Goal: Task Accomplishment & Management: Use online tool/utility

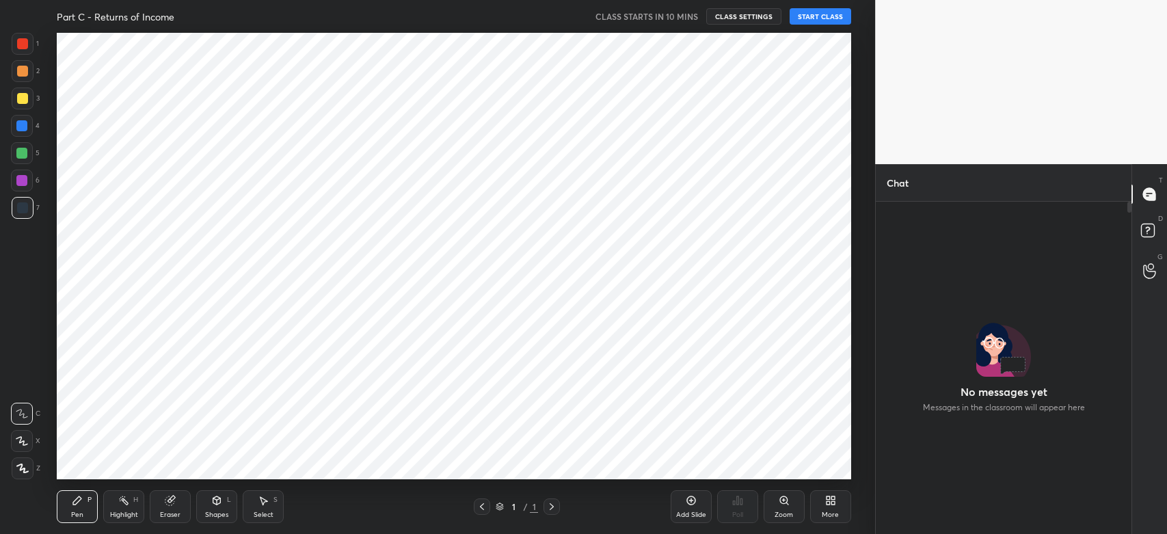
scroll to position [329, 252]
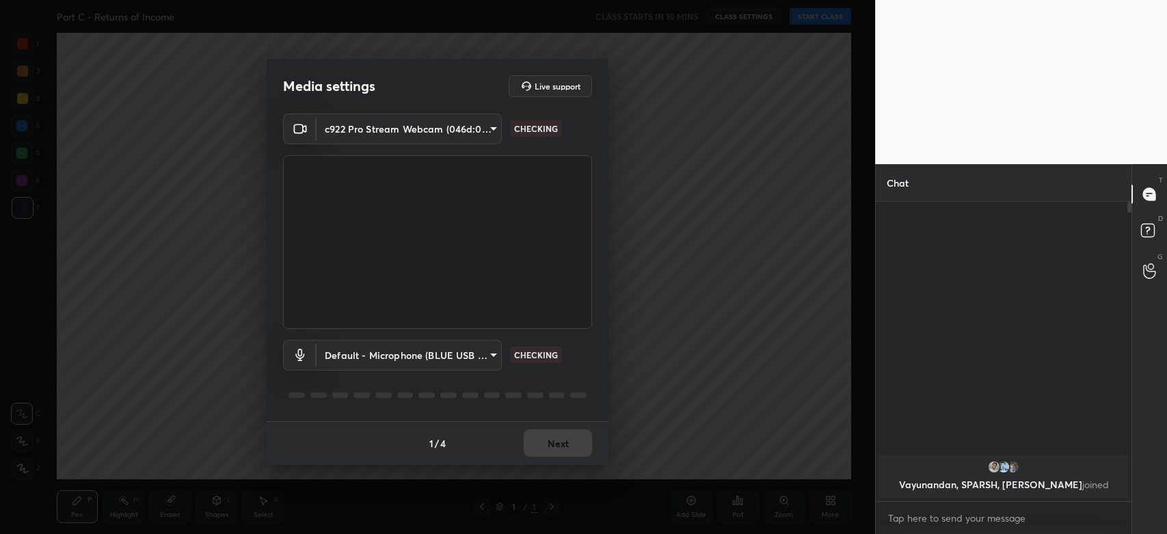
type input "978eb7252c8cd1b11ecfca1feb6d4bf7d174d1fb149b89a857e93636f5fb228f"
type input "default"
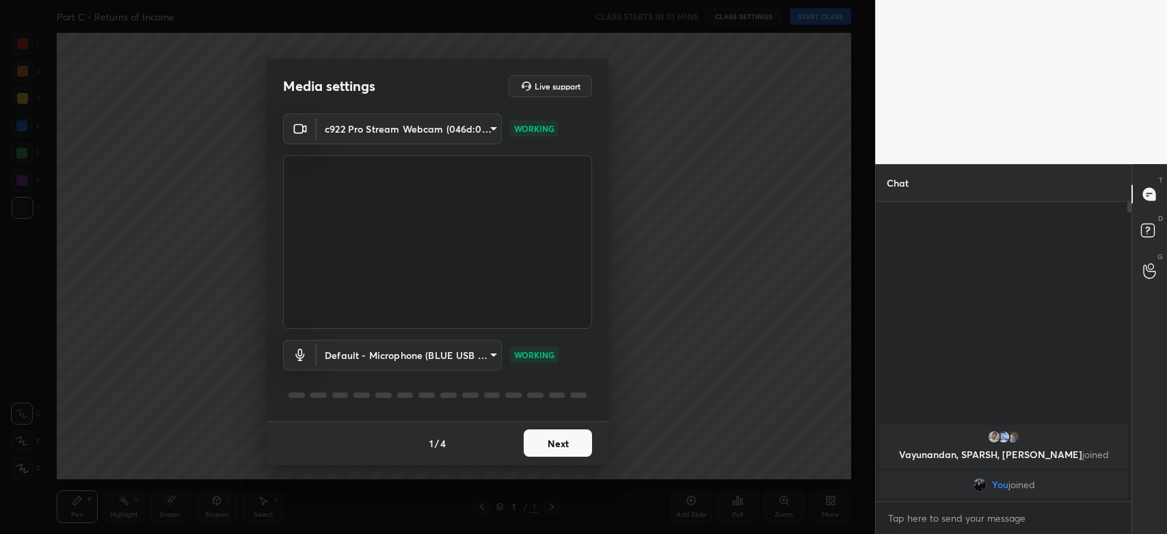
click at [191, 308] on div "Media settings Live support c922 Pro Stream Webcam (046d:085c) 978eb7252c8cd1b1…" at bounding box center [437, 267] width 875 height 534
click at [547, 443] on button "Next" at bounding box center [558, 442] width 68 height 27
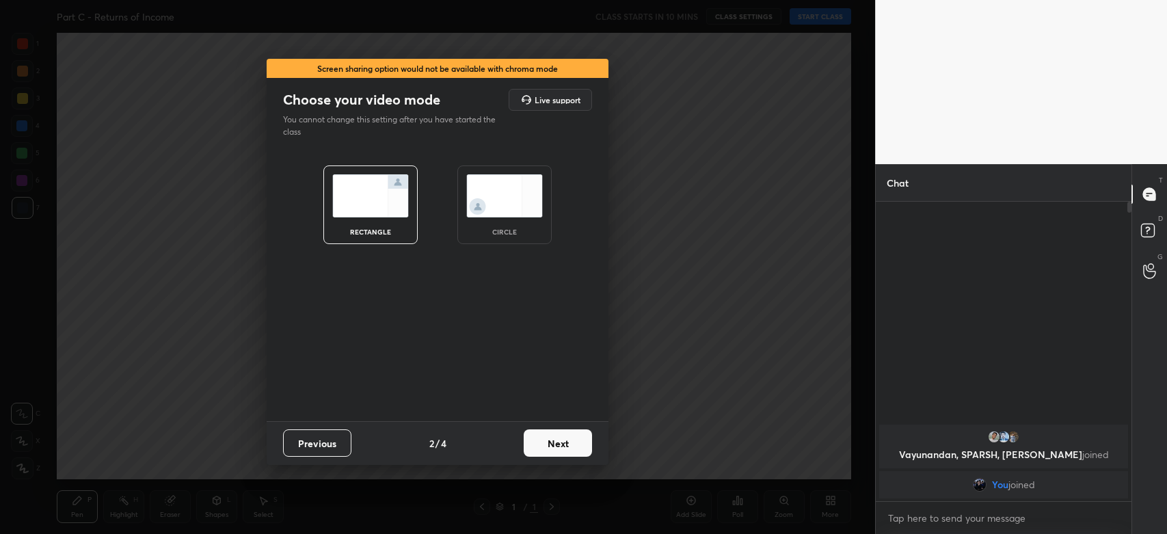
click at [558, 445] on button "Next" at bounding box center [558, 442] width 68 height 27
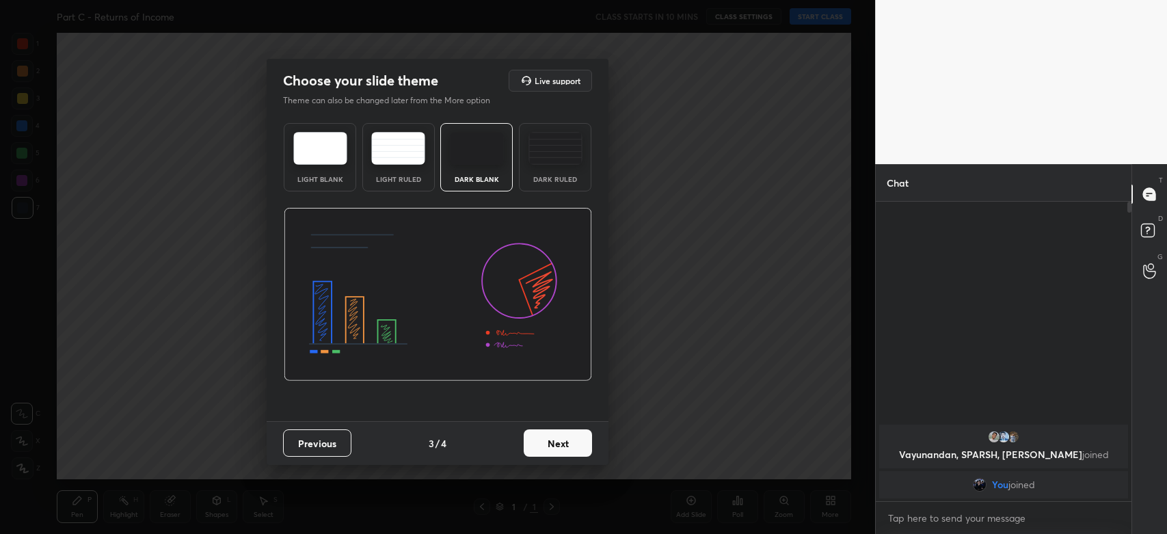
click at [558, 445] on button "Next" at bounding box center [558, 442] width 68 height 27
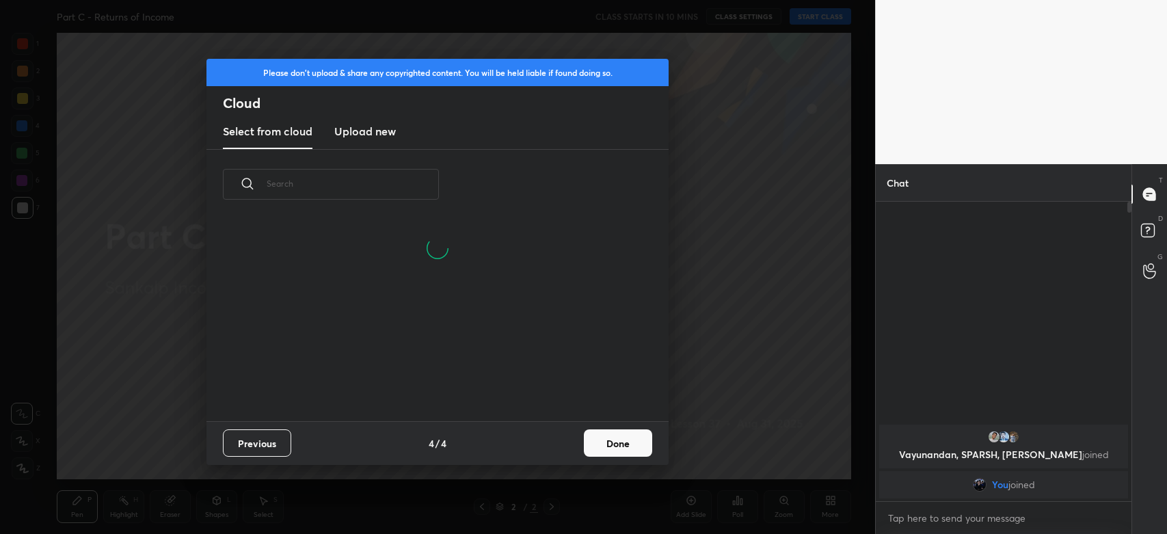
click at [366, 130] on h3 "Upload new" at bounding box center [365, 131] width 62 height 16
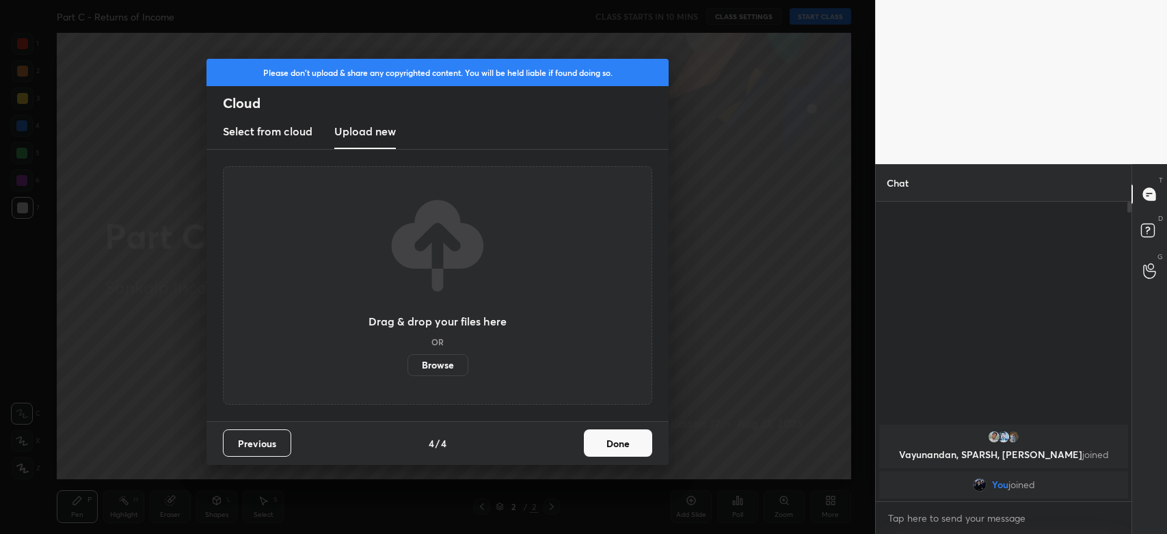
click at [424, 360] on label "Browse" at bounding box center [437, 365] width 61 height 22
click at [407, 360] on input "Browse" at bounding box center [407, 365] width 0 height 22
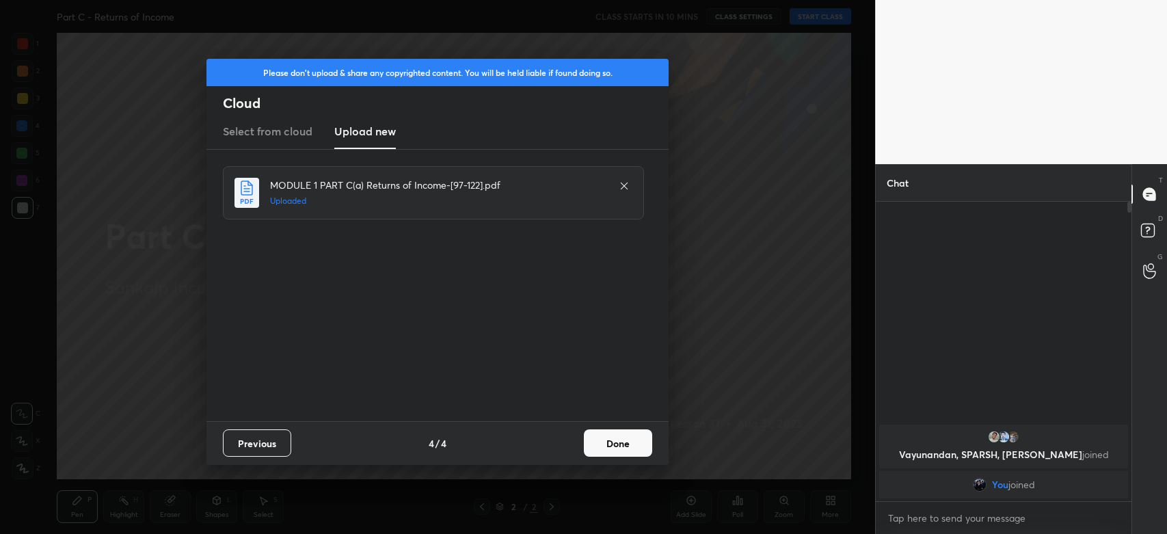
click at [627, 447] on button "Done" at bounding box center [618, 442] width 68 height 27
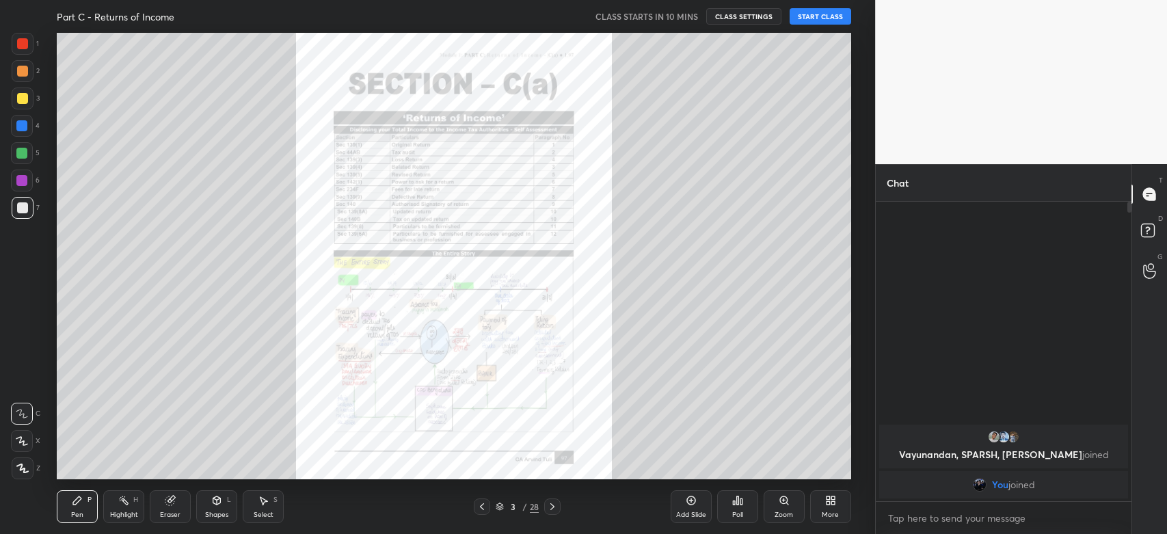
click at [550, 507] on icon at bounding box center [552, 506] width 11 height 11
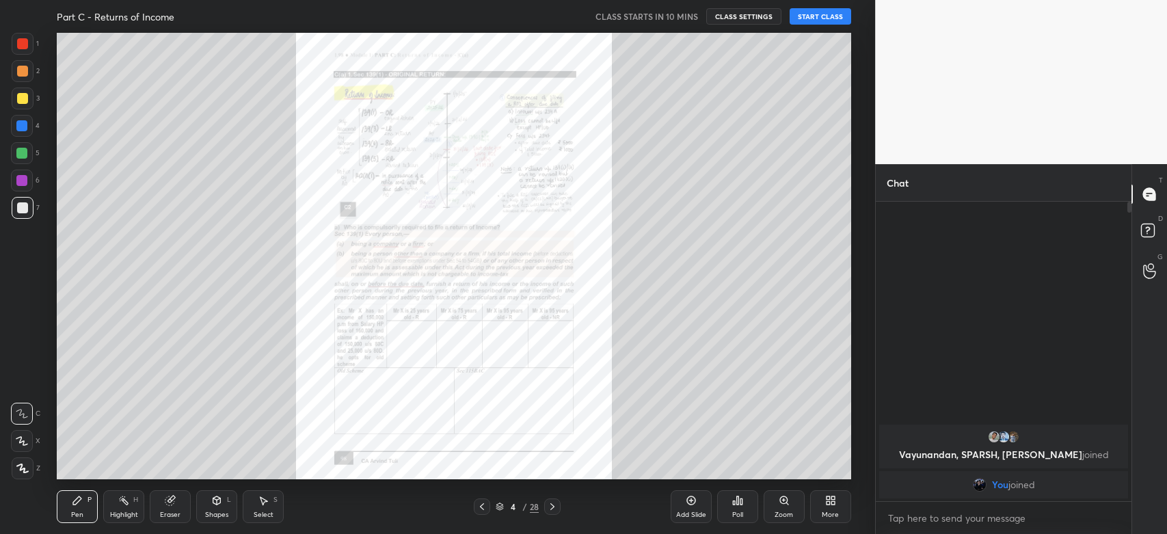
click at [550, 507] on icon at bounding box center [552, 506] width 11 height 11
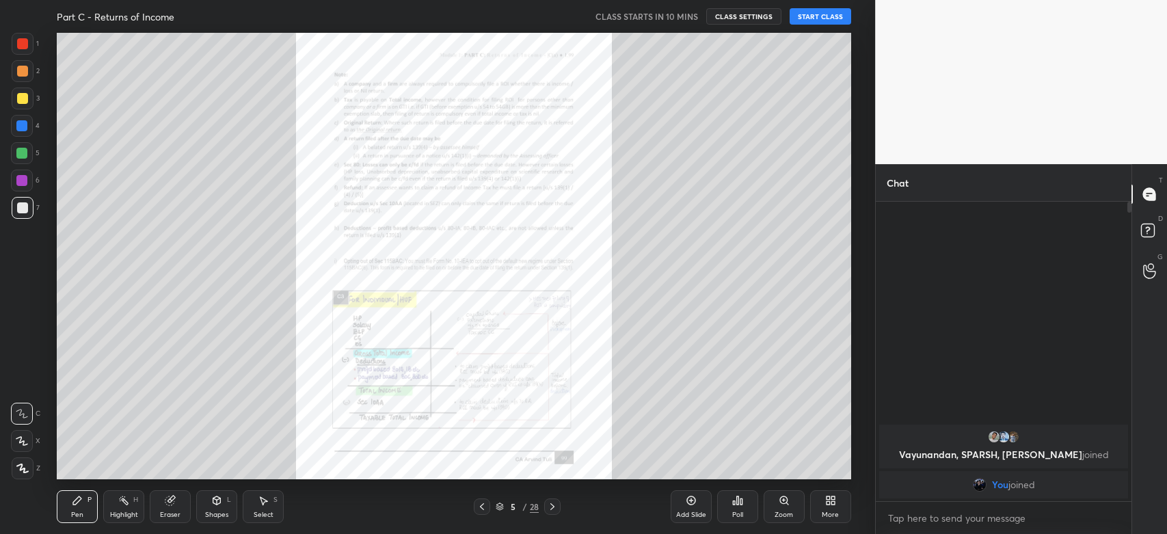
click at [550, 507] on icon at bounding box center [552, 506] width 11 height 11
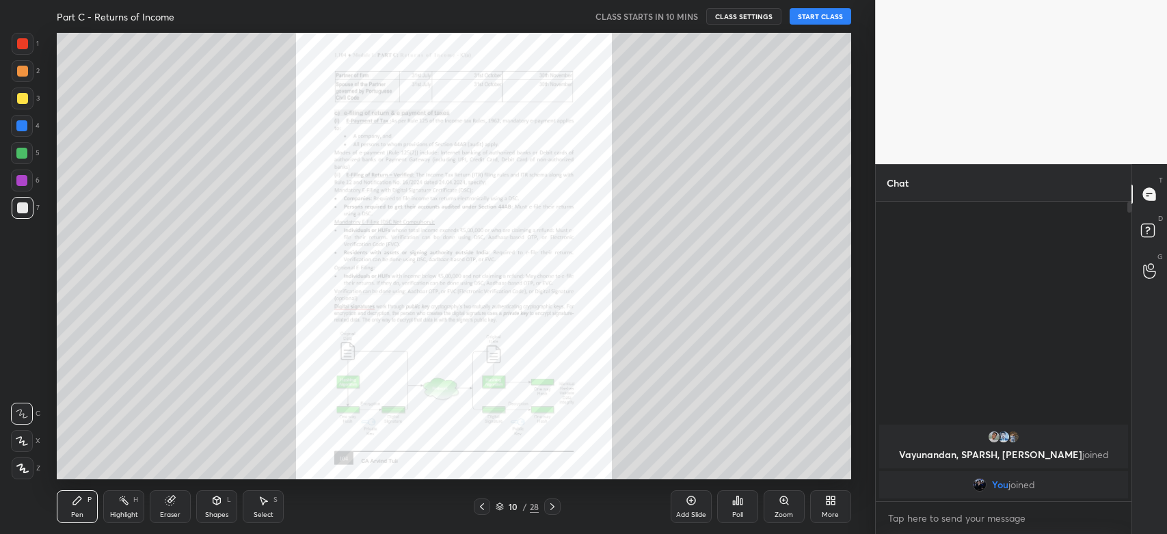
click at [550, 507] on icon at bounding box center [552, 506] width 11 height 11
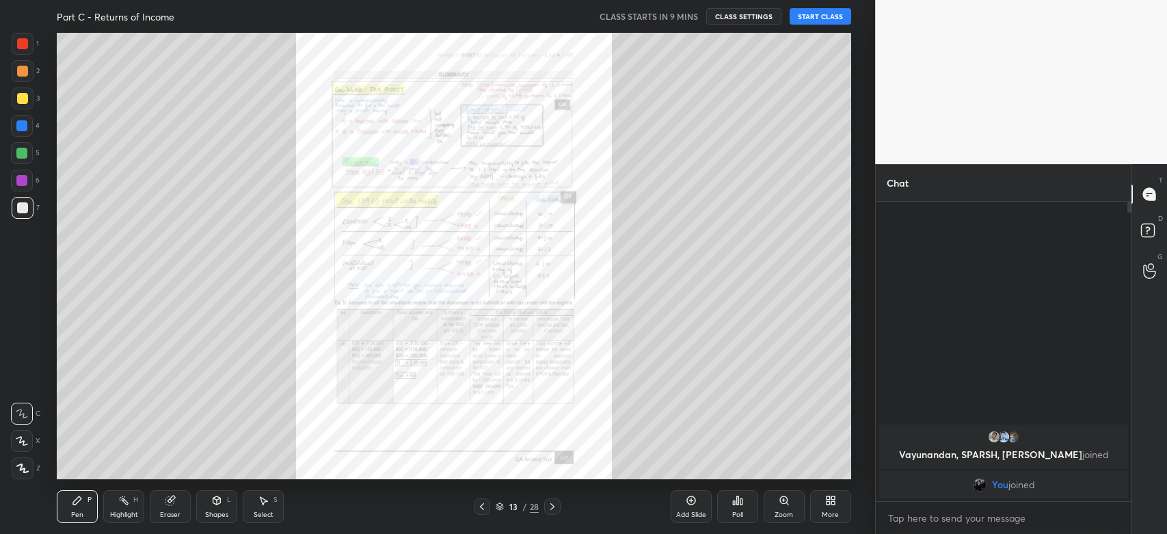
click at [550, 507] on icon at bounding box center [552, 506] width 11 height 11
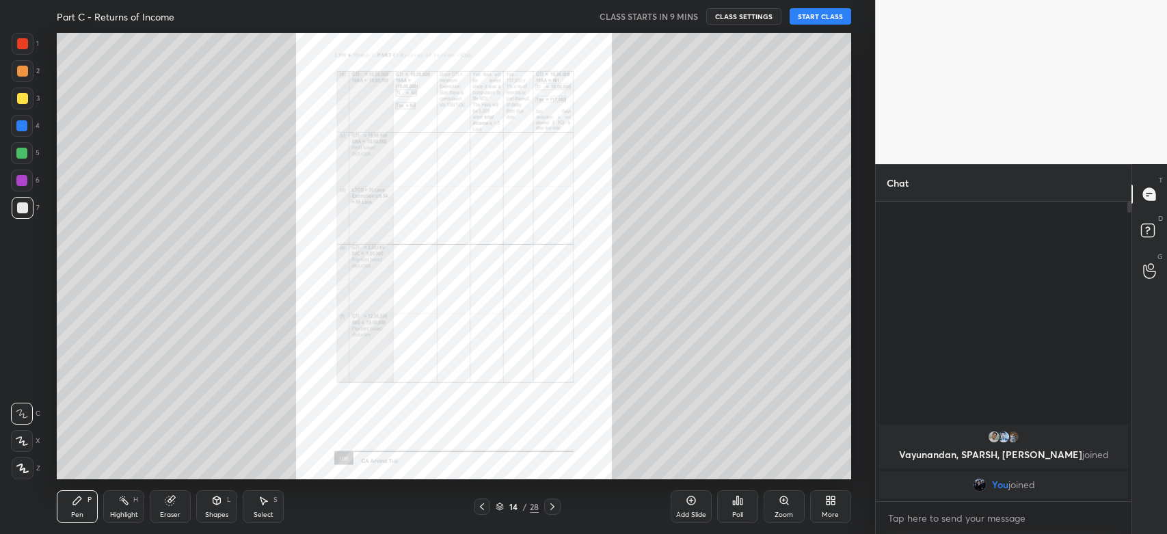
click at [550, 507] on icon at bounding box center [552, 506] width 11 height 11
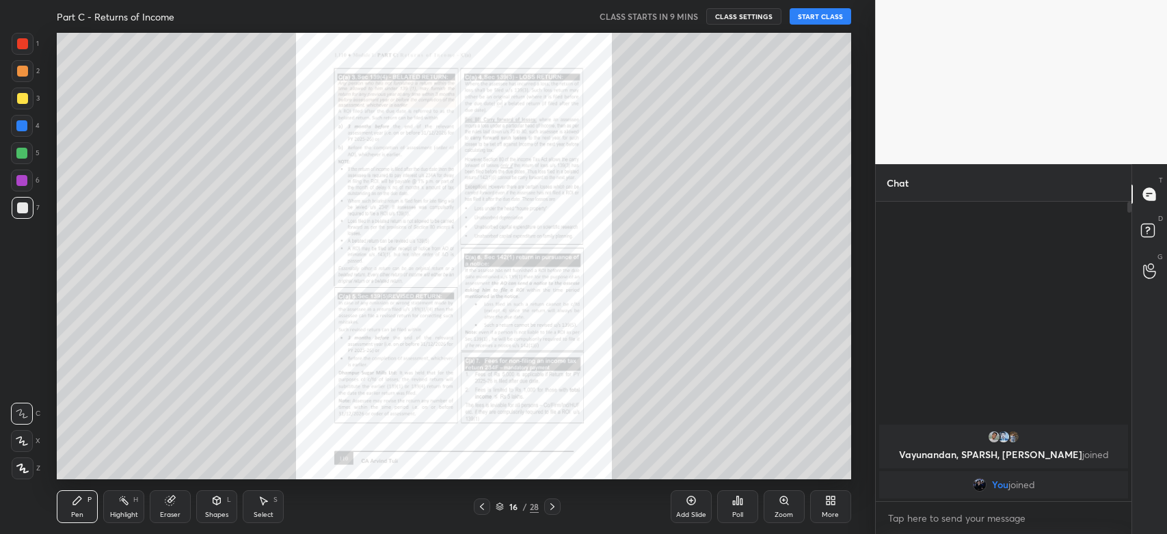
click at [480, 502] on icon at bounding box center [481, 506] width 11 height 11
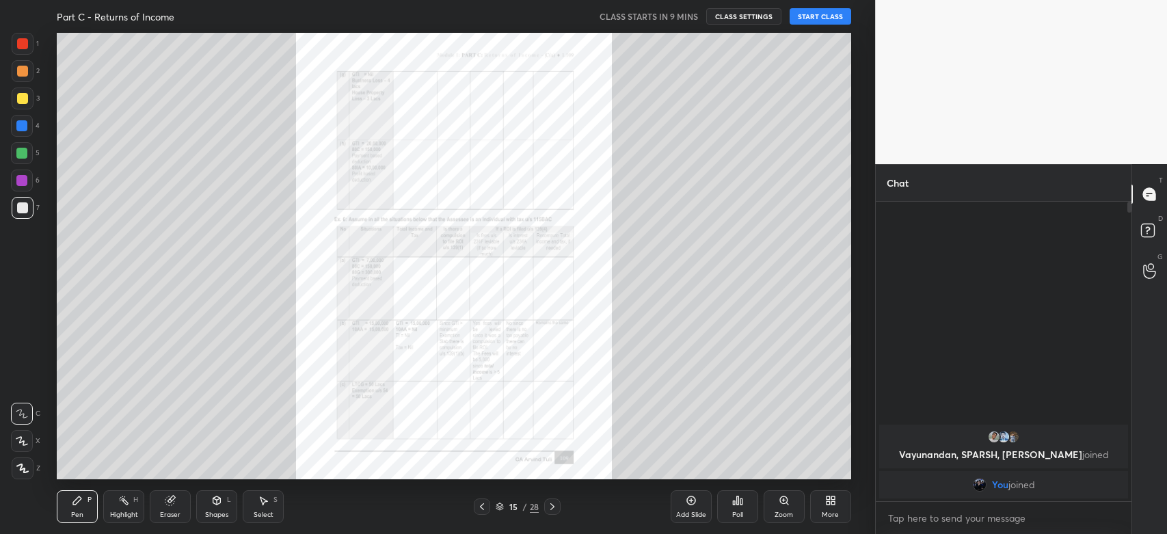
click at [480, 502] on icon at bounding box center [481, 506] width 11 height 11
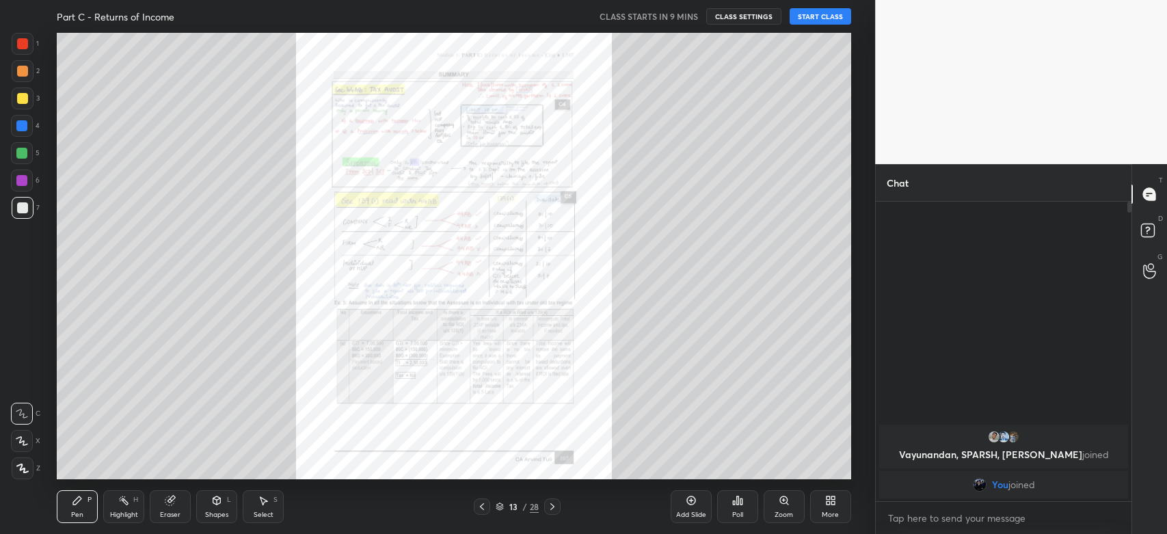
click at [480, 502] on icon at bounding box center [481, 506] width 11 height 11
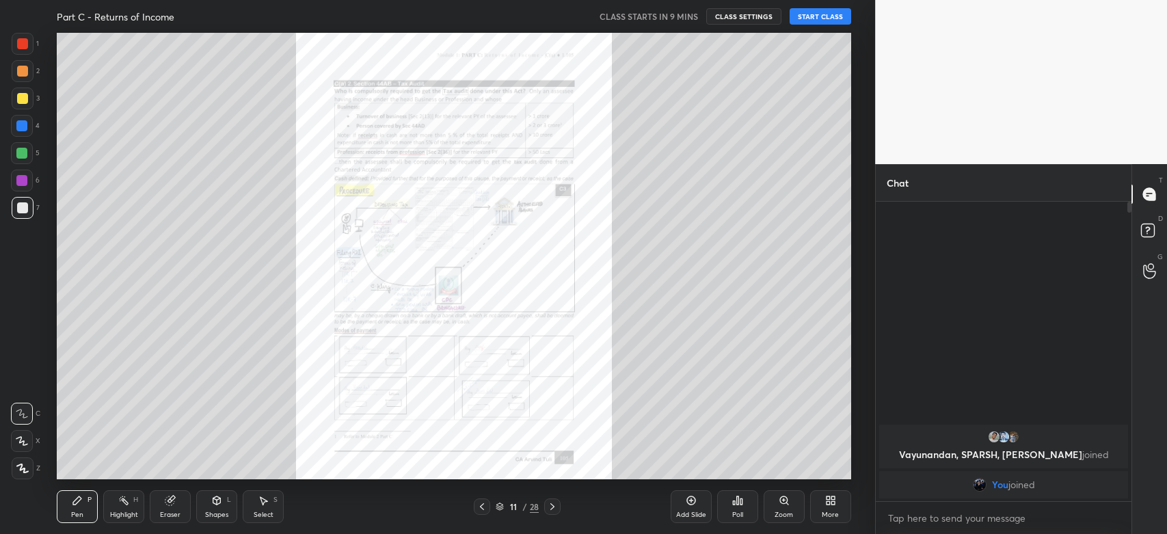
click at [480, 502] on icon at bounding box center [481, 506] width 11 height 11
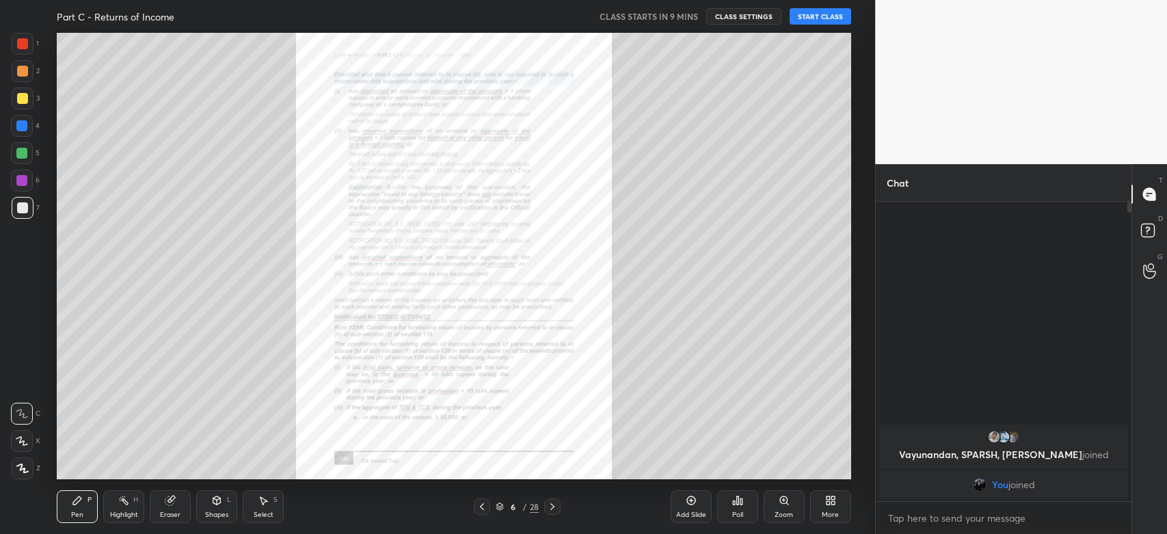
click at [481, 502] on icon at bounding box center [481, 506] width 11 height 11
click at [552, 505] on icon at bounding box center [552, 506] width 4 height 7
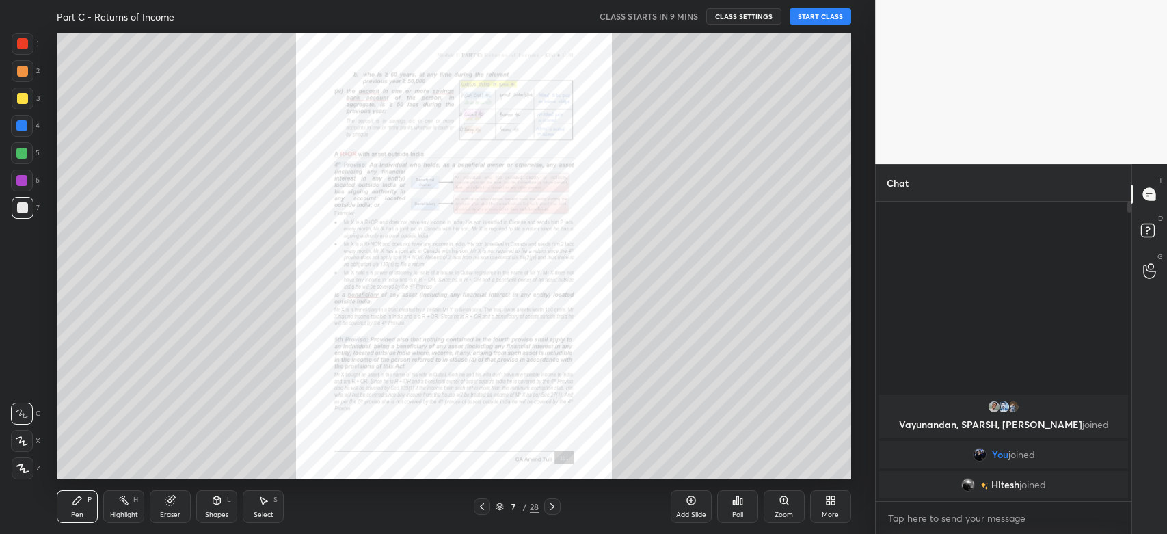
click at [552, 506] on icon at bounding box center [552, 506] width 11 height 11
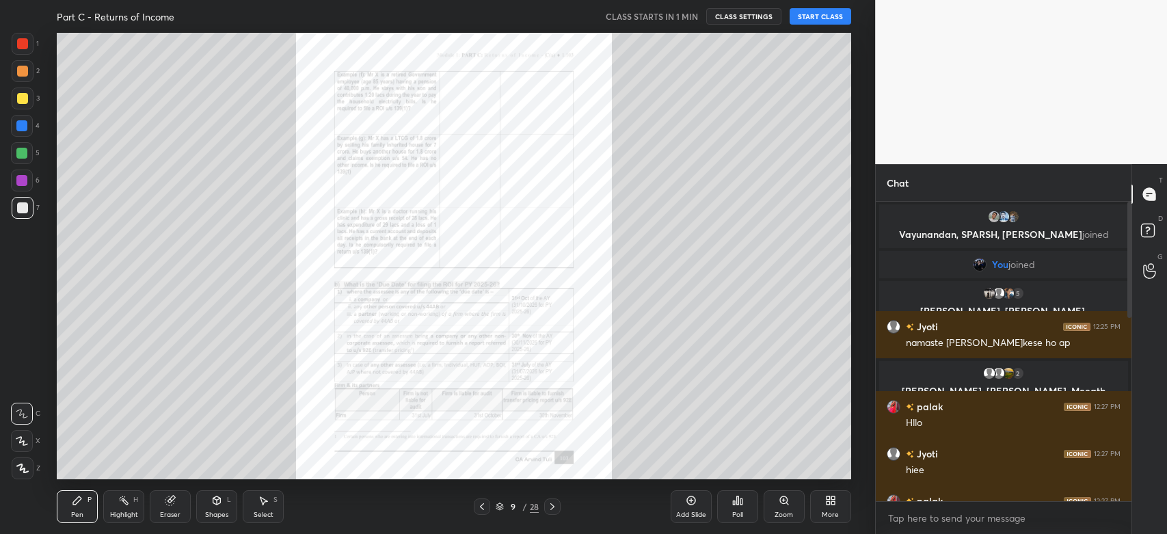
click at [814, 16] on button "START CLASS" at bounding box center [820, 16] width 62 height 16
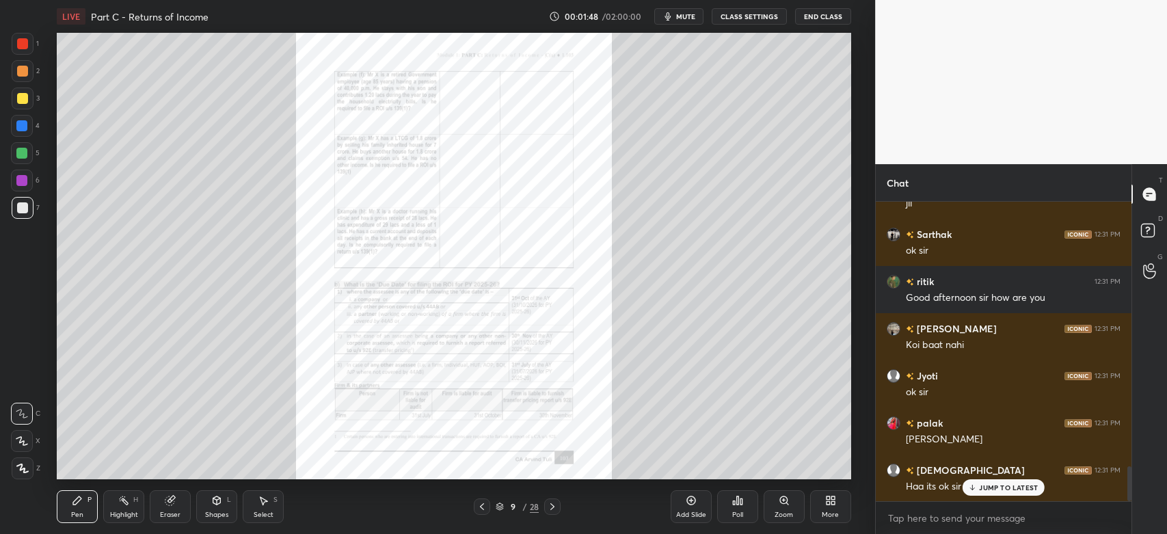
scroll to position [2281, 0]
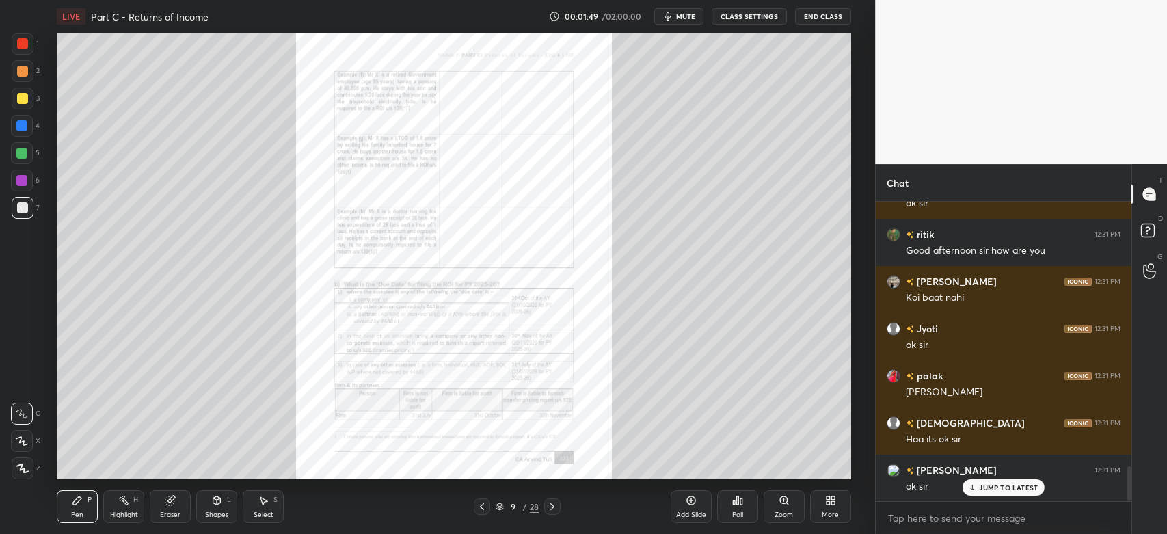
click at [977, 487] on icon at bounding box center [972, 487] width 9 height 8
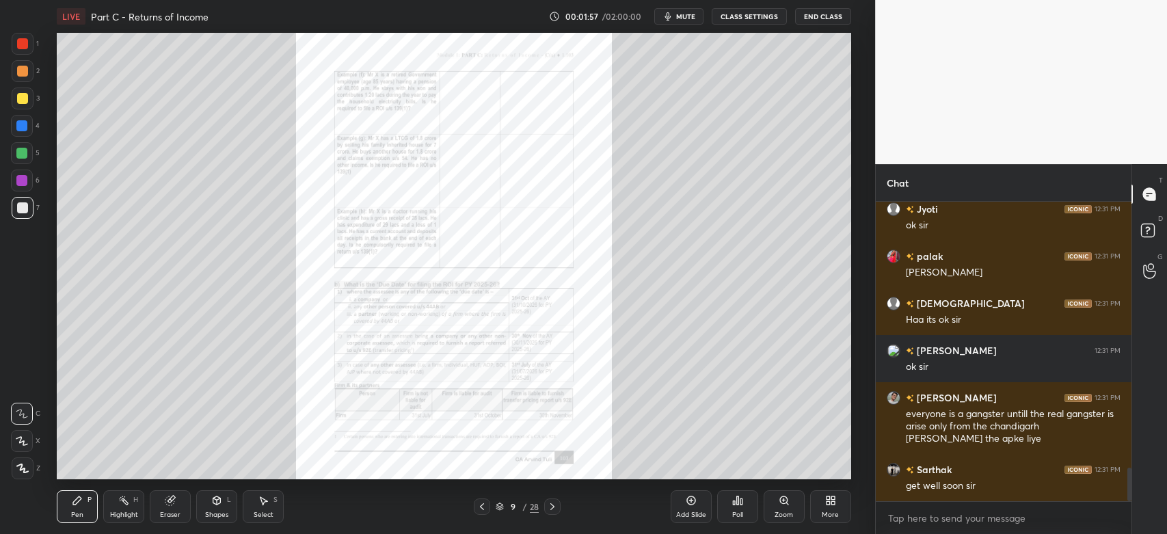
scroll to position [2447, 0]
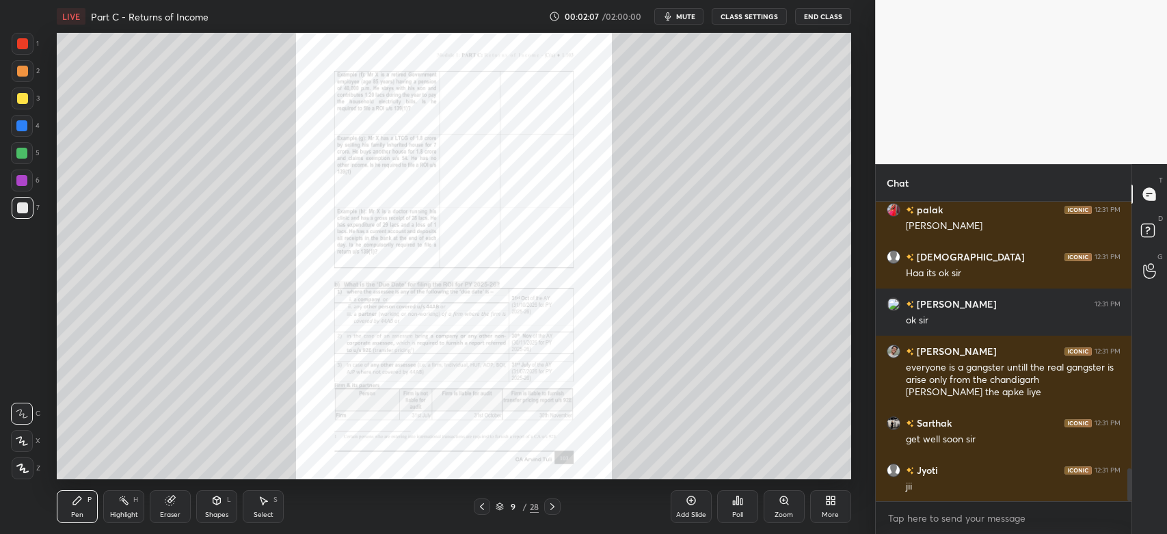
click at [785, 499] on icon at bounding box center [784, 500] width 8 height 8
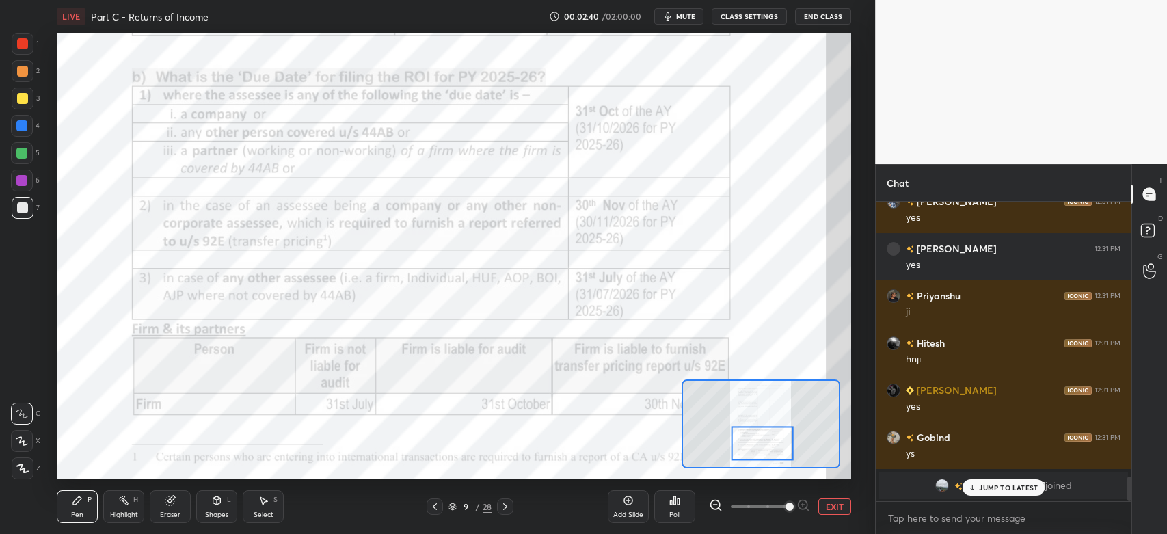
scroll to position [3374, 0]
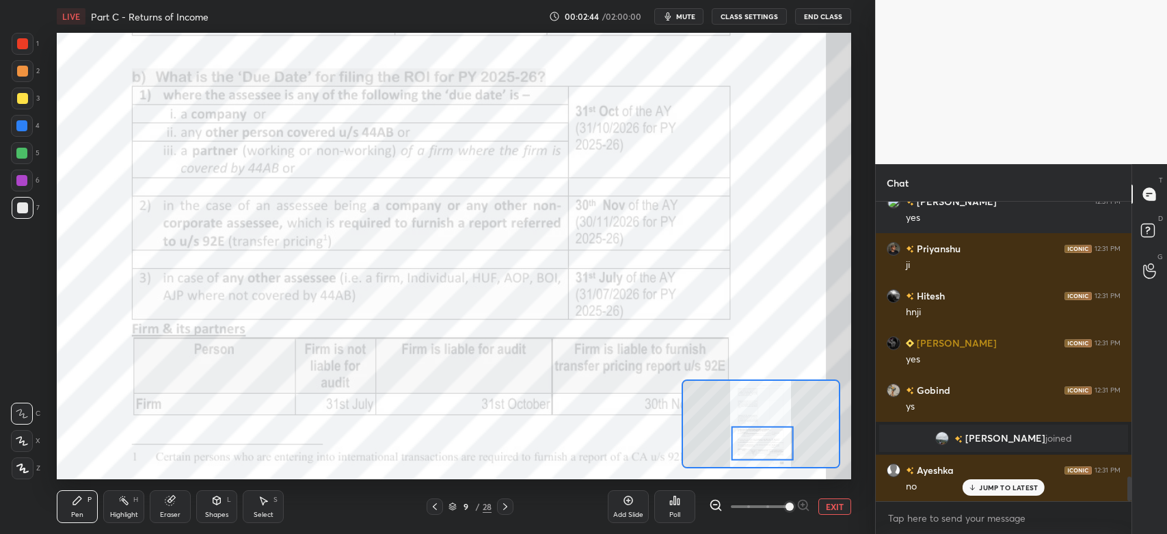
click at [23, 51] on div at bounding box center [23, 44] width 22 height 22
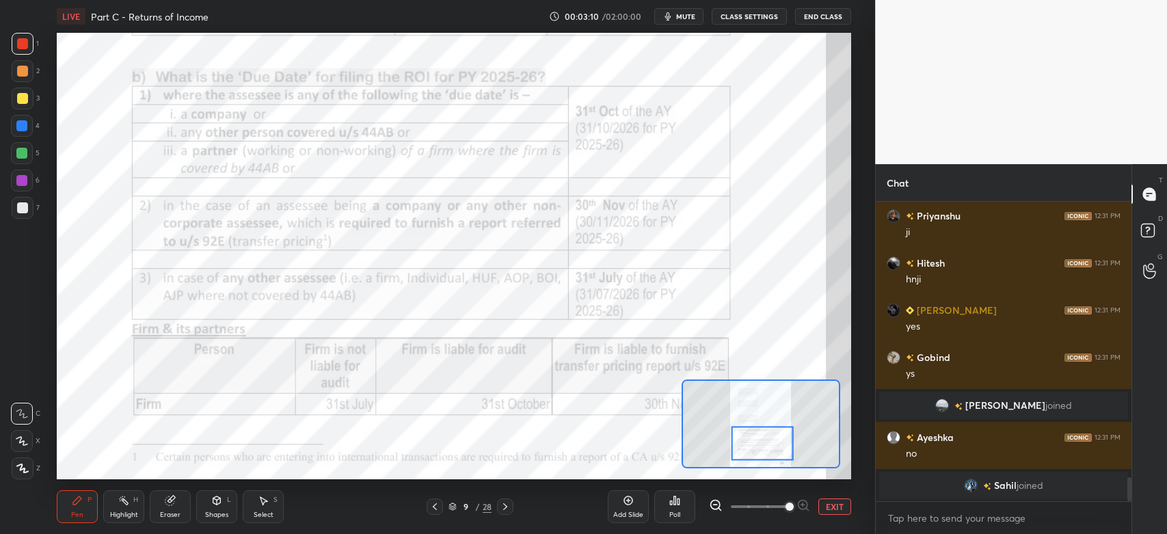
scroll to position [3454, 0]
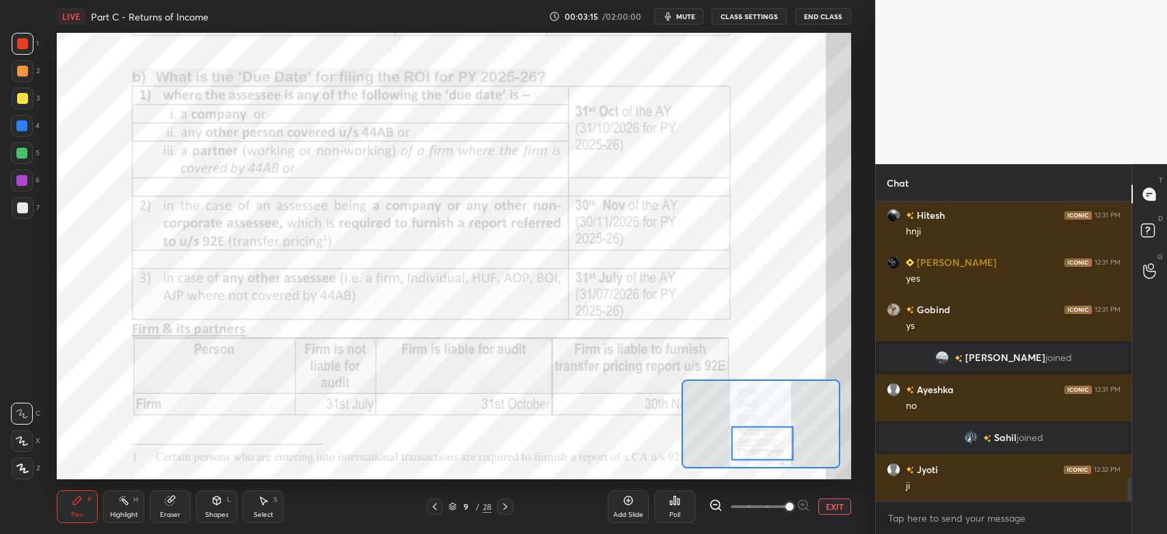
click at [504, 509] on icon at bounding box center [505, 506] width 11 height 11
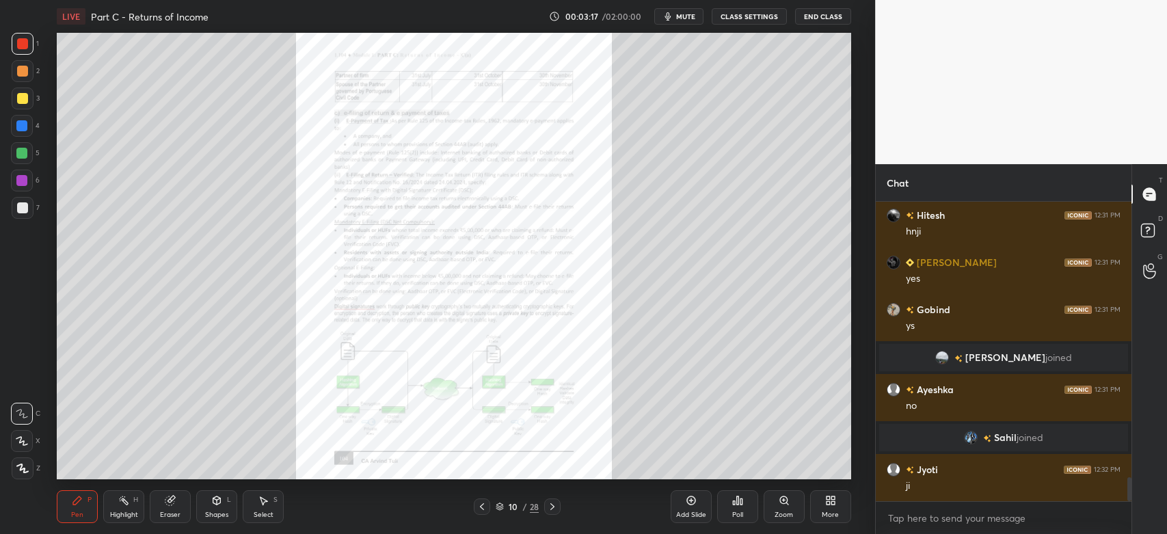
click at [556, 509] on icon at bounding box center [552, 506] width 11 height 11
click at [781, 506] on icon at bounding box center [784, 500] width 11 height 11
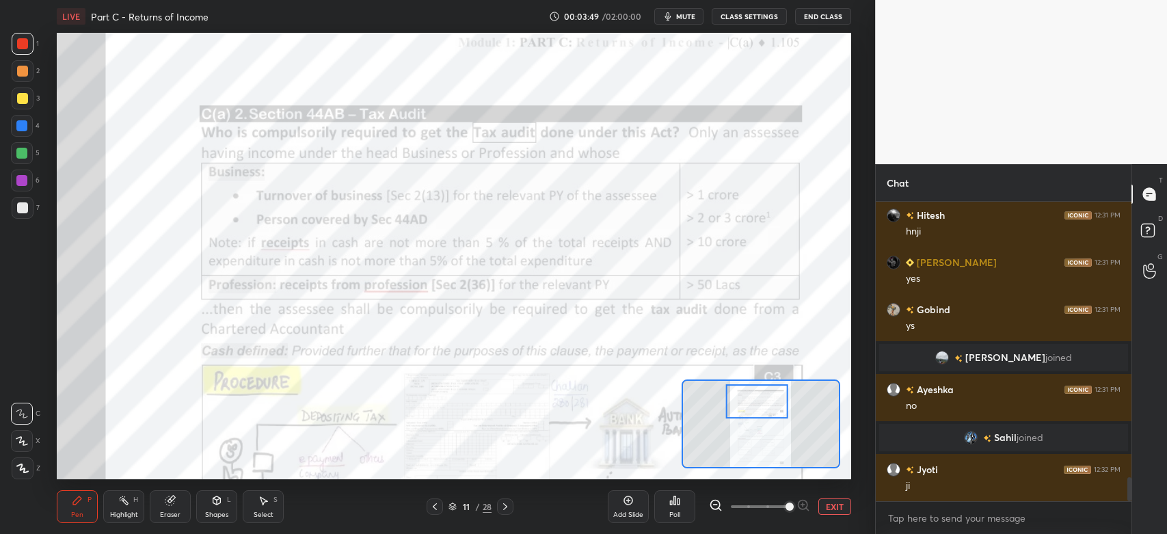
click at [770, 407] on div at bounding box center [757, 401] width 62 height 35
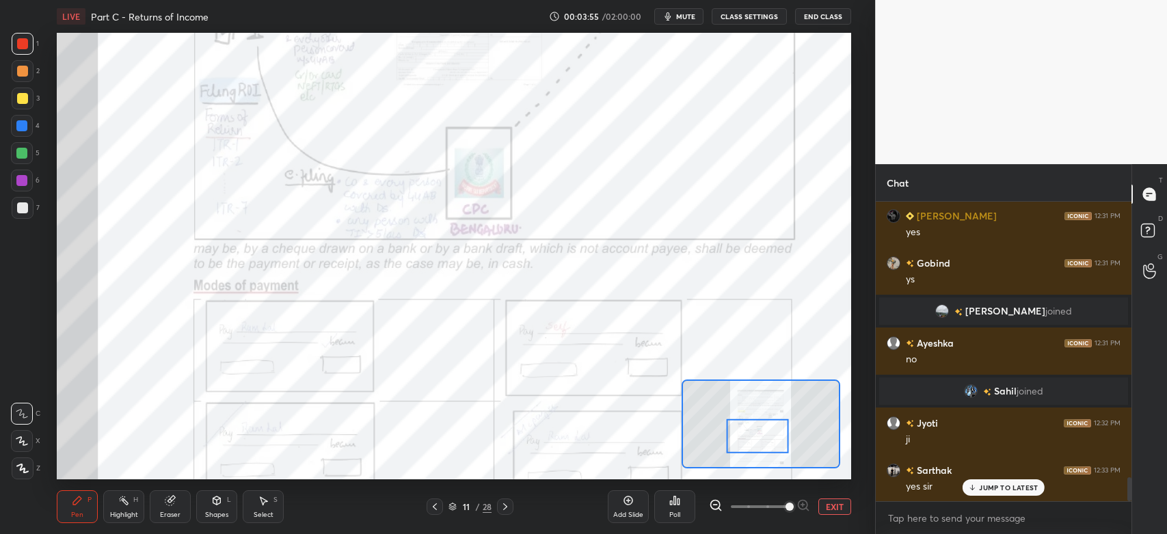
click at [509, 509] on icon at bounding box center [505, 506] width 11 height 11
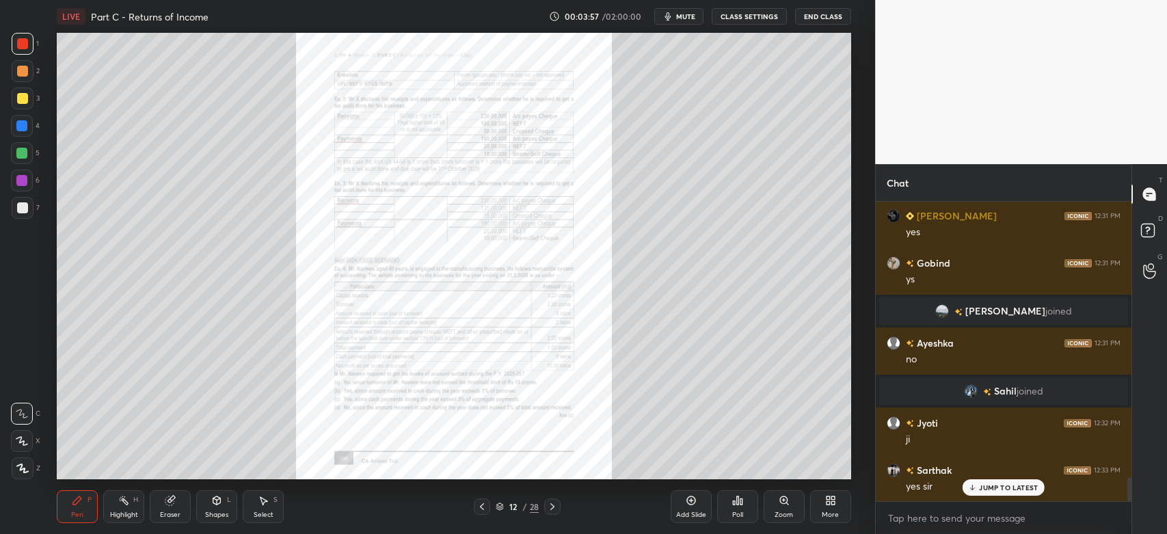
click at [554, 507] on icon at bounding box center [552, 506] width 4 height 7
click at [787, 506] on div "Zoom" at bounding box center [783, 506] width 41 height 33
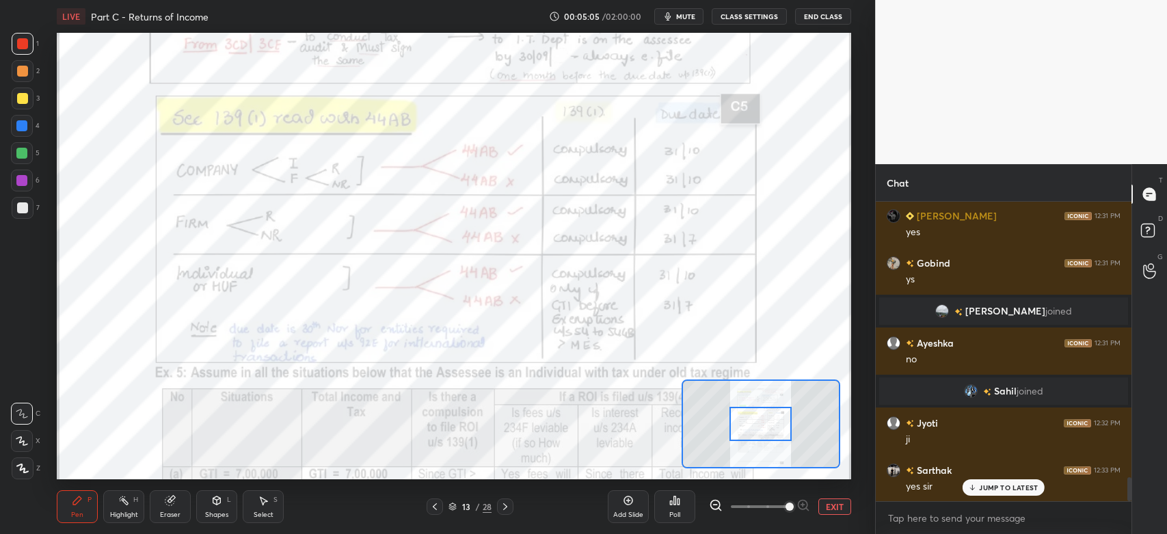
click at [508, 512] on icon at bounding box center [505, 506] width 11 height 11
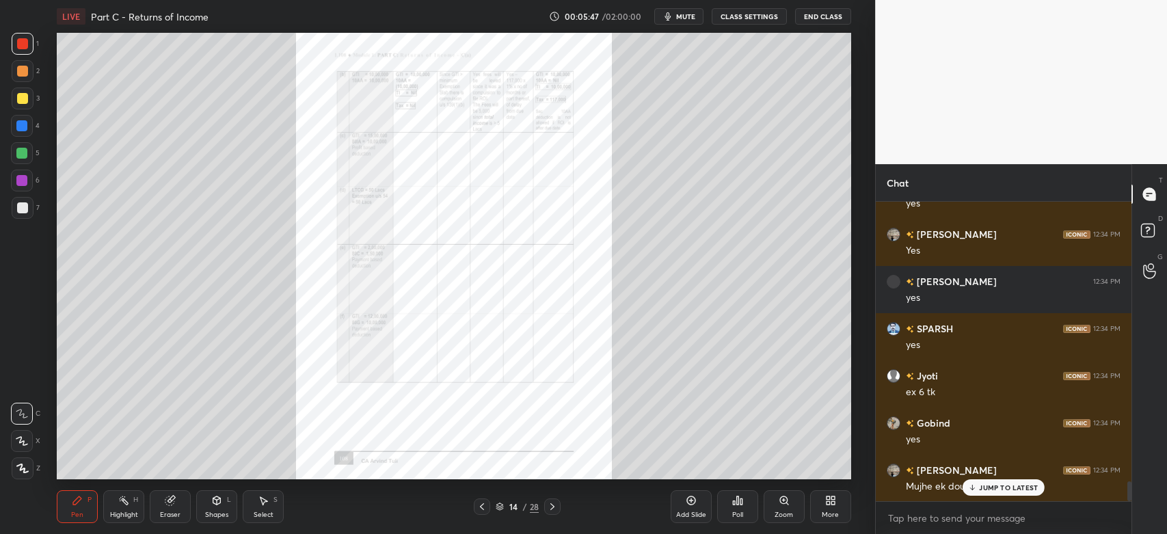
scroll to position [4288, 0]
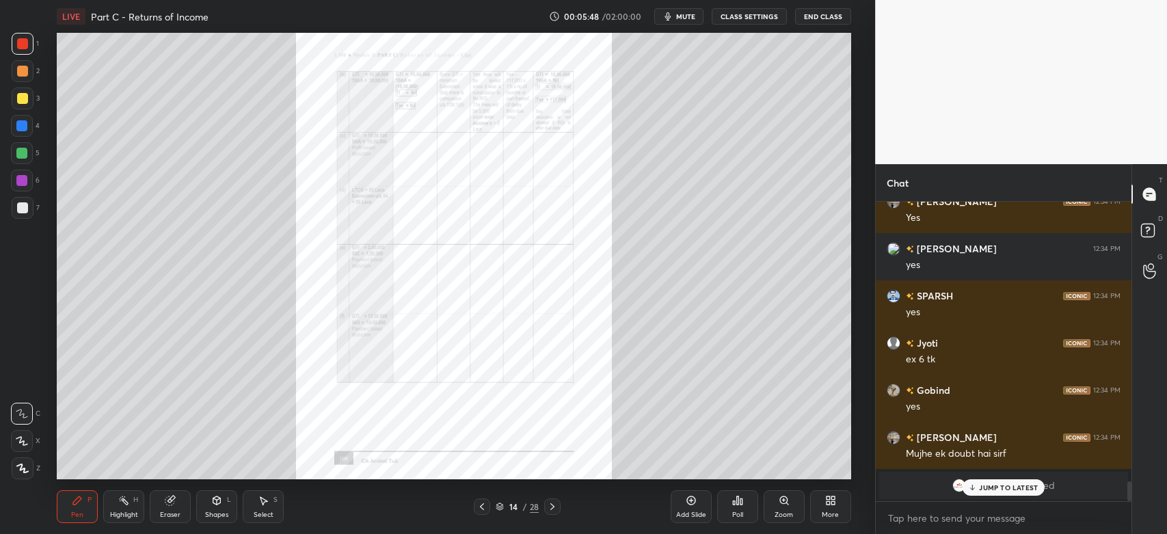
click at [983, 490] on p "JUMP TO LATEST" at bounding box center [1008, 487] width 59 height 8
click at [783, 499] on icon at bounding box center [783, 499] width 0 height 3
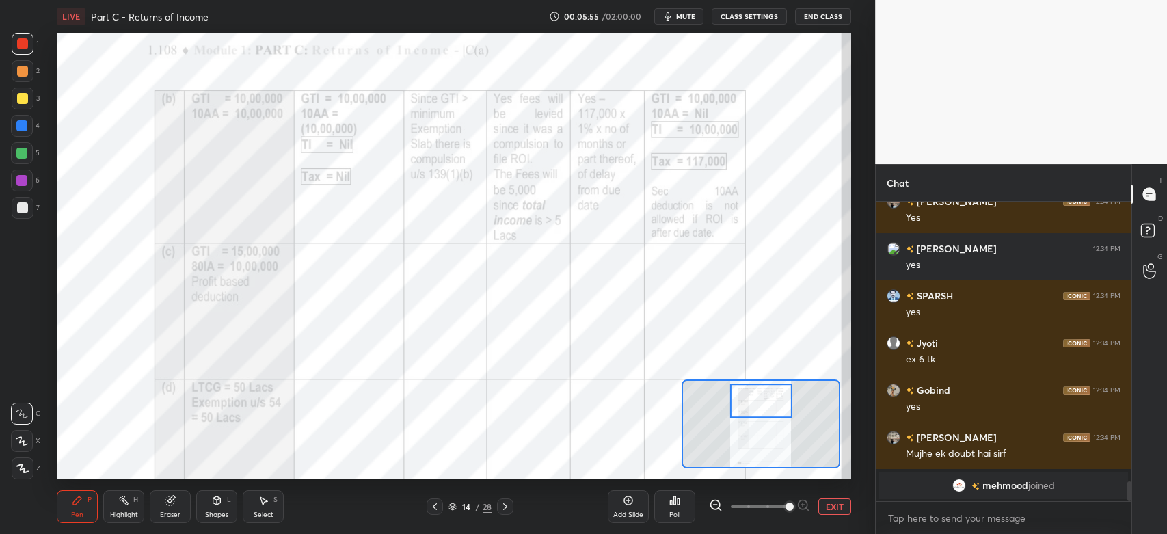
scroll to position [4336, 0]
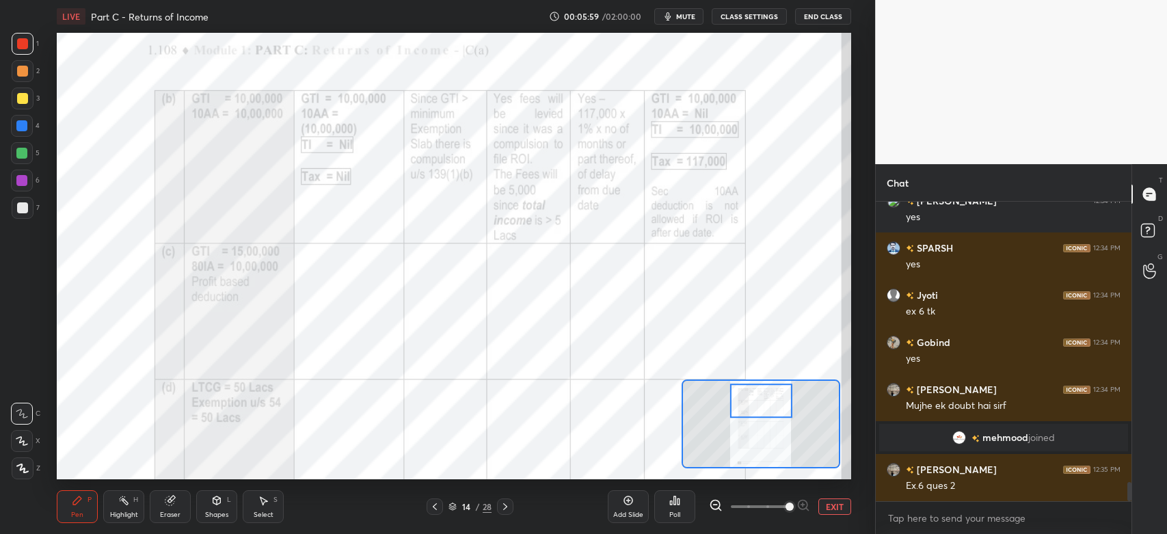
click at [439, 509] on div at bounding box center [435, 506] width 16 height 16
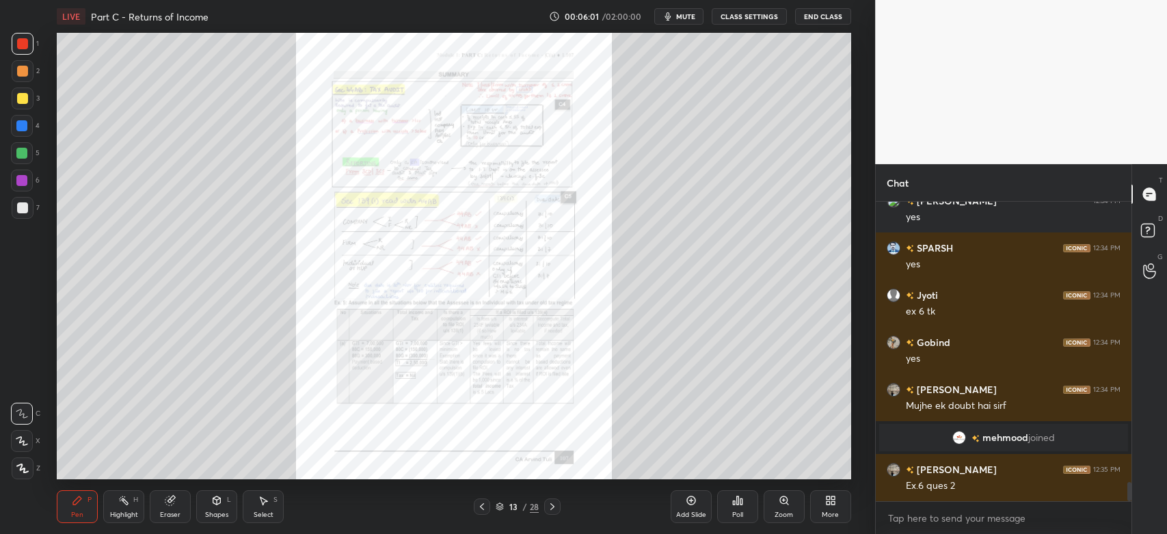
click at [558, 511] on icon at bounding box center [552, 506] width 11 height 11
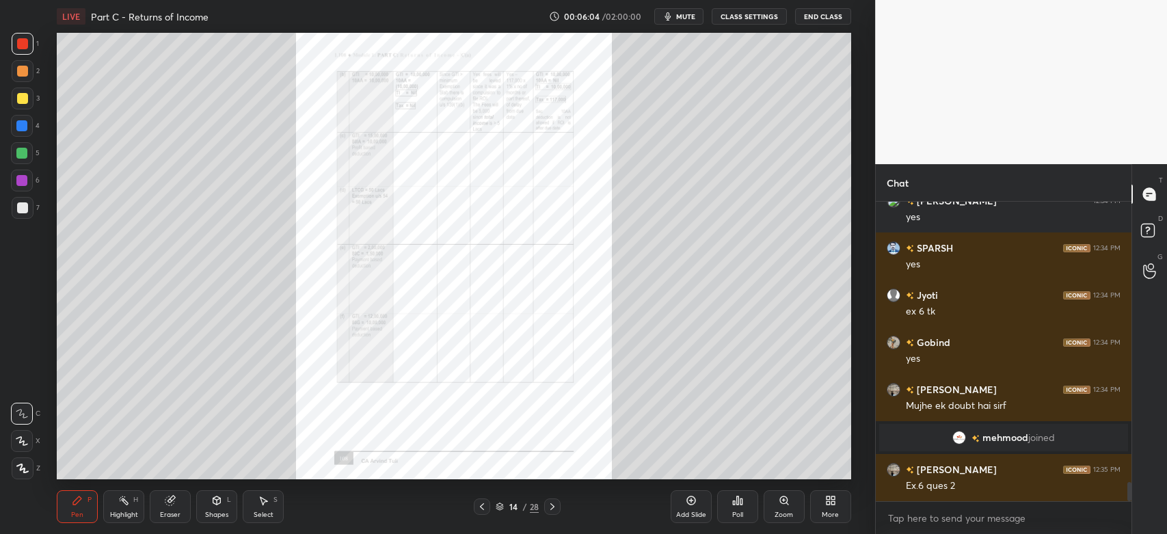
click at [784, 509] on div "Zoom" at bounding box center [783, 506] width 41 height 33
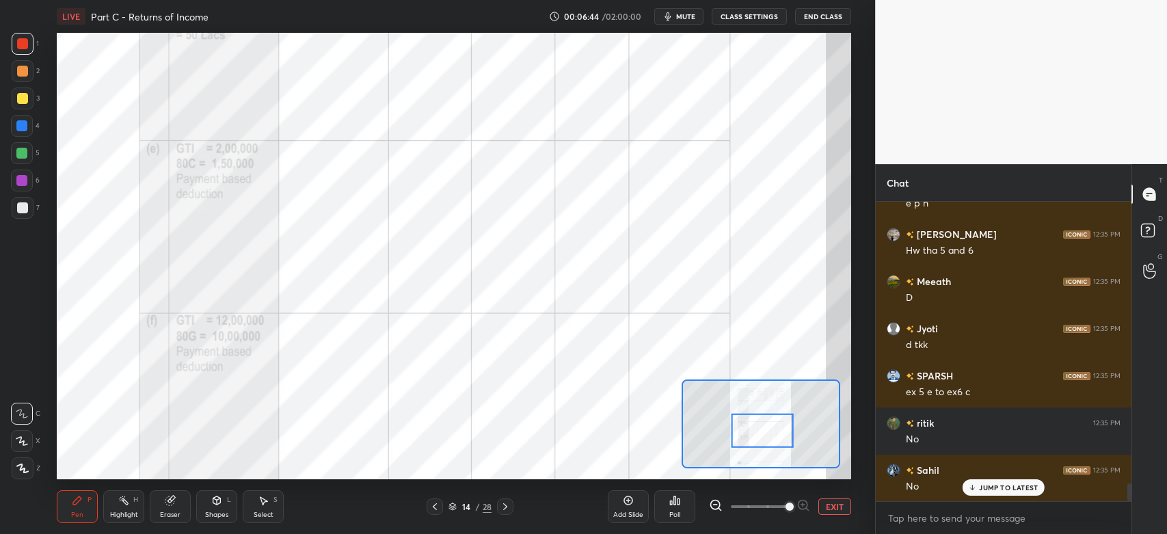
scroll to position [4713, 0]
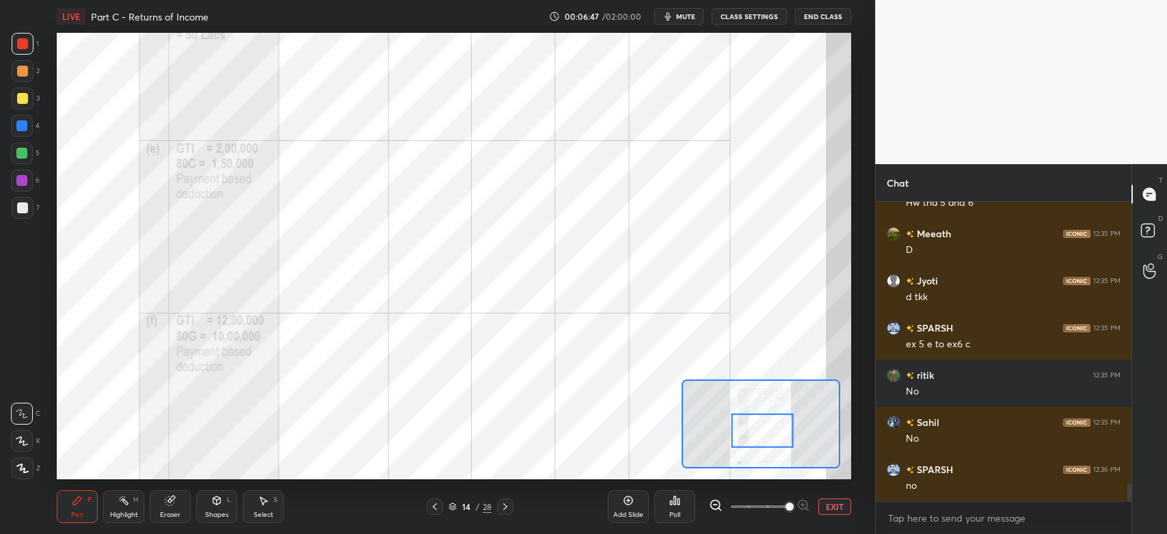
click at [21, 40] on div at bounding box center [22, 43] width 11 height 11
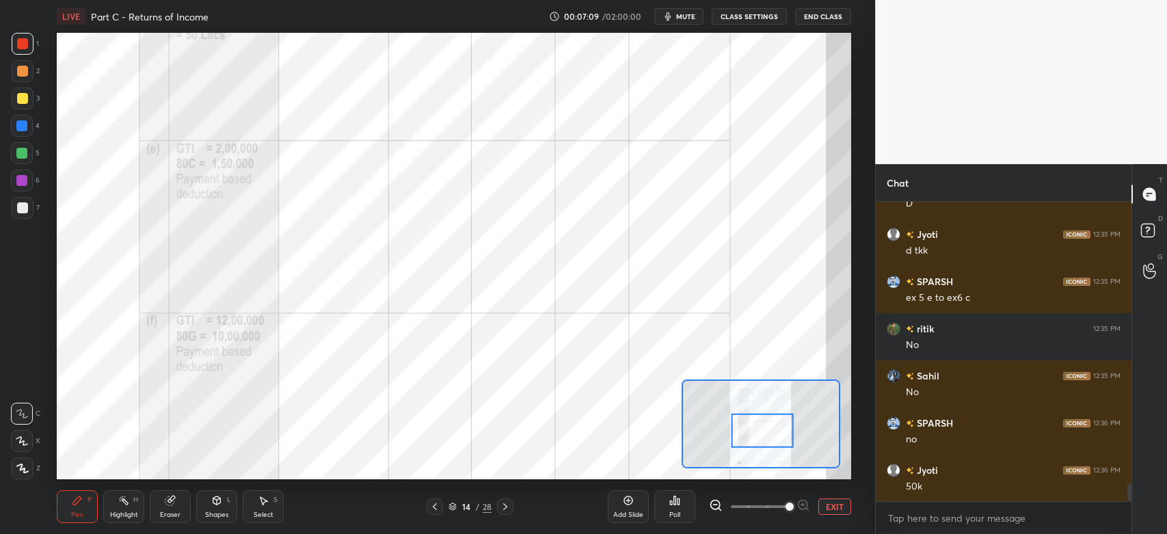
scroll to position [4774, 0]
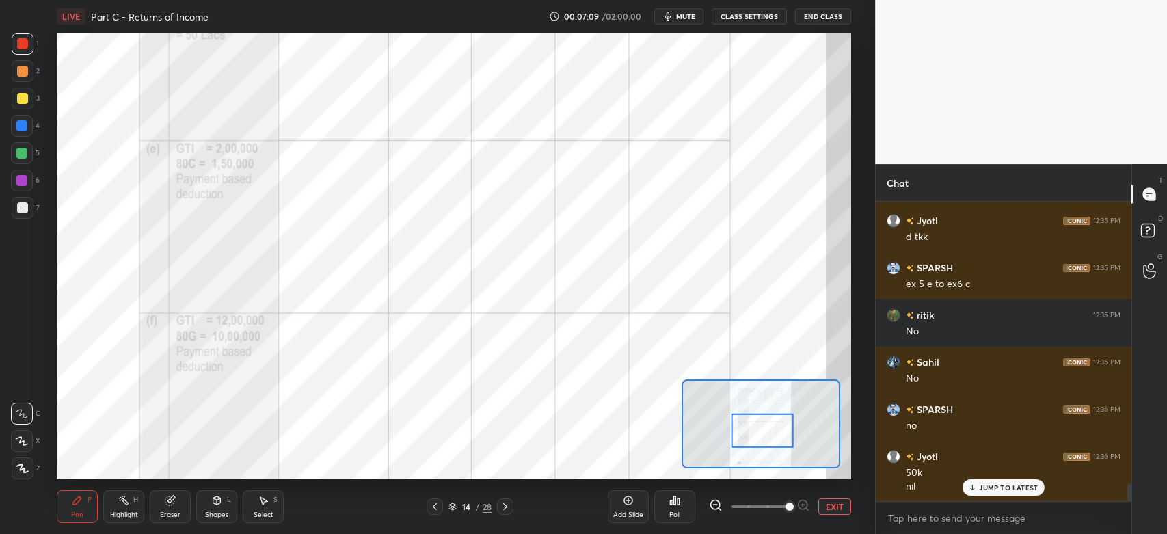
click at [23, 53] on div at bounding box center [23, 44] width 22 height 22
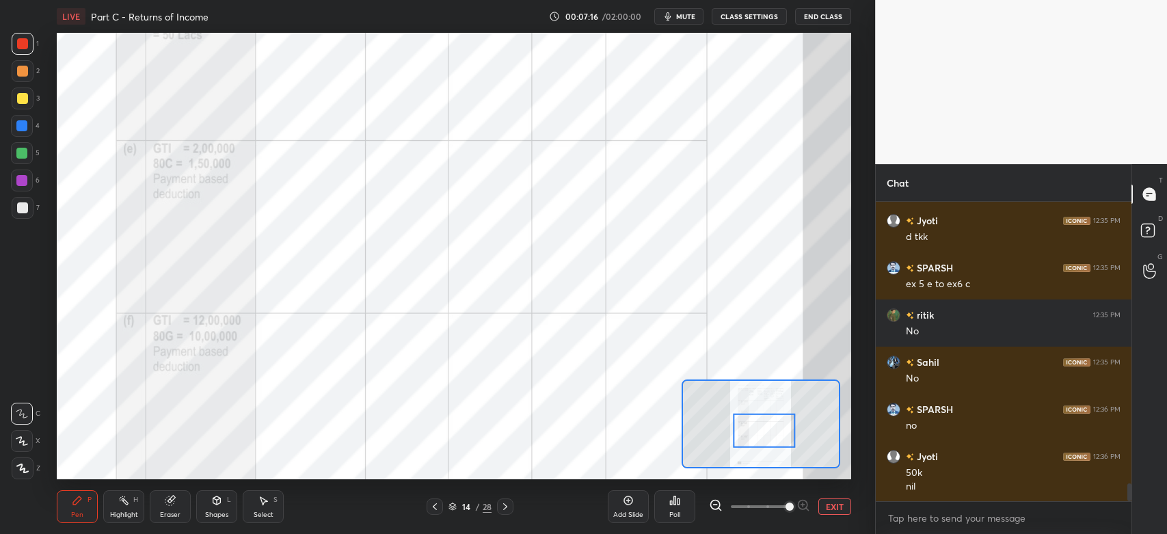
scroll to position [4821, 0]
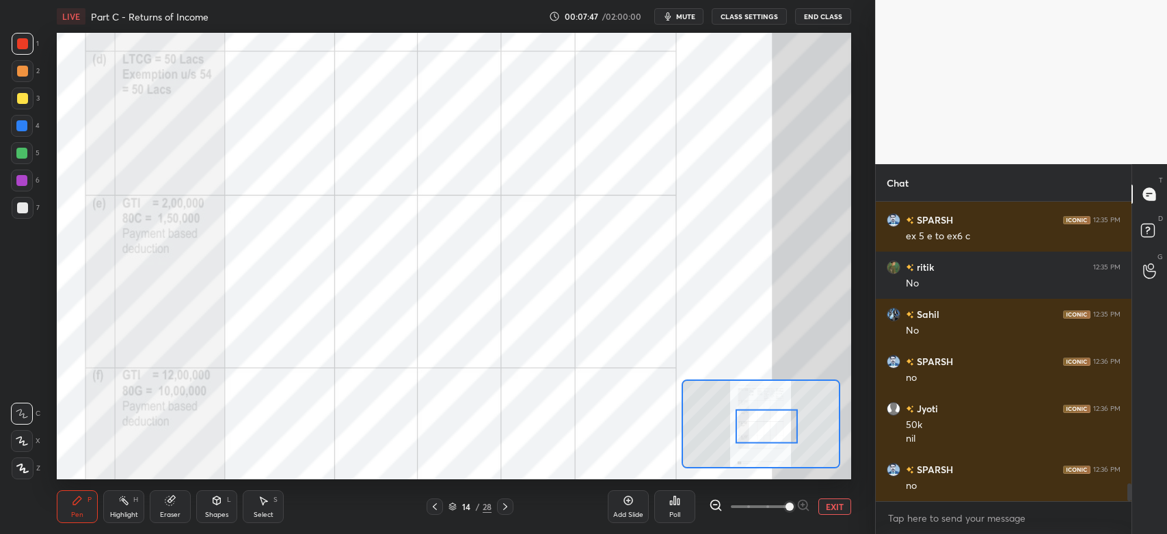
click at [18, 49] on div at bounding box center [22, 43] width 11 height 11
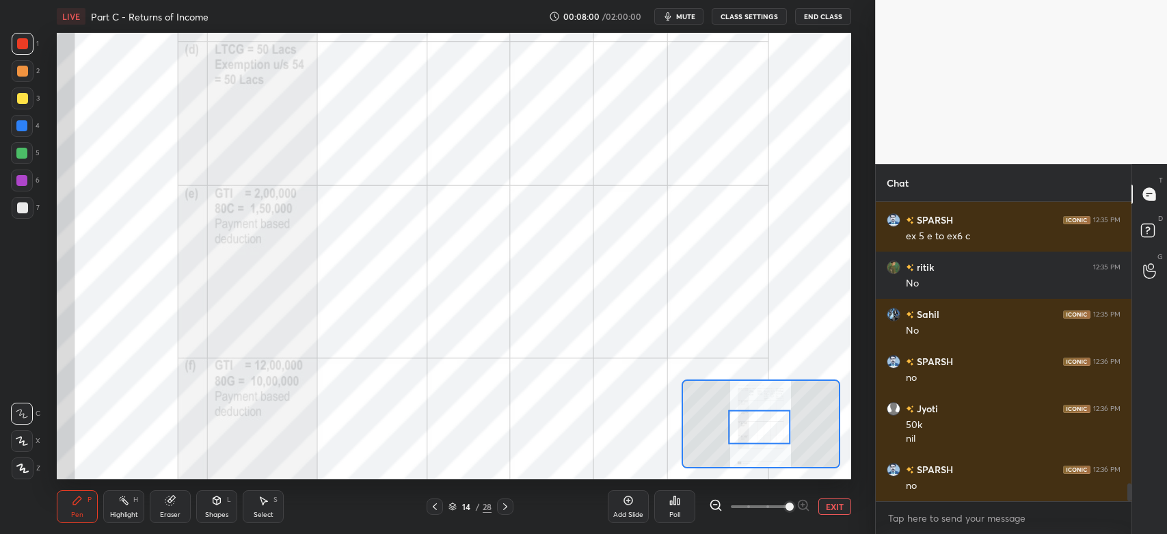
click at [170, 510] on div "Eraser" at bounding box center [170, 506] width 41 height 33
click at [83, 508] on div "Pen P" at bounding box center [77, 506] width 41 height 33
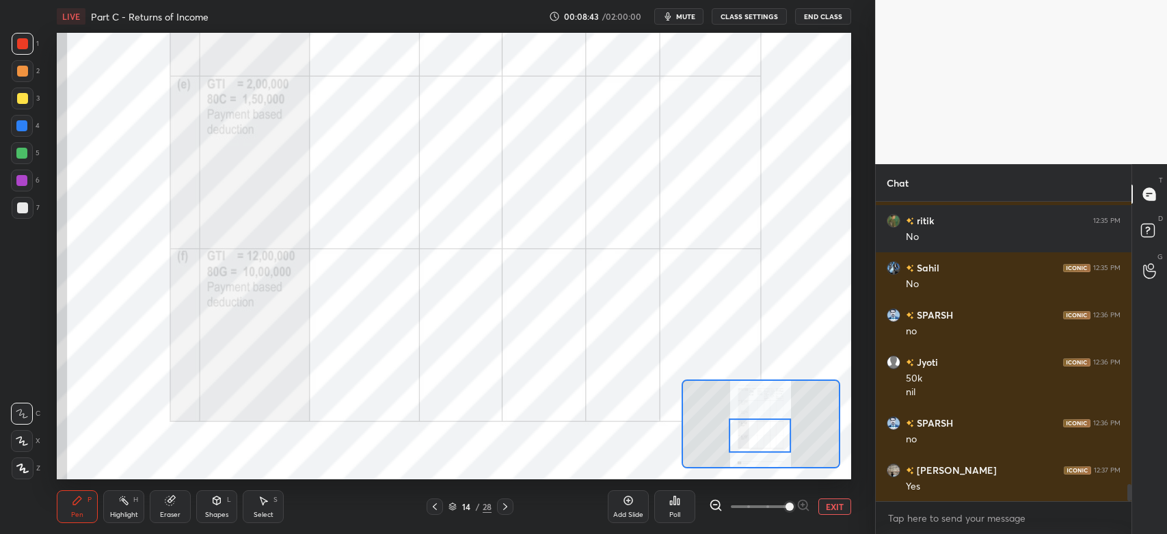
scroll to position [4916, 0]
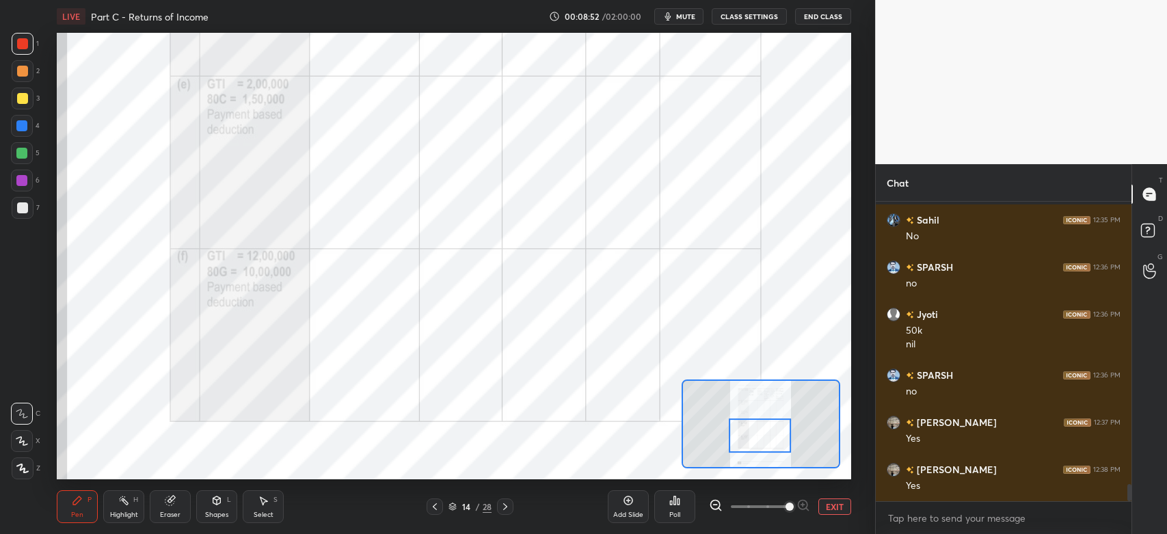
click at [21, 182] on div at bounding box center [21, 180] width 11 height 11
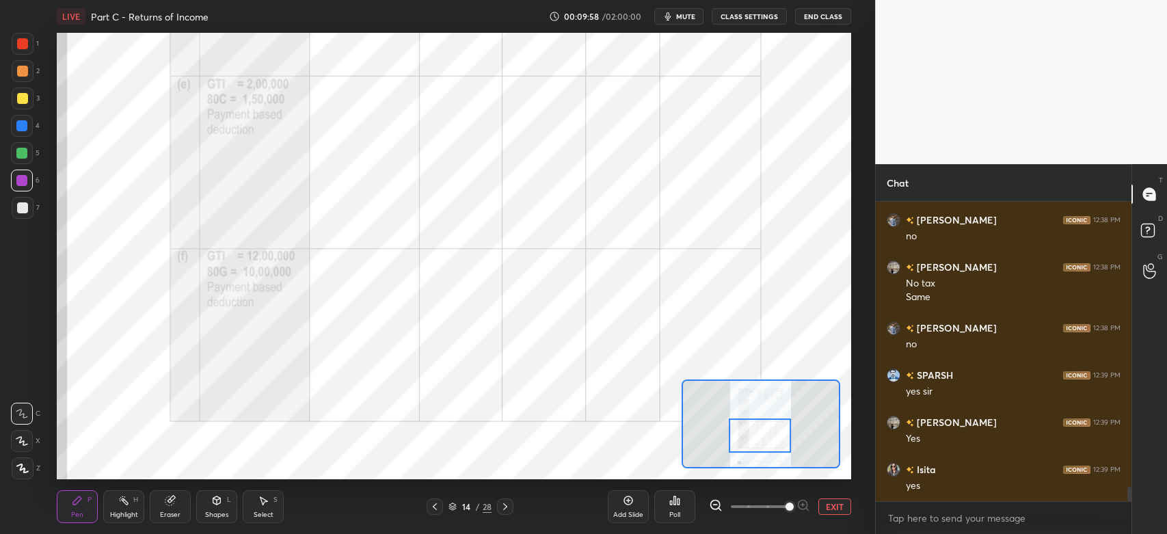
click at [509, 504] on icon at bounding box center [505, 506] width 11 height 11
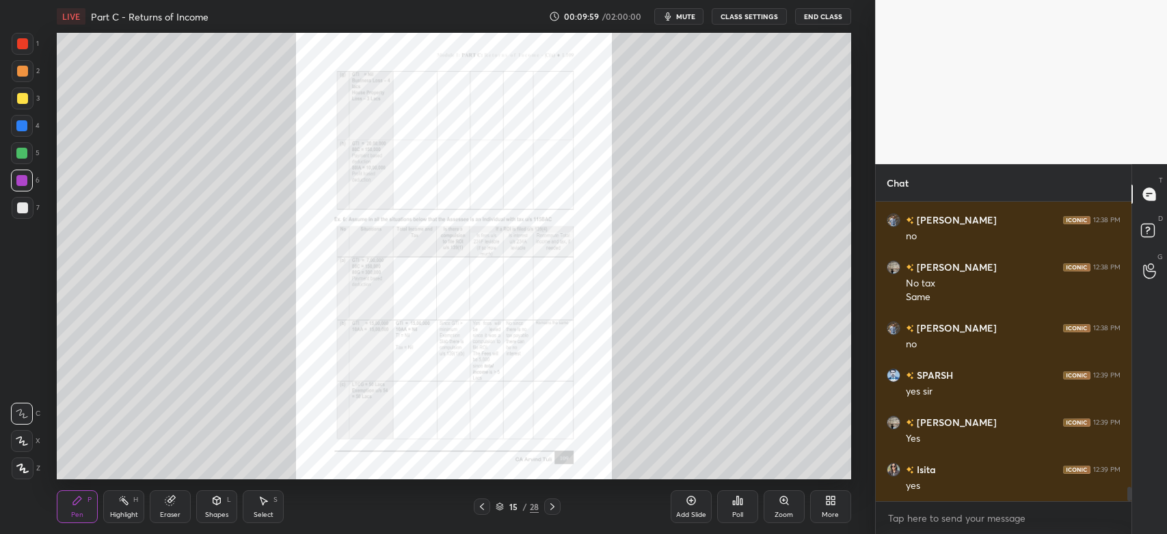
click at [780, 504] on icon at bounding box center [784, 500] width 11 height 11
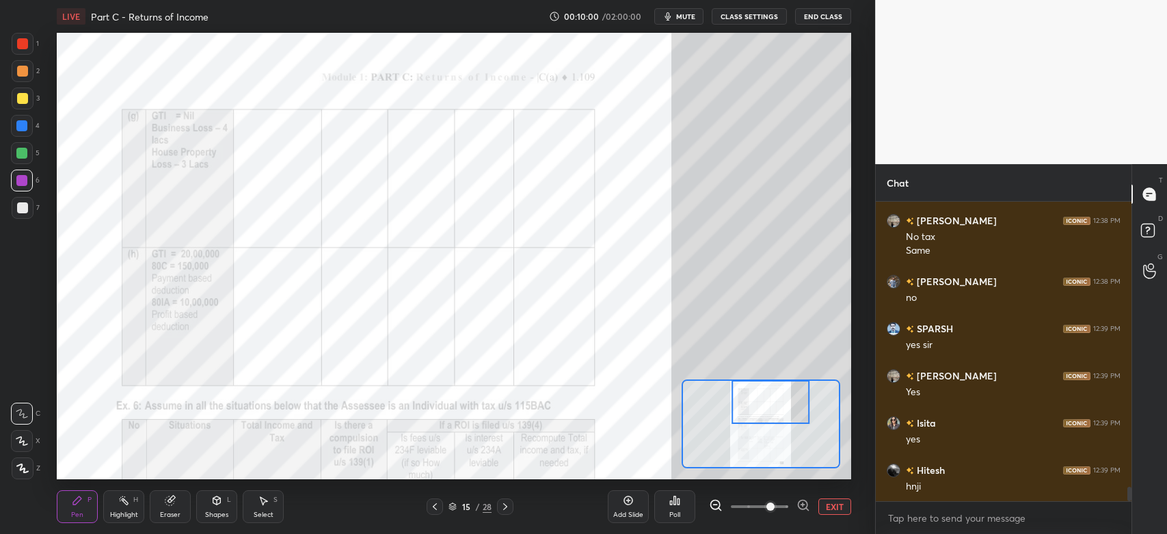
scroll to position [5994, 0]
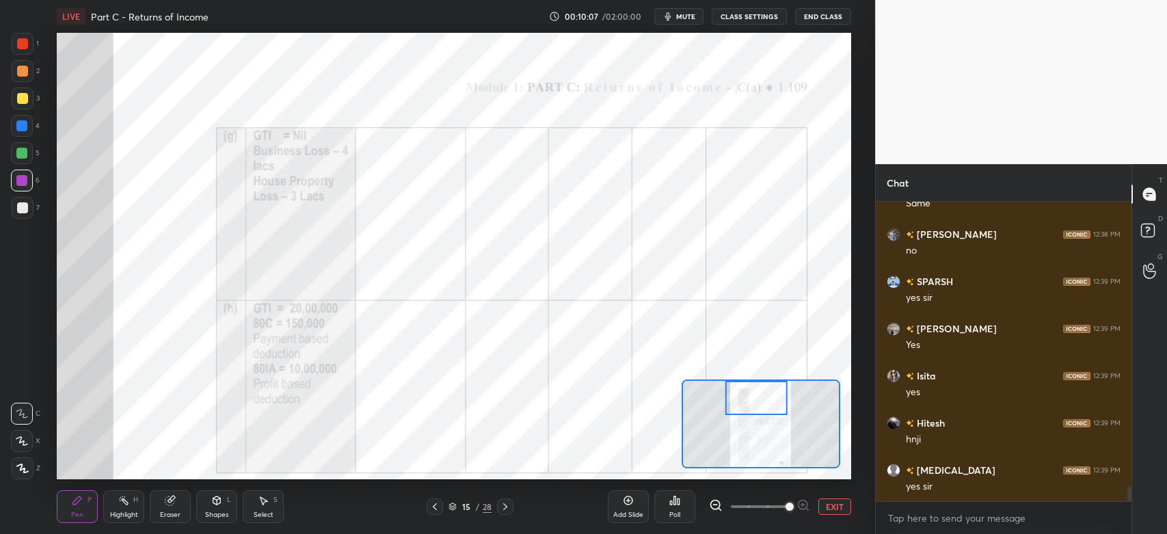
click at [18, 40] on div at bounding box center [22, 43] width 11 height 11
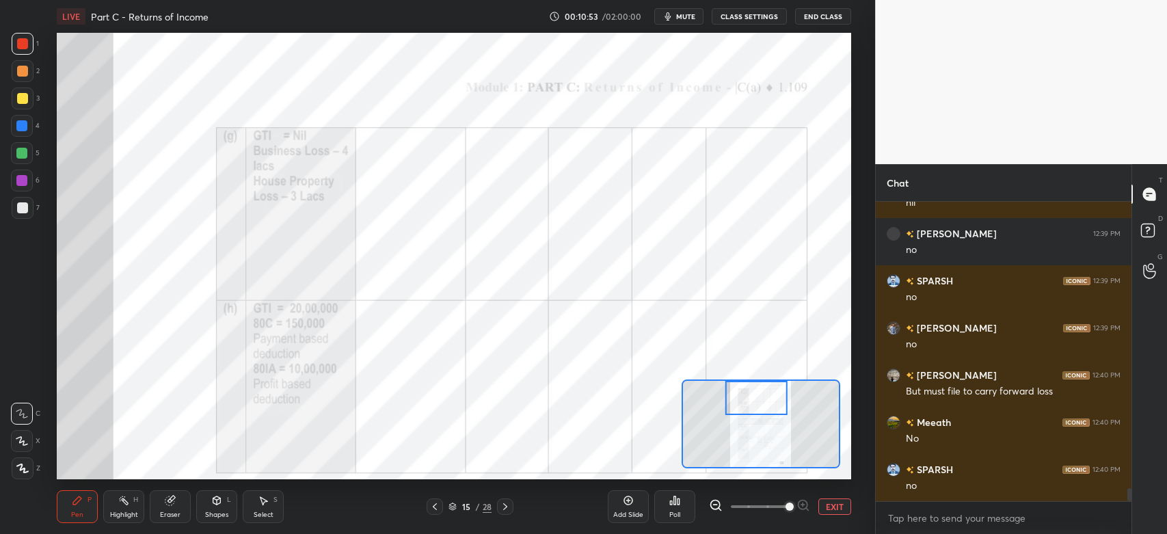
scroll to position [6465, 0]
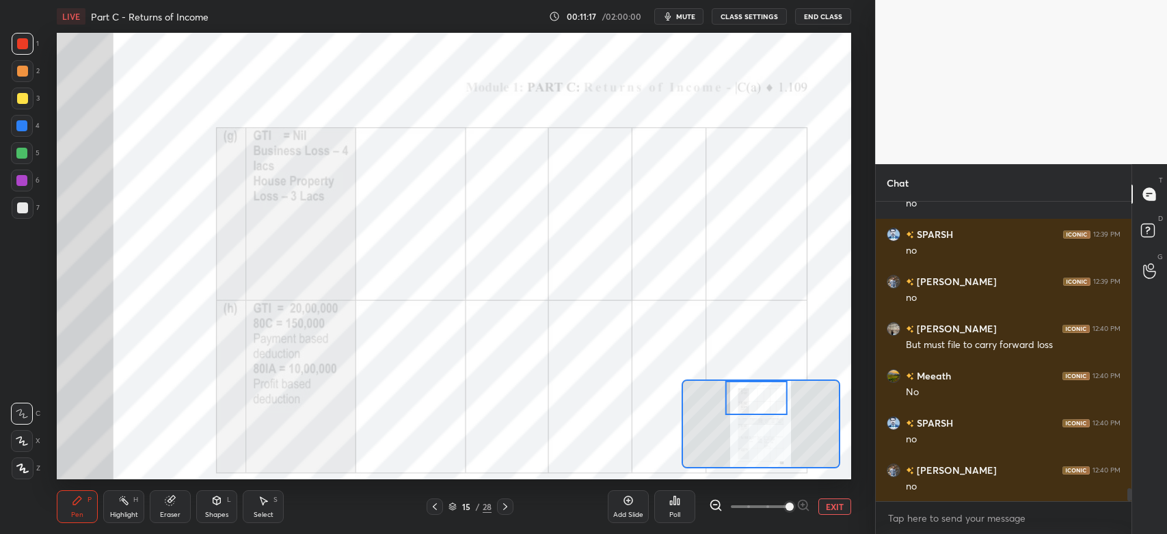
click at [508, 509] on icon at bounding box center [505, 506] width 11 height 11
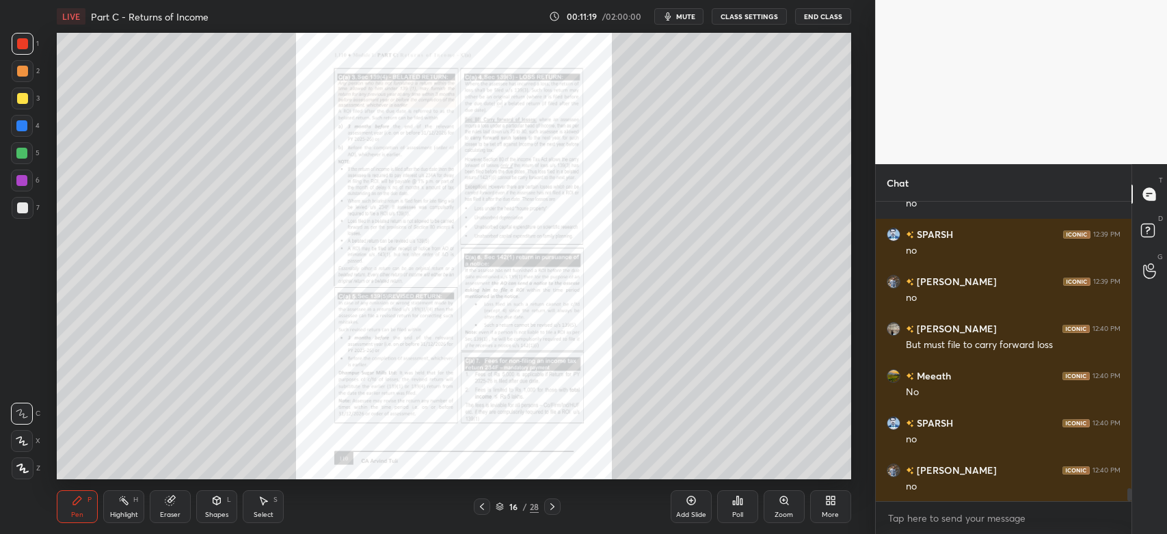
click at [780, 510] on div "Zoom" at bounding box center [783, 506] width 41 height 33
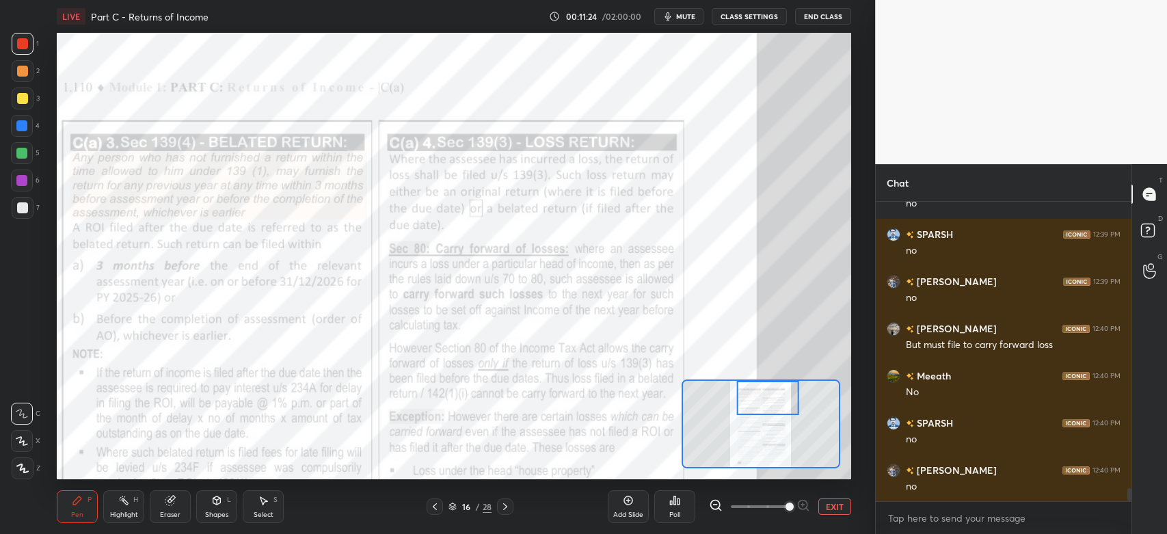
click at [22, 43] on div at bounding box center [22, 43] width 11 height 11
click at [18, 181] on div at bounding box center [21, 180] width 11 height 11
click at [18, 75] on div at bounding box center [22, 71] width 11 height 11
click at [25, 101] on div at bounding box center [22, 98] width 11 height 11
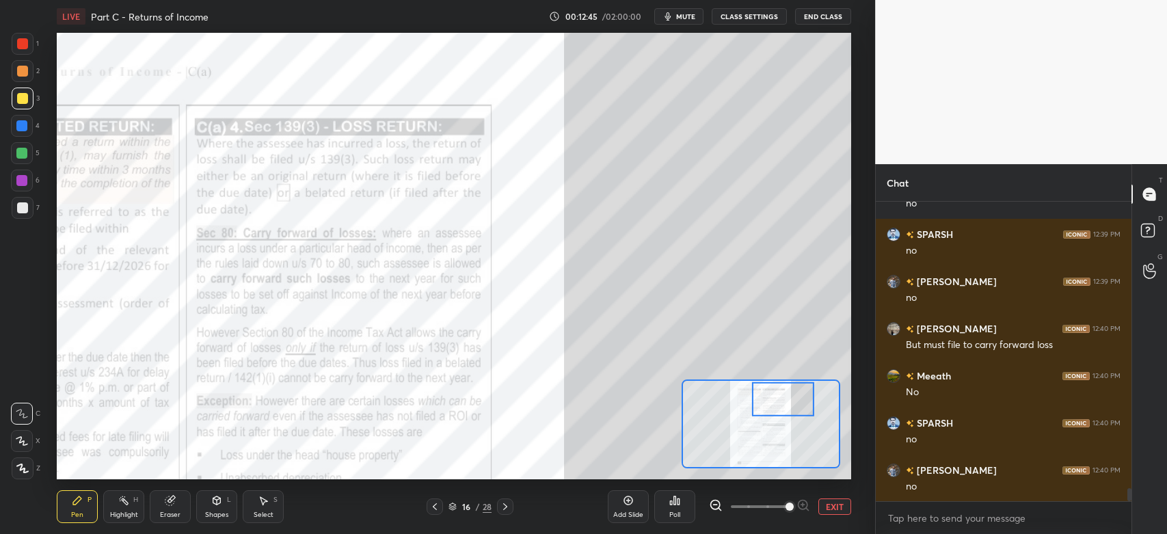
click at [16, 185] on div at bounding box center [22, 181] width 22 height 22
click at [20, 92] on div at bounding box center [23, 98] width 22 height 22
click at [22, 46] on div at bounding box center [22, 43] width 11 height 11
click at [25, 106] on div at bounding box center [23, 98] width 22 height 22
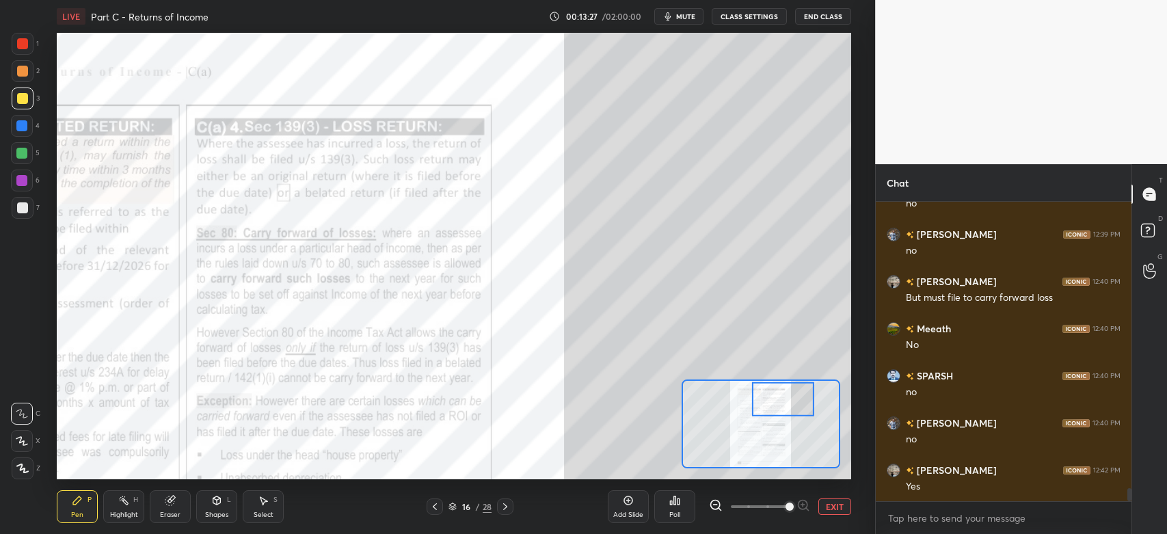
click at [21, 49] on div at bounding box center [22, 43] width 11 height 11
click at [715, 379] on div at bounding box center [760, 424] width 159 height 90
click at [128, 511] on div "Highlight" at bounding box center [124, 514] width 28 height 7
click at [171, 514] on div "Eraser" at bounding box center [170, 514] width 21 height 7
click at [79, 506] on div "Pen P" at bounding box center [77, 506] width 41 height 33
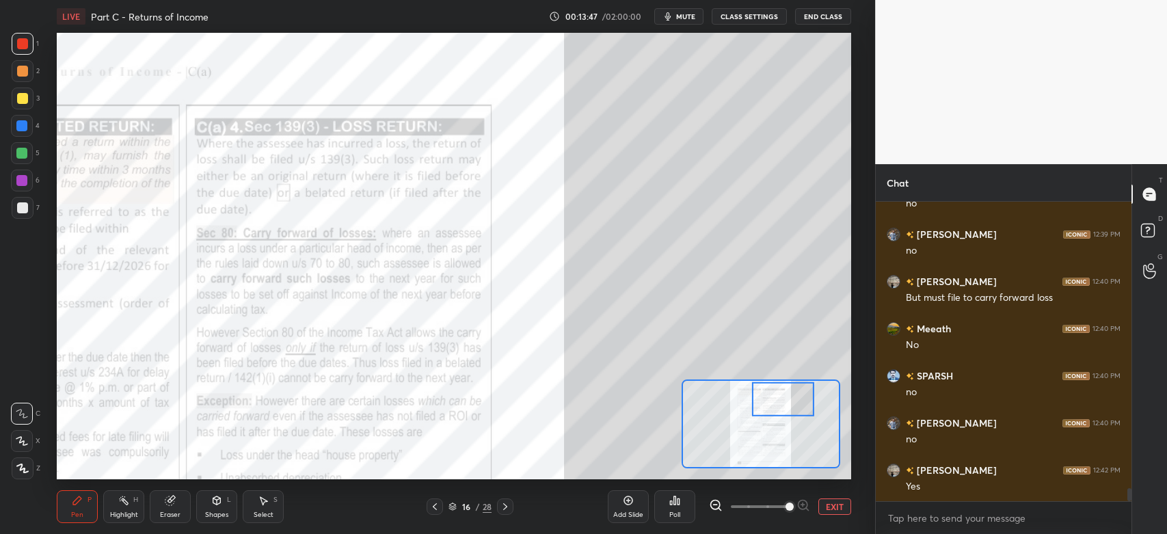
scroll to position [6545, 0]
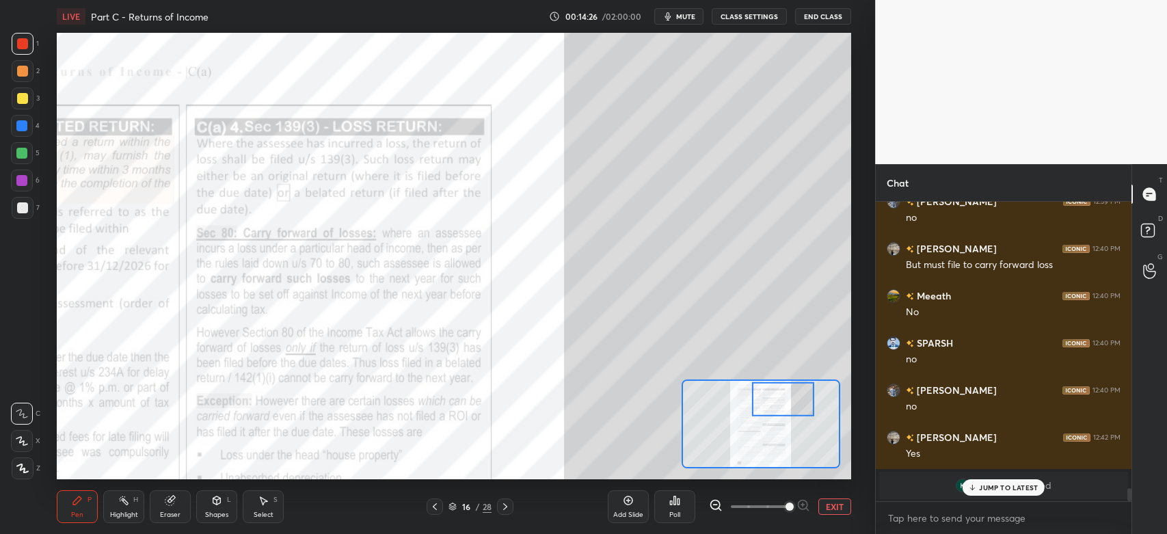
click at [23, 180] on div at bounding box center [21, 180] width 11 height 11
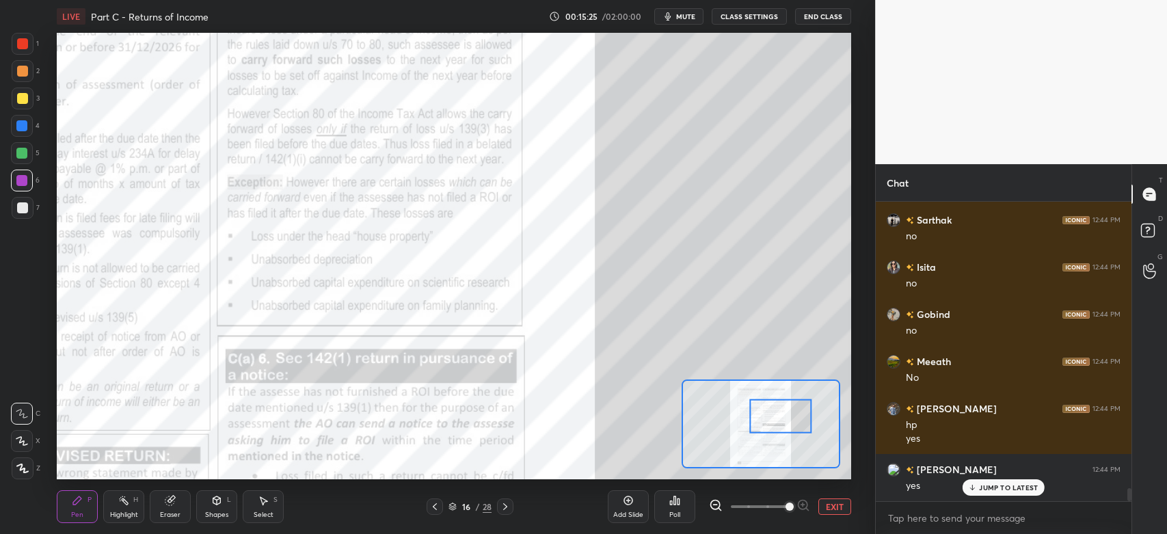
scroll to position [6542, 0]
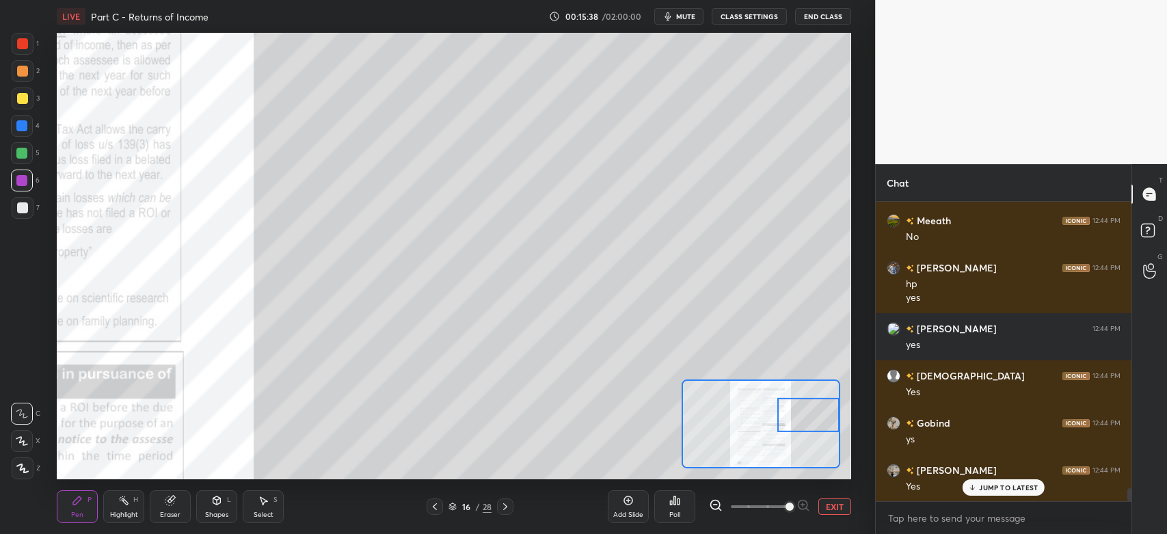
click at [20, 98] on div at bounding box center [22, 98] width 11 height 11
click at [25, 213] on div at bounding box center [23, 208] width 22 height 22
click at [175, 511] on div "Eraser" at bounding box center [170, 514] width 21 height 7
click at [79, 507] on div "Pen P" at bounding box center [77, 506] width 41 height 33
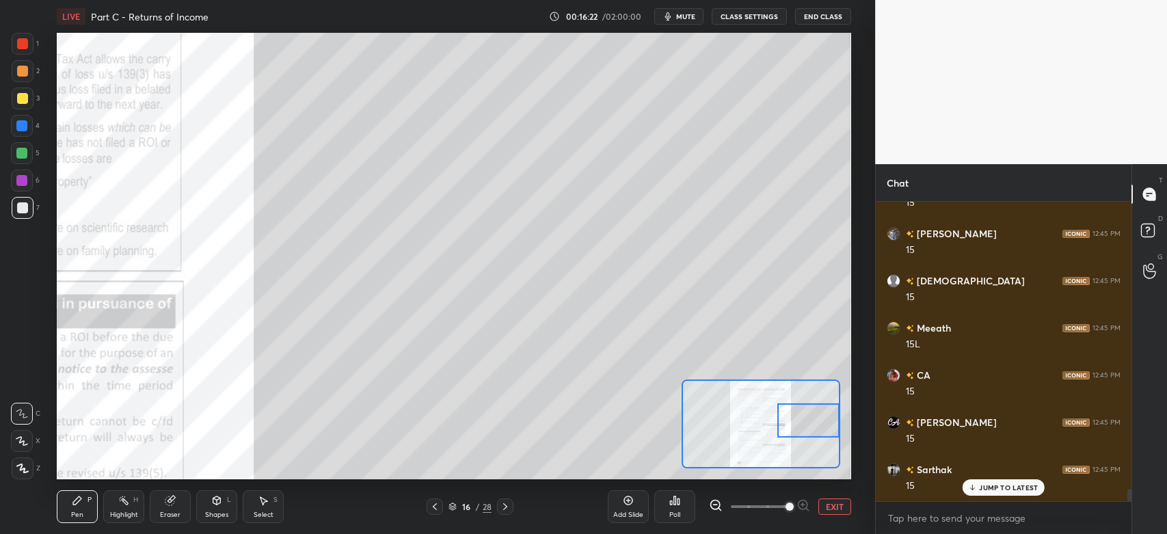
scroll to position [6920, 0]
click at [22, 101] on div at bounding box center [22, 98] width 11 height 11
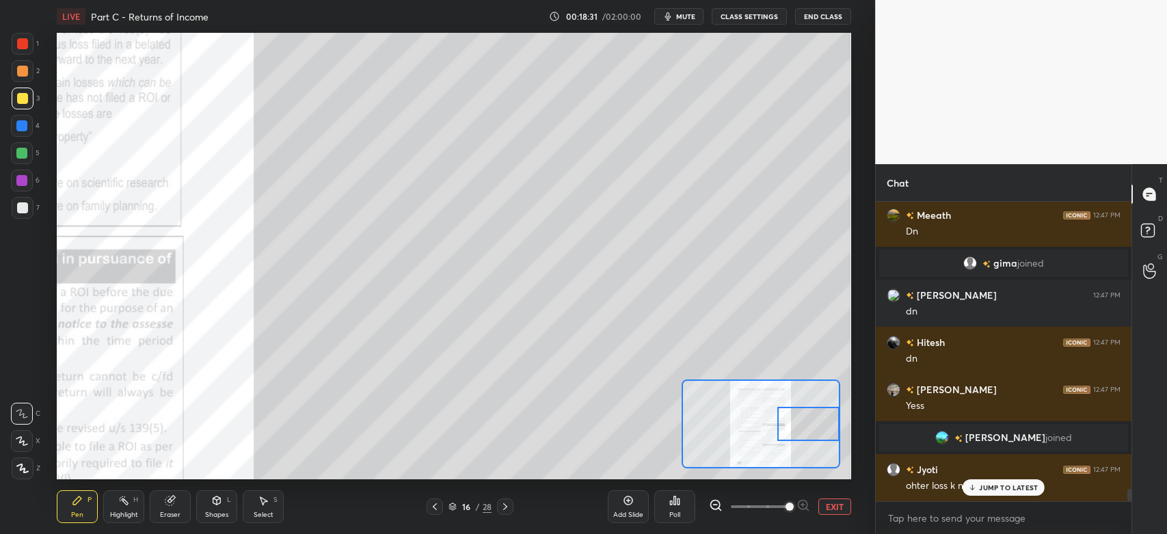
scroll to position [7039, 0]
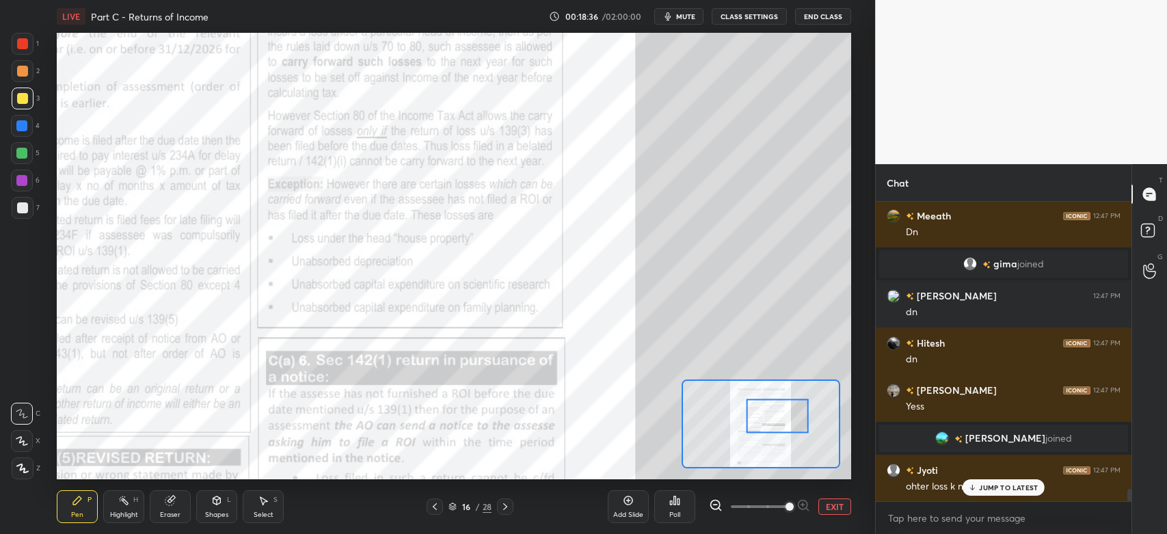
click at [12, 48] on div at bounding box center [23, 44] width 22 height 22
click at [986, 492] on div "JUMP TO LATEST" at bounding box center [1003, 487] width 82 height 16
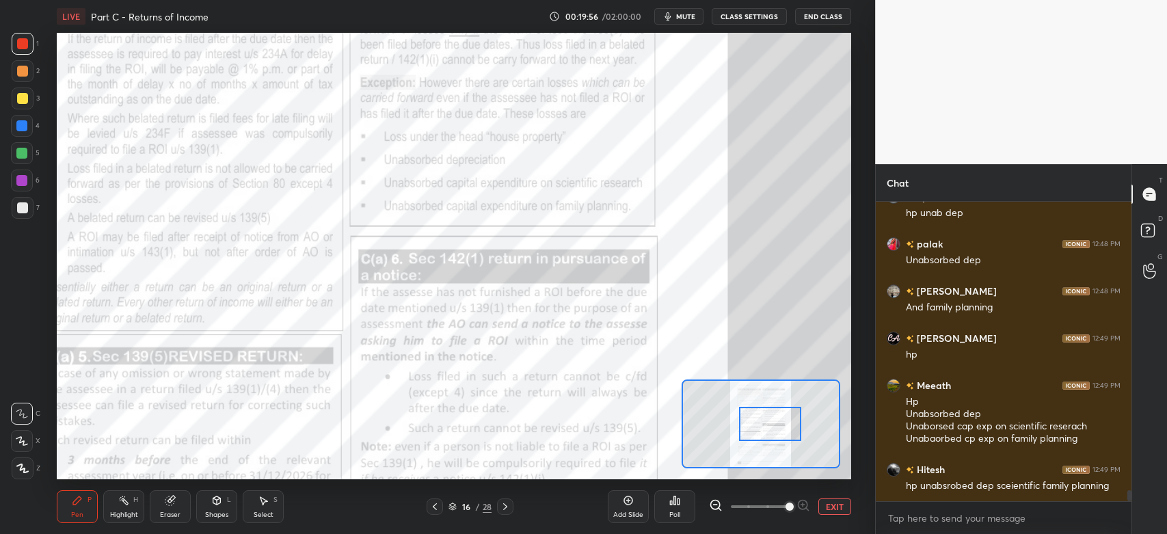
scroll to position [8067, 0]
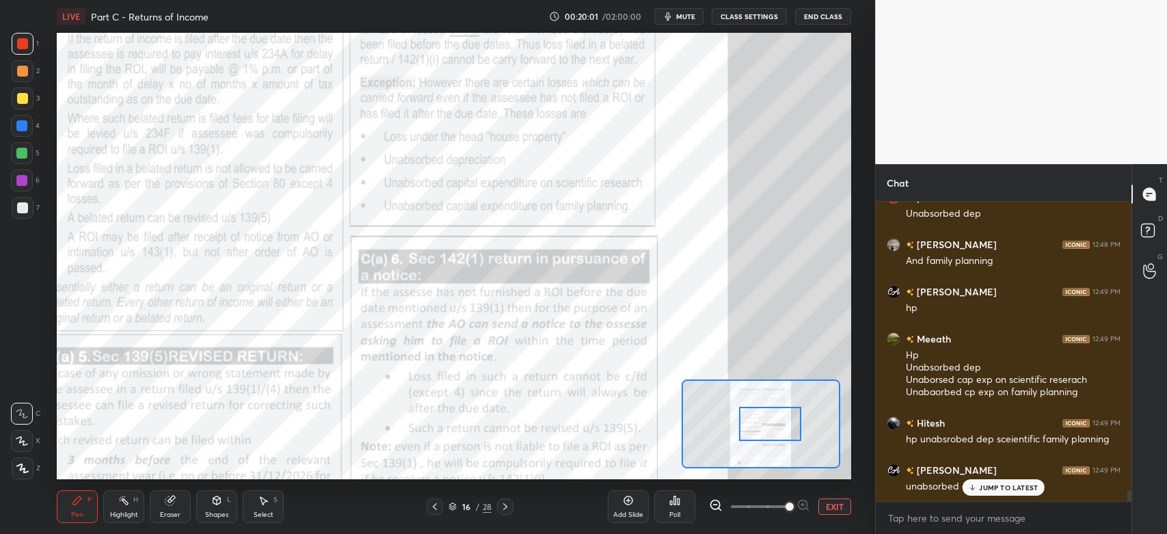
click at [439, 509] on icon at bounding box center [434, 506] width 11 height 11
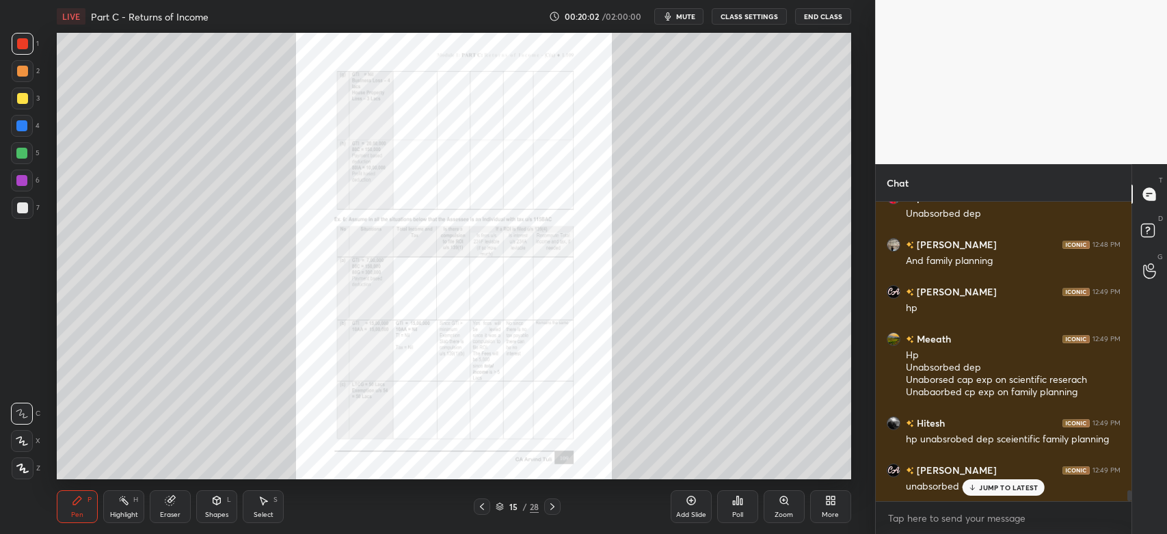
click at [782, 504] on icon at bounding box center [784, 500] width 11 height 11
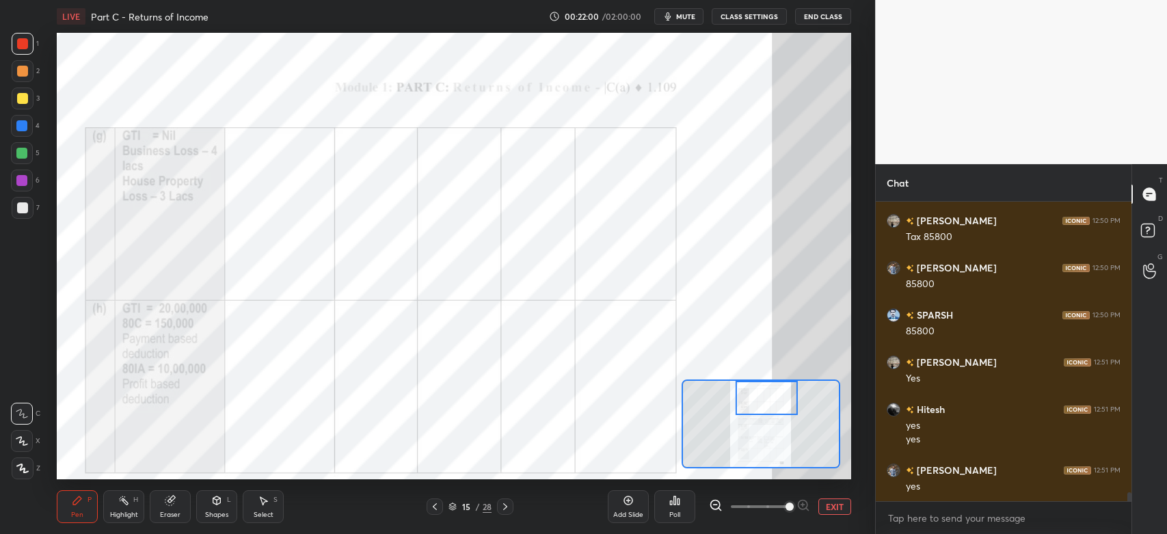
scroll to position [9810, 0]
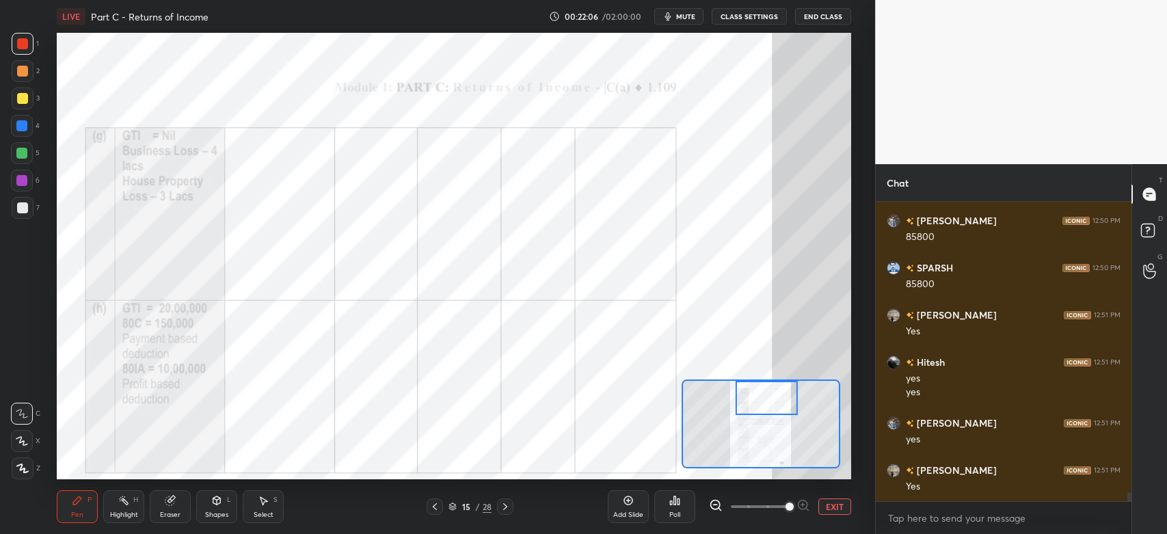
click at [12, 182] on div at bounding box center [22, 181] width 22 height 22
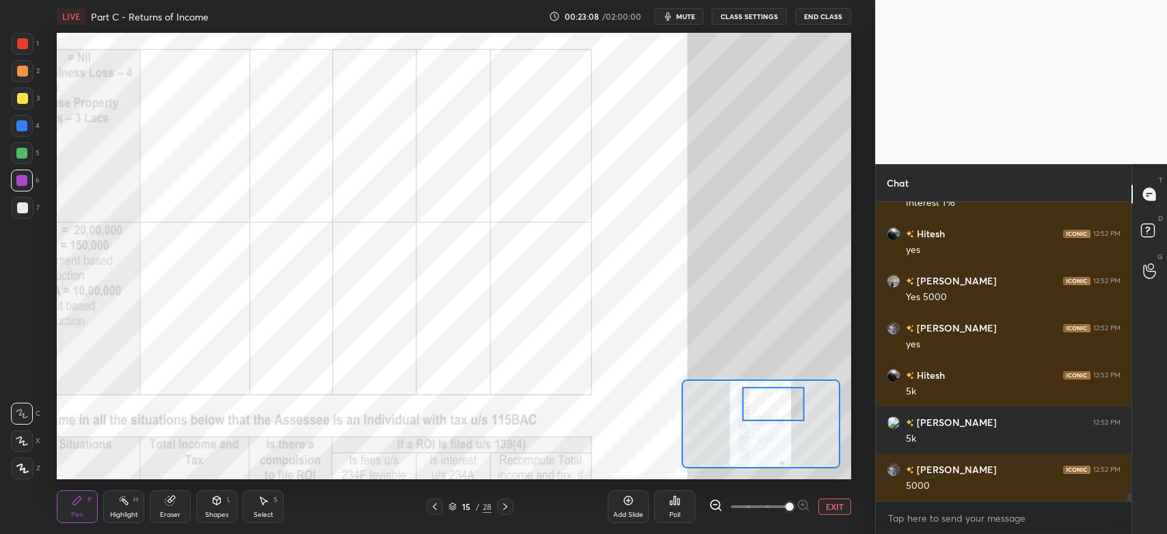
scroll to position [10895, 0]
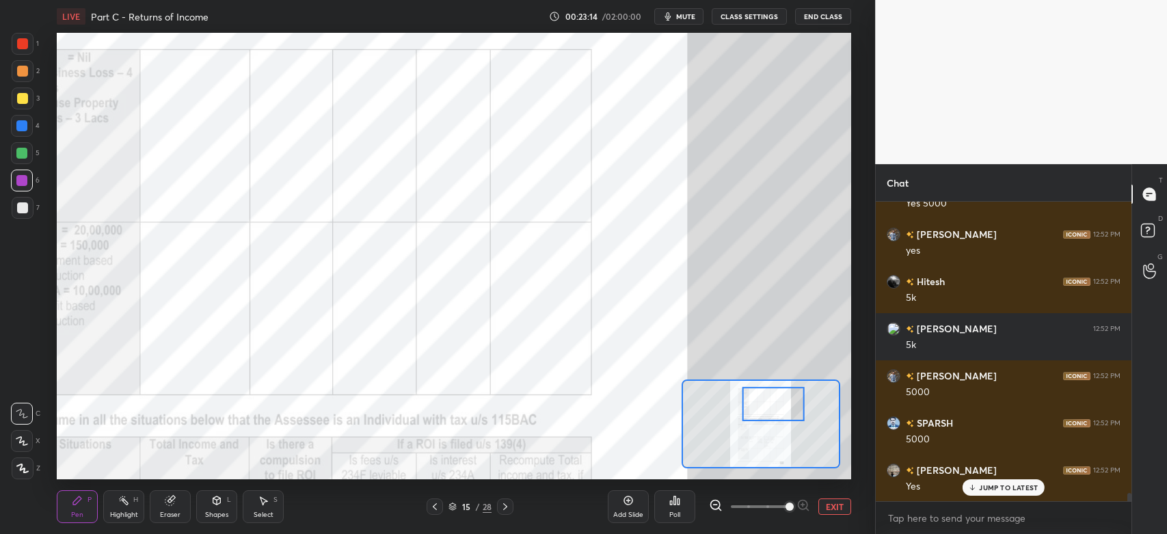
click at [10, 185] on div "1 2 3 4 5 6 7 C X Z C X Z E E Erase all H H" at bounding box center [22, 256] width 44 height 446
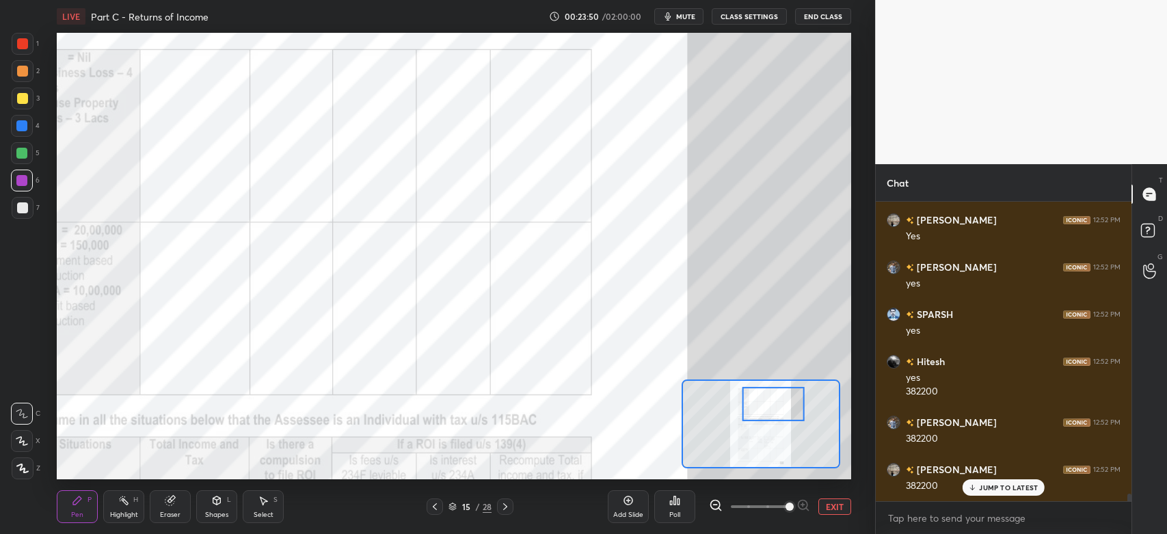
scroll to position [11239, 0]
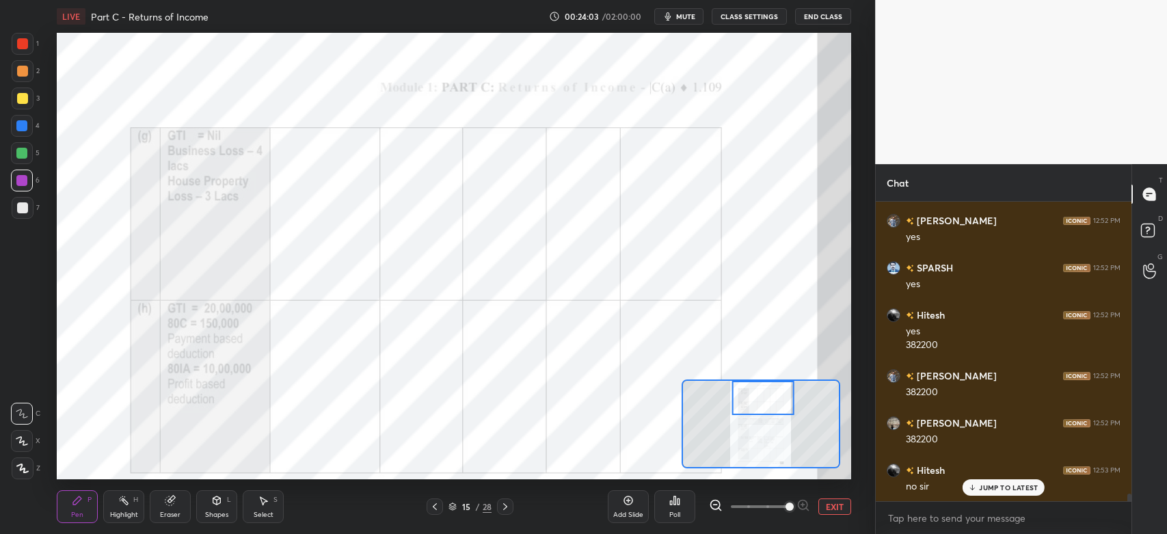
drag, startPoint x: 765, startPoint y: 408, endPoint x: 755, endPoint y: 402, distance: 12.0
click at [755, 402] on div at bounding box center [763, 398] width 62 height 35
click at [1012, 480] on div "JUMP TO LATEST" at bounding box center [1003, 487] width 82 height 16
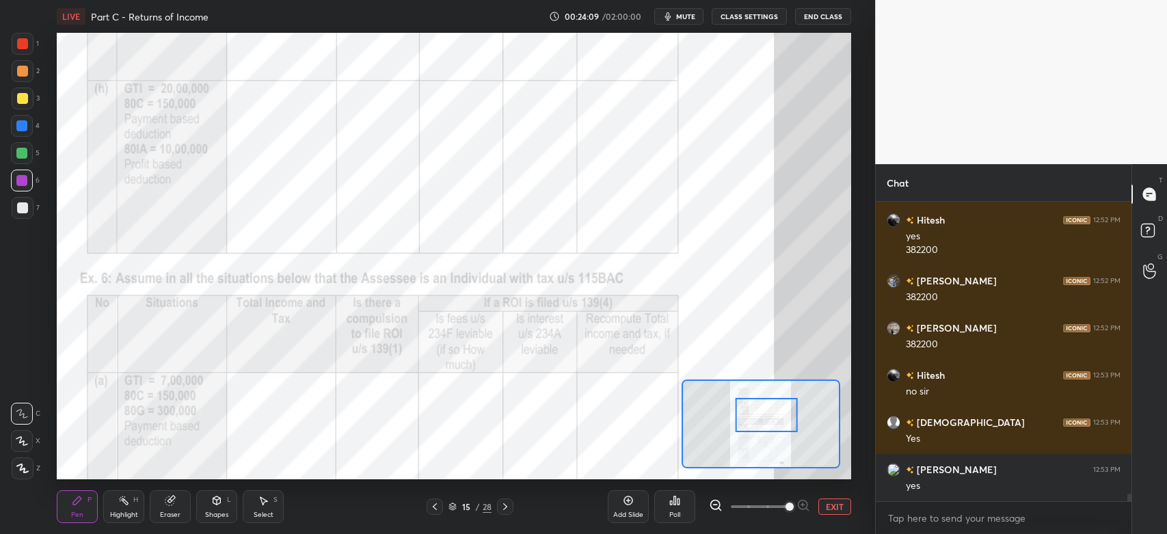
scroll to position [11380, 0]
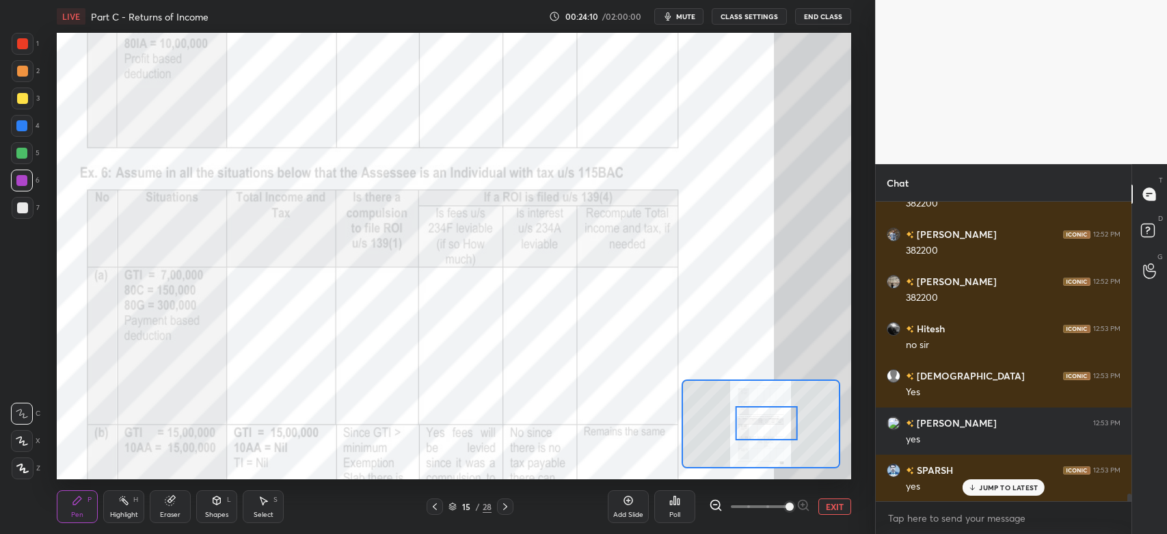
drag, startPoint x: 766, startPoint y: 407, endPoint x: 768, endPoint y: 437, distance: 30.2
click at [768, 437] on div at bounding box center [766, 423] width 62 height 35
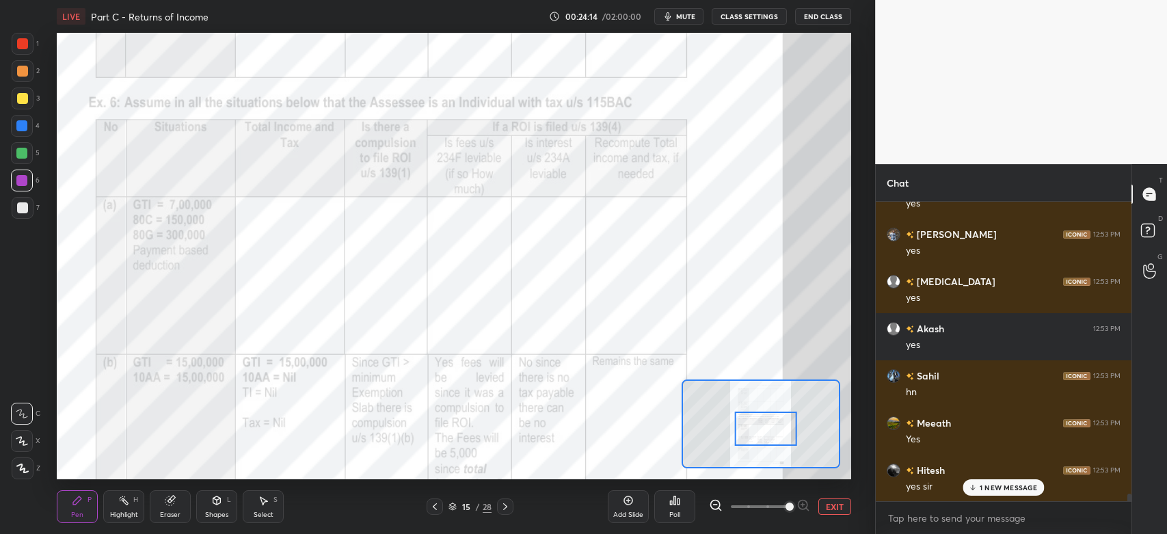
scroll to position [11711, 0]
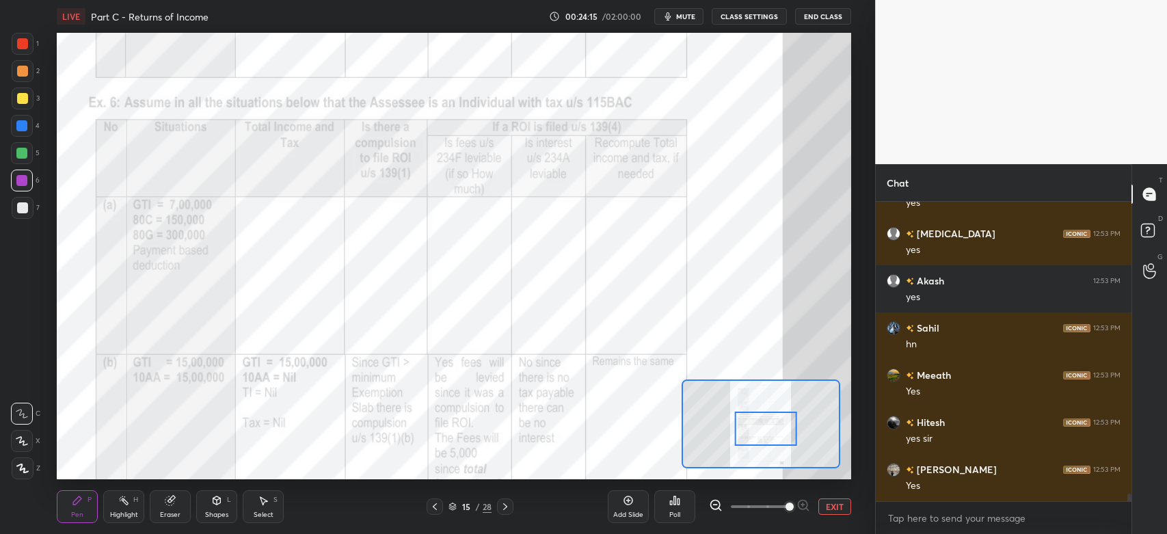
click at [16, 42] on div at bounding box center [23, 44] width 22 height 22
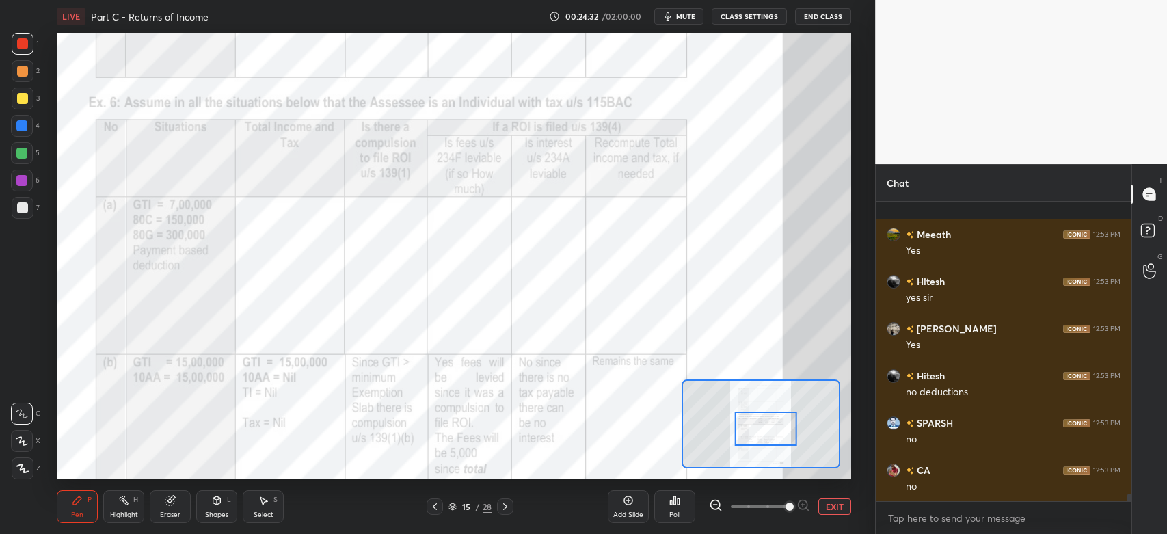
scroll to position [11947, 0]
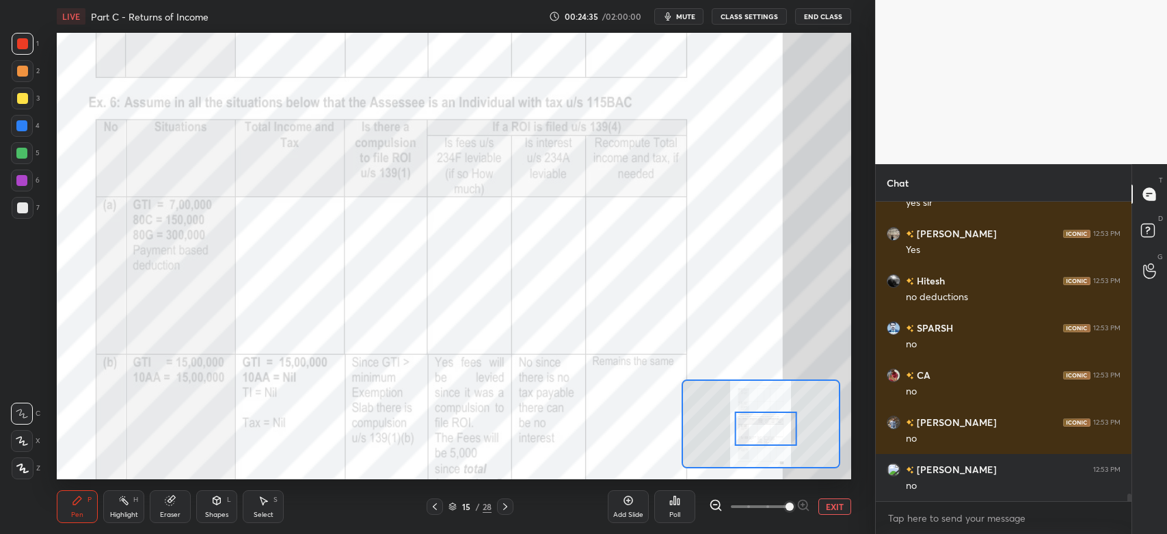
click at [26, 178] on div at bounding box center [21, 180] width 11 height 11
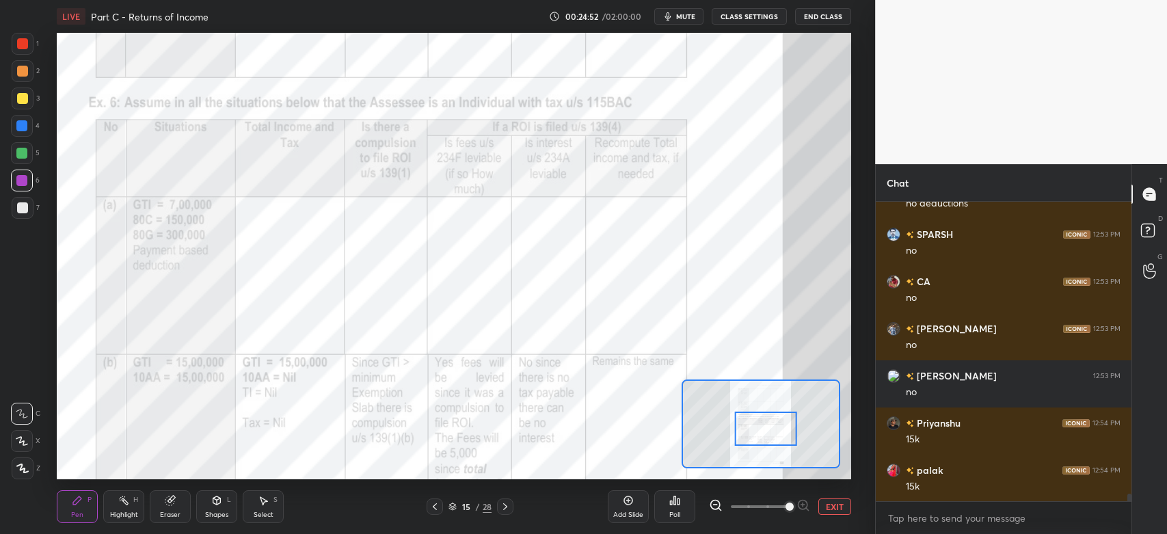
scroll to position [12088, 0]
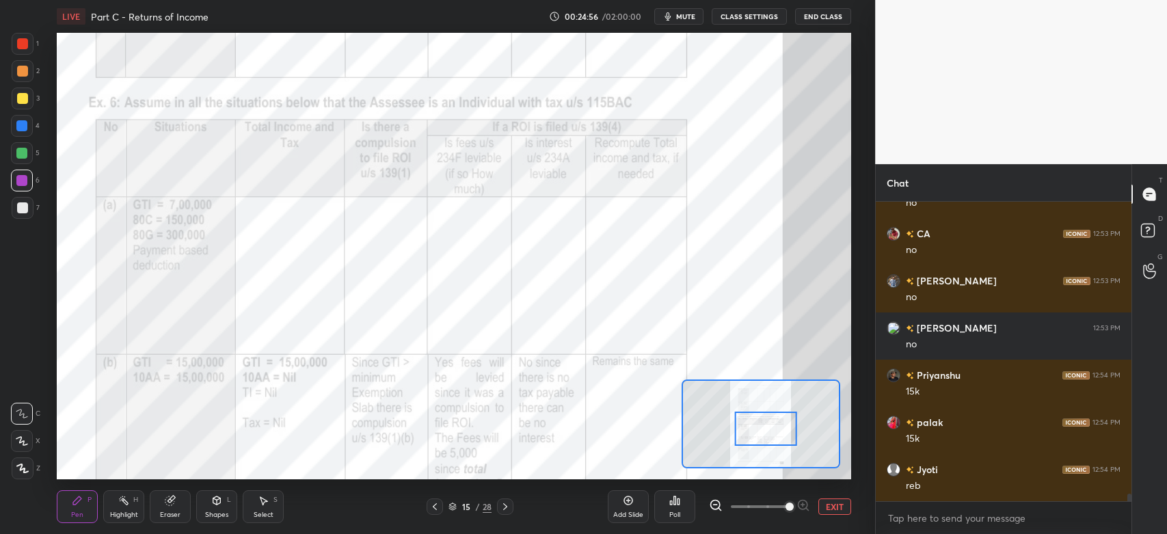
click at [24, 50] on div at bounding box center [23, 44] width 22 height 22
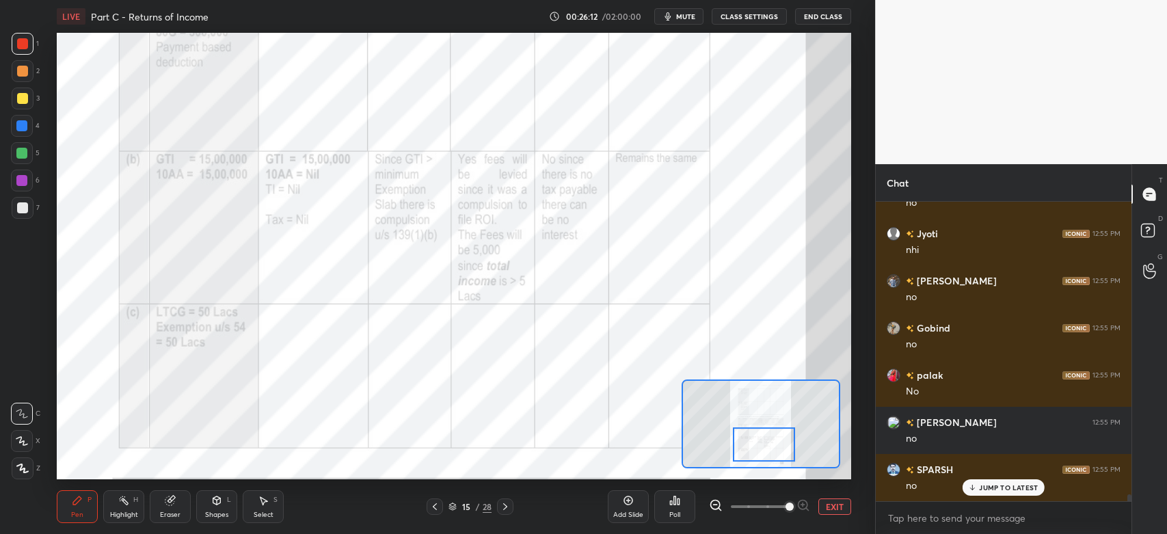
scroll to position [12748, 0]
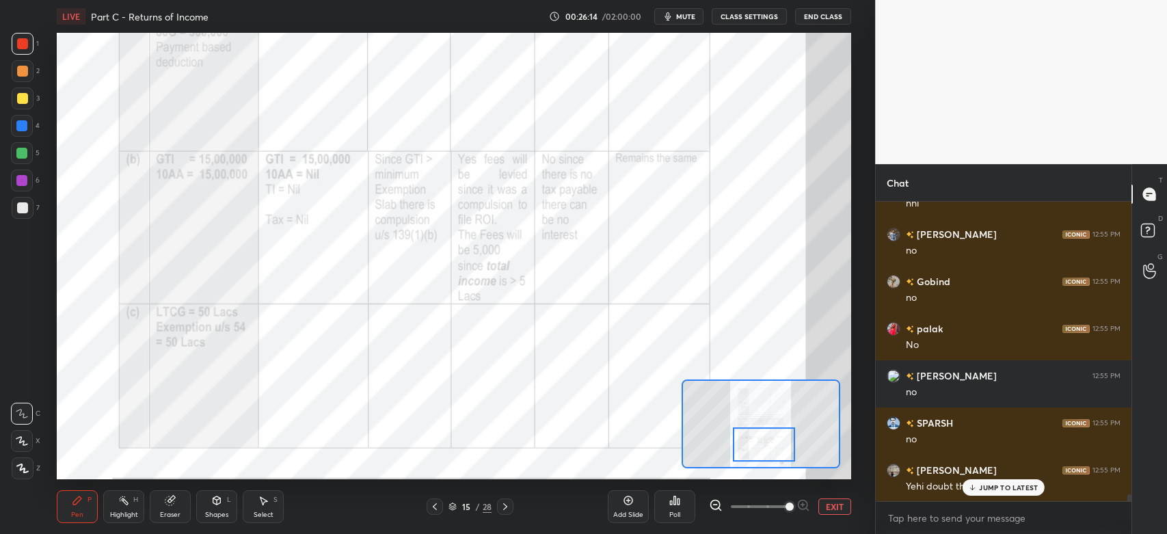
click at [993, 487] on p "JUMP TO LATEST" at bounding box center [1008, 487] width 59 height 8
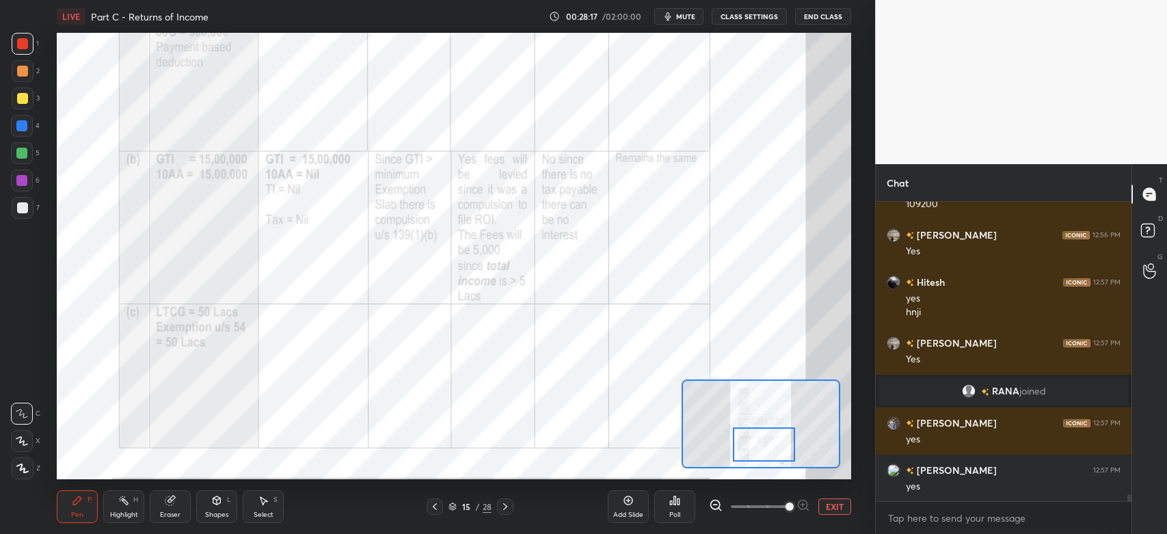
scroll to position [13435, 0]
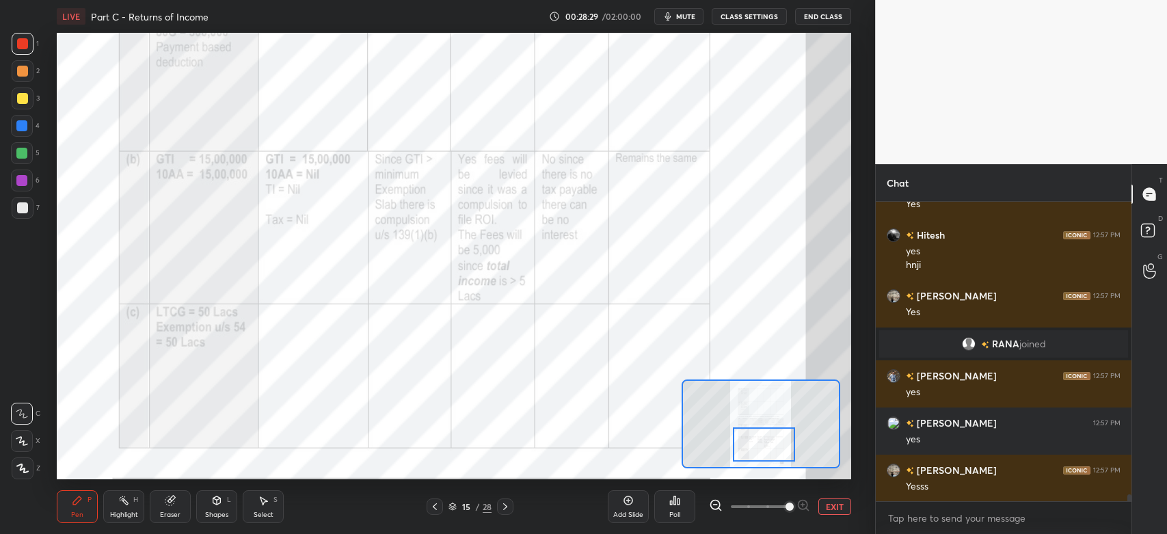
click at [21, 48] on div at bounding box center [22, 43] width 11 height 11
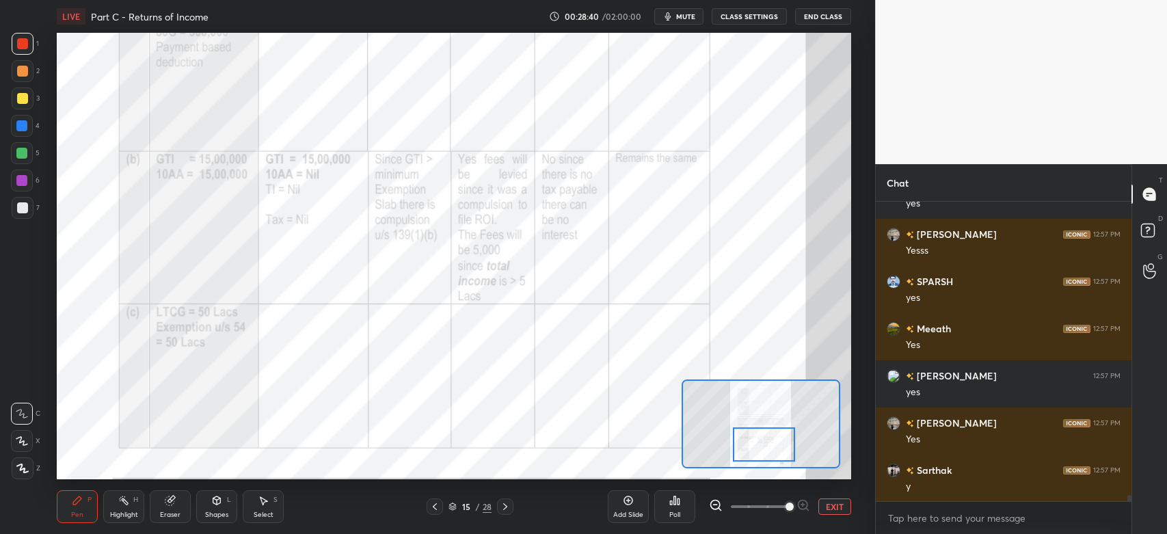
scroll to position [13719, 0]
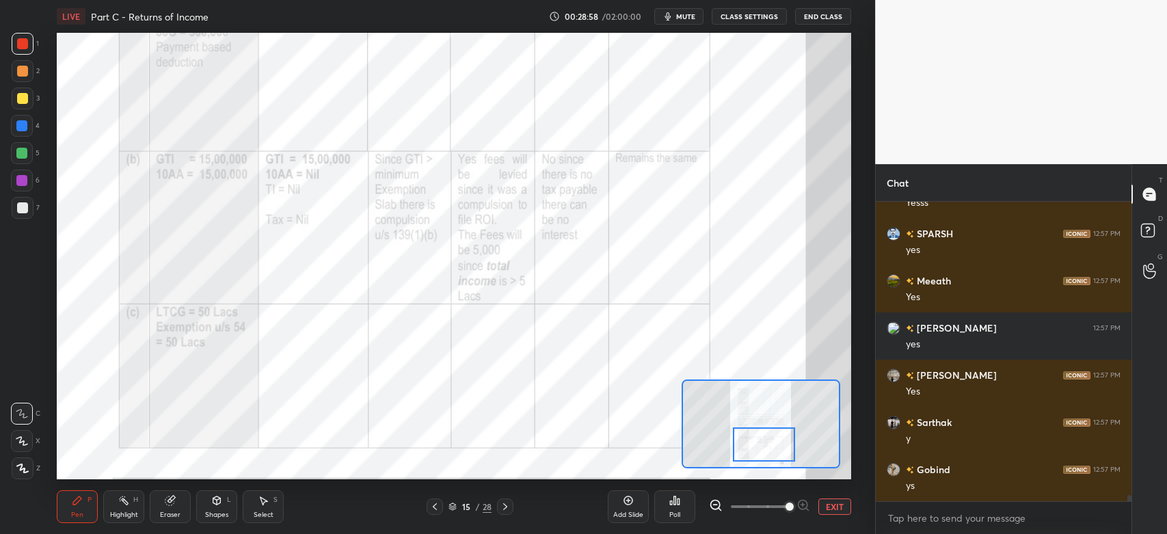
click at [21, 185] on div at bounding box center [21, 180] width 11 height 11
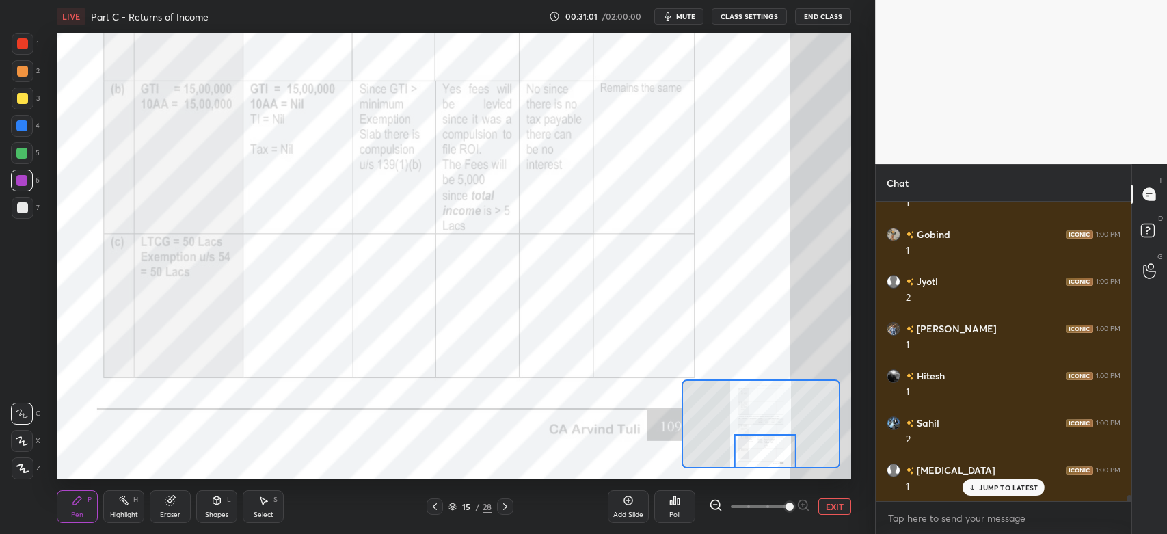
scroll to position [15053, 0]
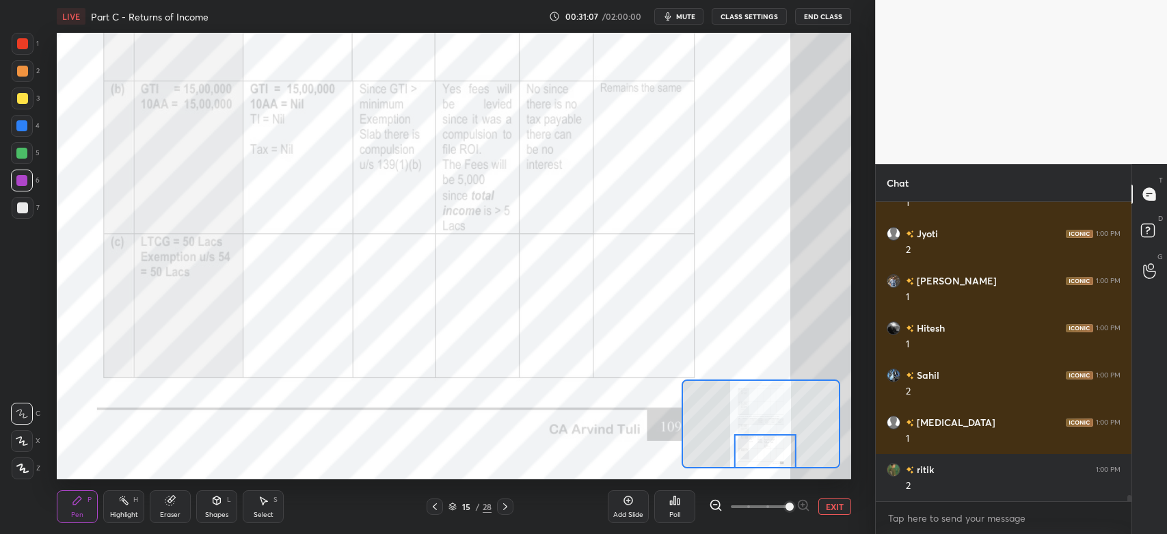
click at [506, 508] on icon at bounding box center [505, 506] width 11 height 11
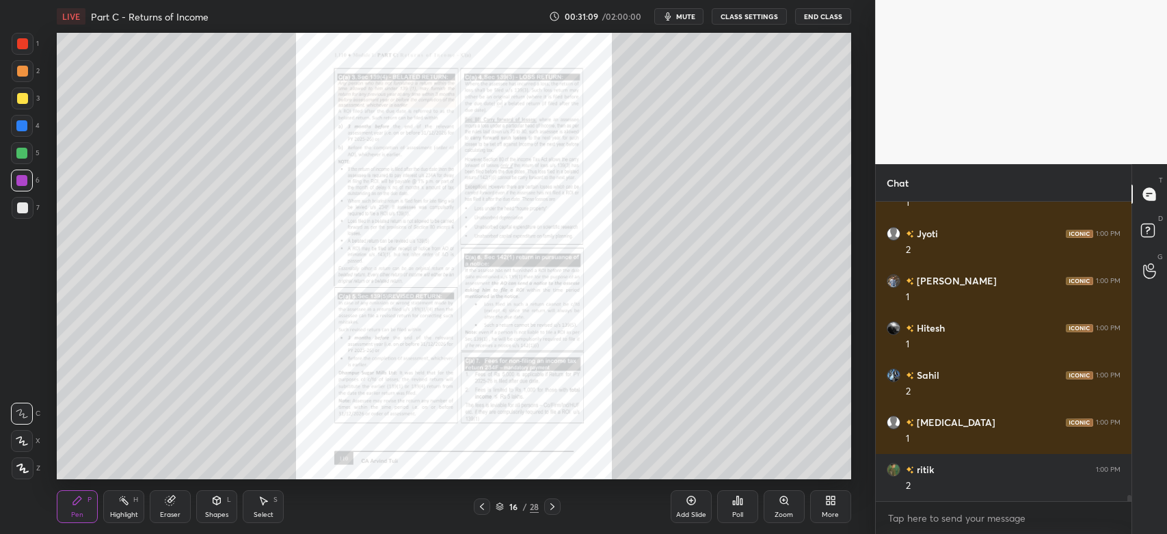
click at [783, 501] on icon at bounding box center [783, 499] width 0 height 3
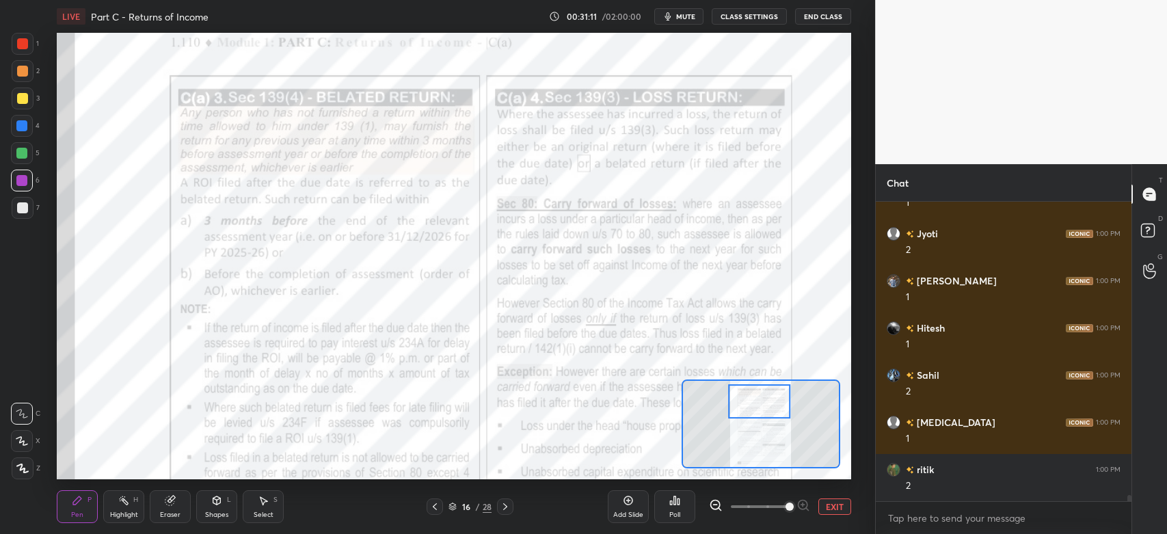
scroll to position [15086, 0]
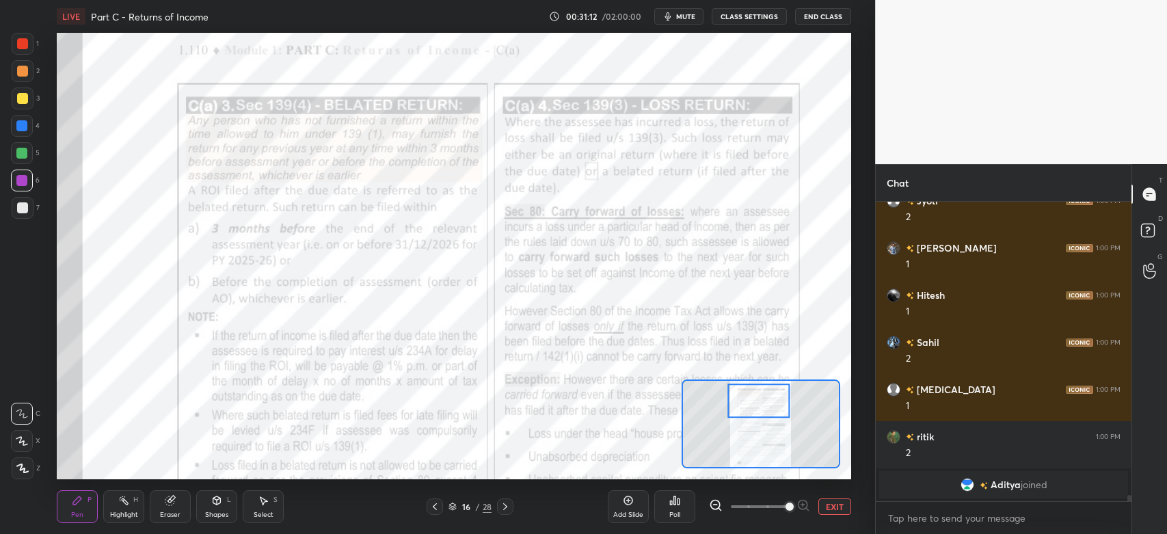
click at [13, 49] on div at bounding box center [23, 44] width 22 height 22
click at [27, 44] on div at bounding box center [22, 43] width 11 height 11
click at [23, 42] on div at bounding box center [22, 43] width 11 height 11
click at [17, 185] on div at bounding box center [21, 180] width 11 height 11
click at [620, 507] on div "Add Slide" at bounding box center [628, 506] width 41 height 33
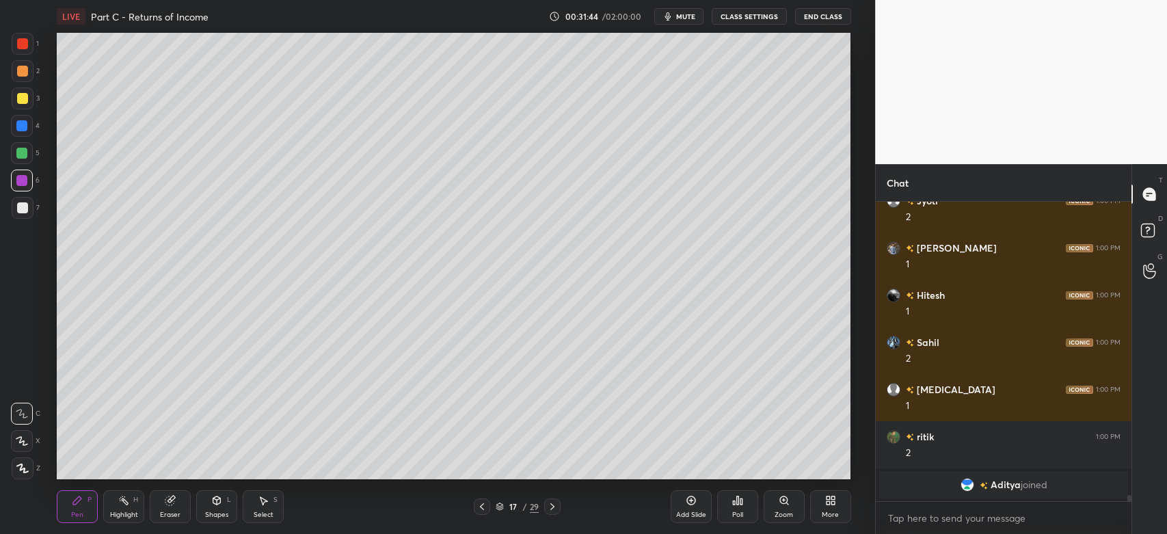
click at [19, 210] on div at bounding box center [22, 207] width 11 height 11
click at [218, 509] on div "Shapes L" at bounding box center [216, 506] width 41 height 33
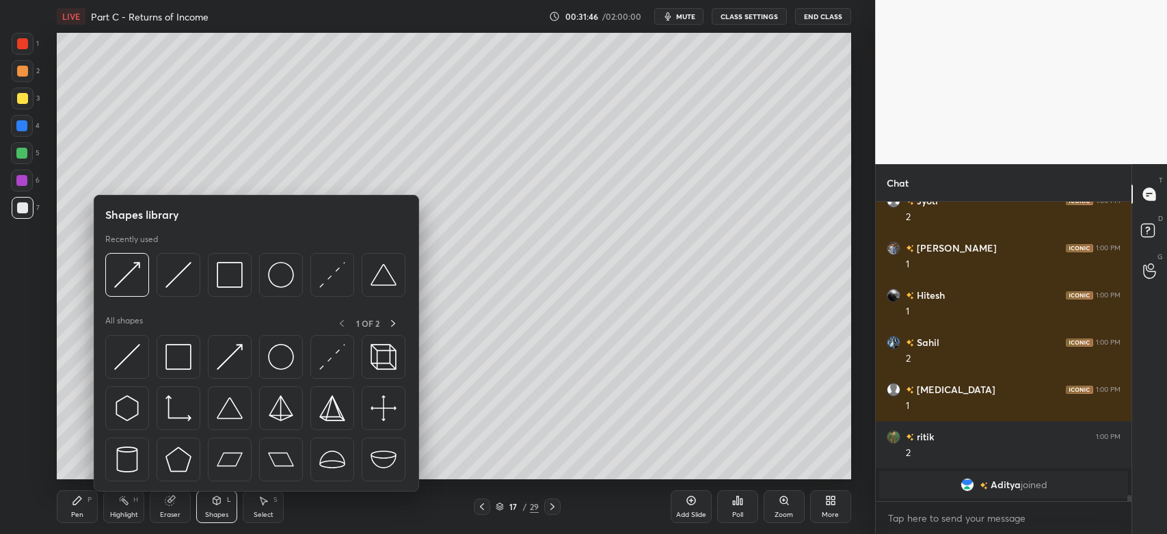
click at [180, 278] on img at bounding box center [178, 275] width 26 height 26
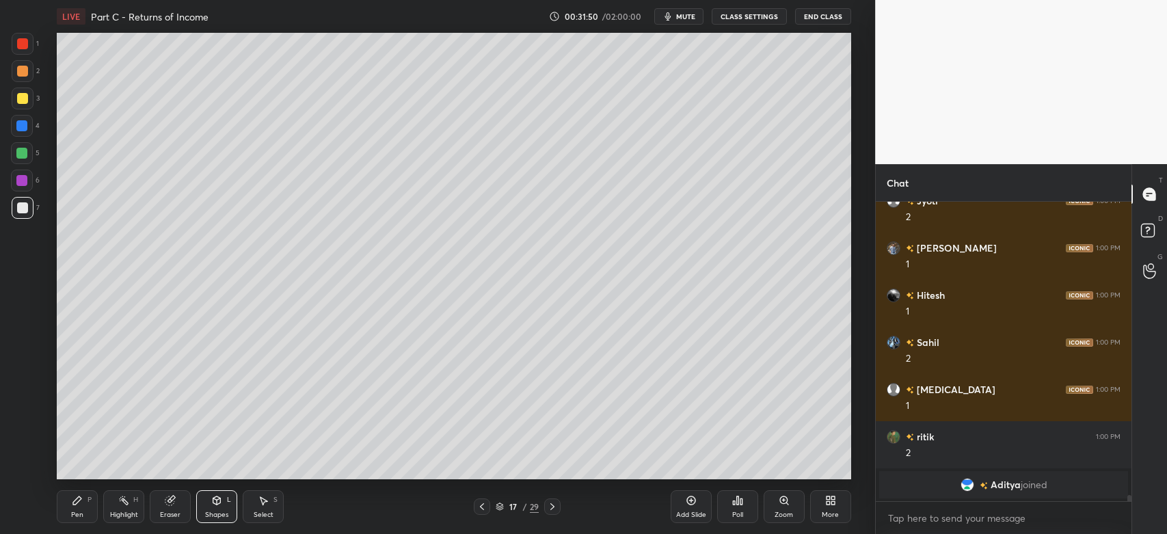
click at [82, 509] on div "Pen P" at bounding box center [77, 506] width 41 height 33
click at [22, 108] on div at bounding box center [23, 98] width 22 height 22
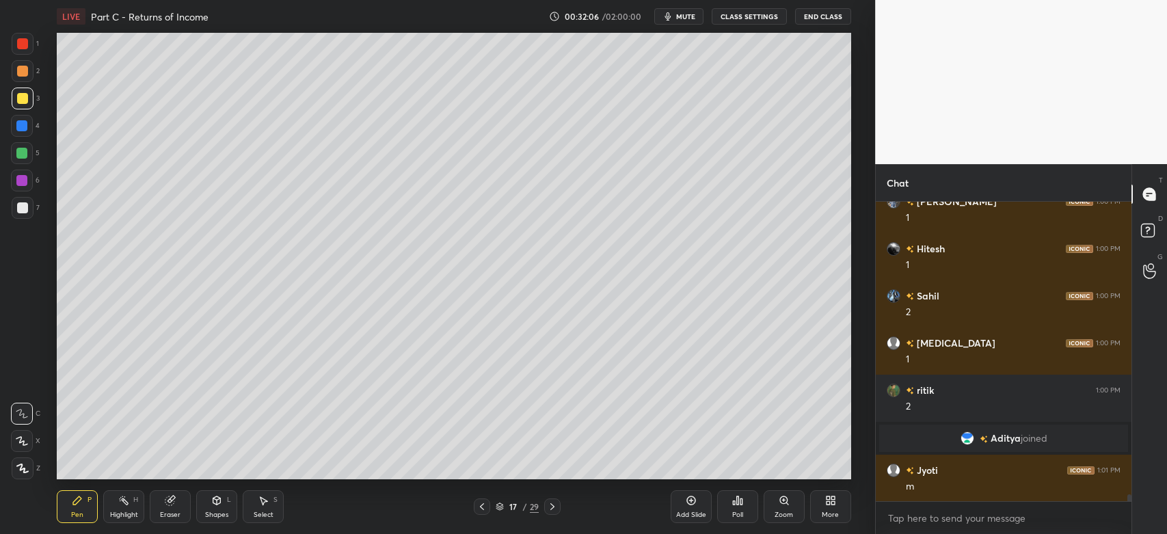
scroll to position [12740, 0]
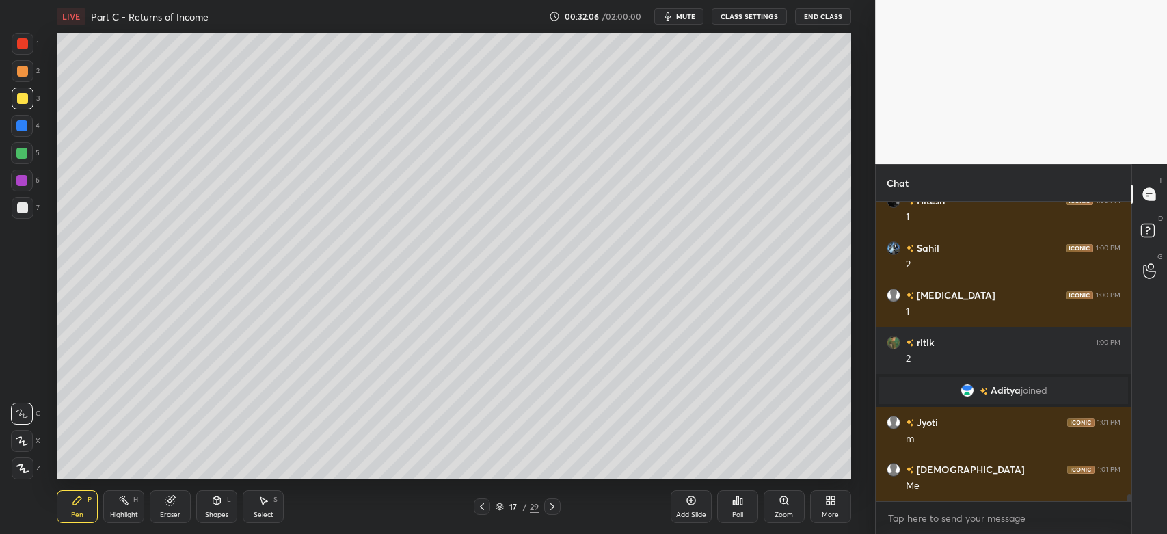
click at [29, 208] on div at bounding box center [23, 208] width 22 height 22
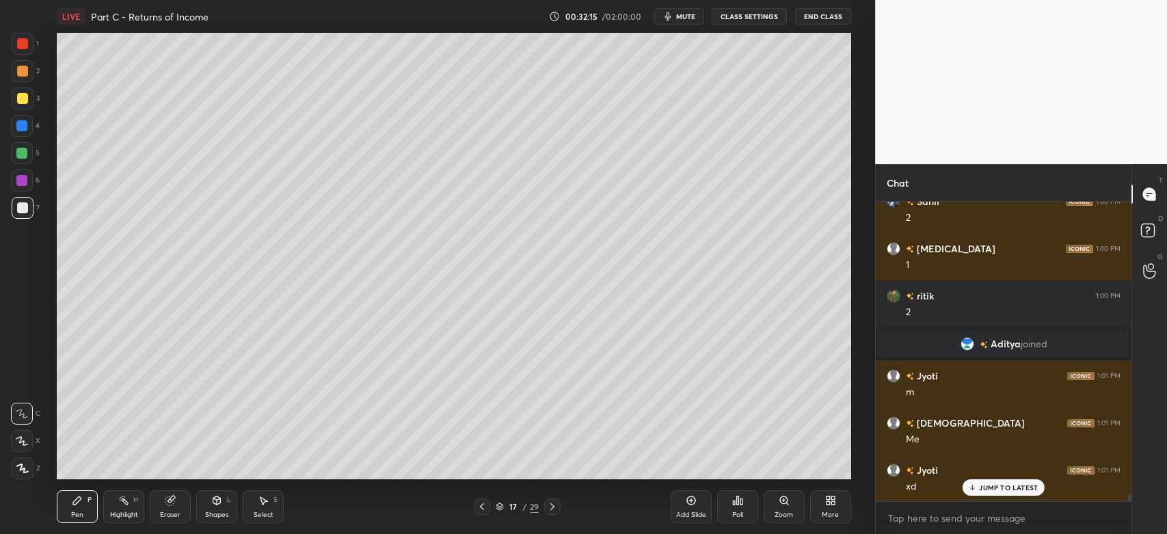
scroll to position [12834, 0]
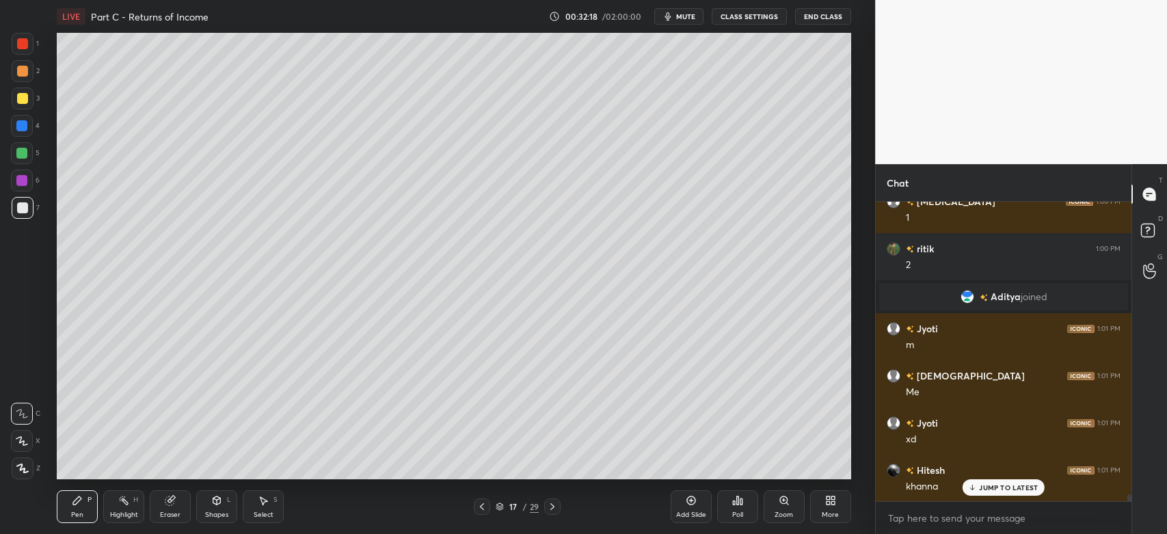
click at [24, 152] on div at bounding box center [21, 153] width 11 height 11
click at [24, 208] on div at bounding box center [22, 207] width 11 height 11
click at [212, 509] on div "Shapes L" at bounding box center [216, 506] width 41 height 33
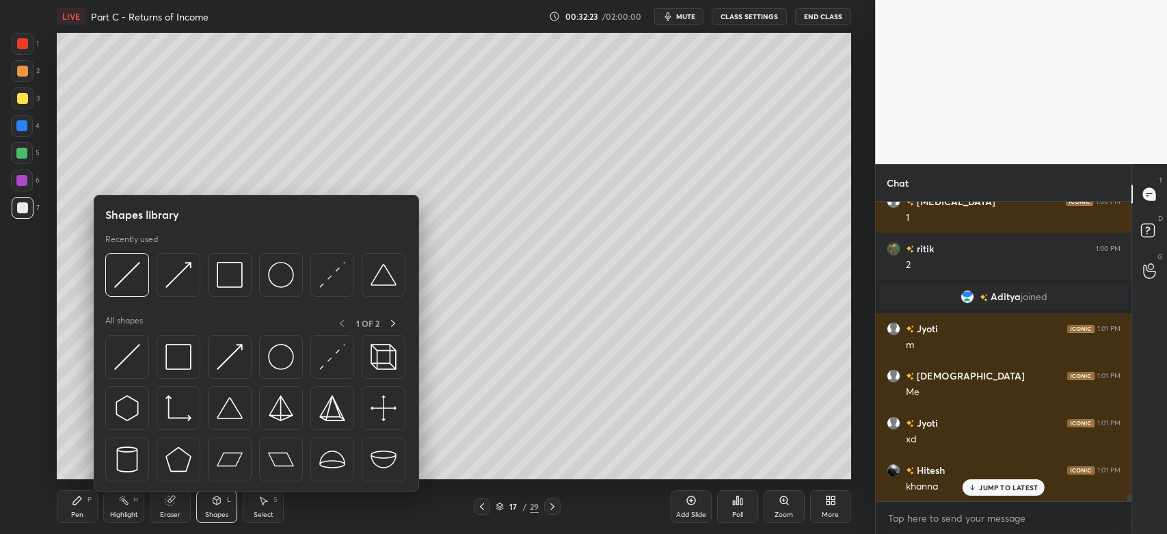
click at [137, 274] on img at bounding box center [127, 275] width 26 height 26
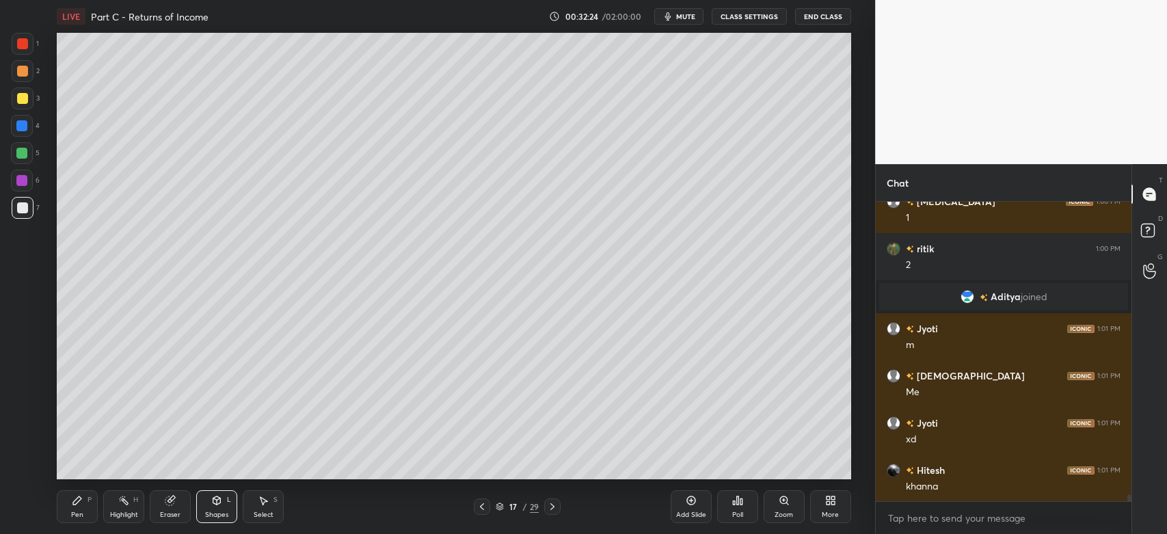
scroll to position [12882, 0]
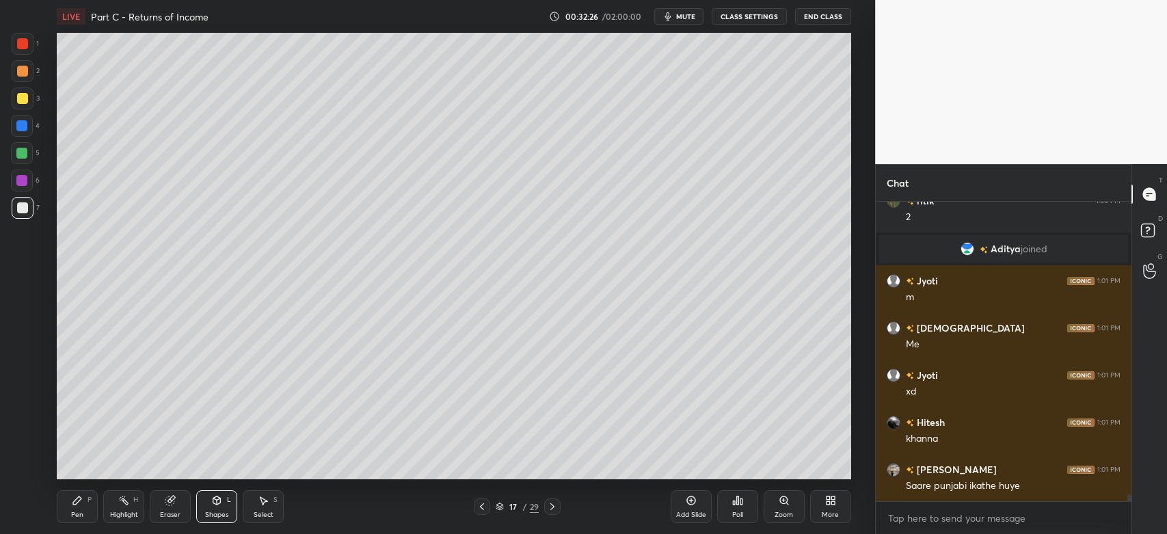
click at [79, 502] on icon at bounding box center [77, 500] width 8 height 8
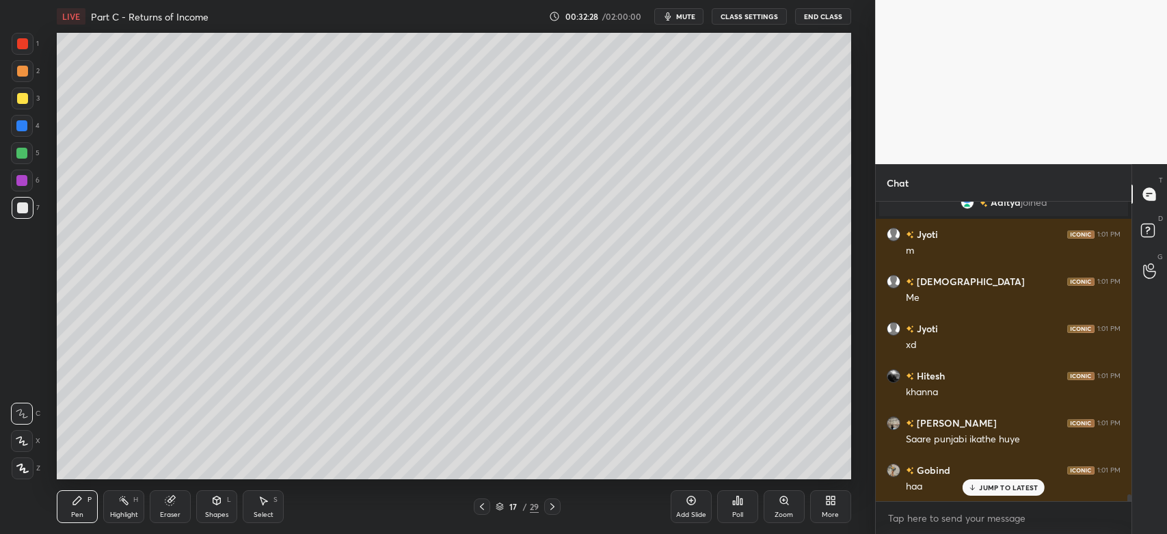
click at [27, 97] on div at bounding box center [22, 98] width 11 height 11
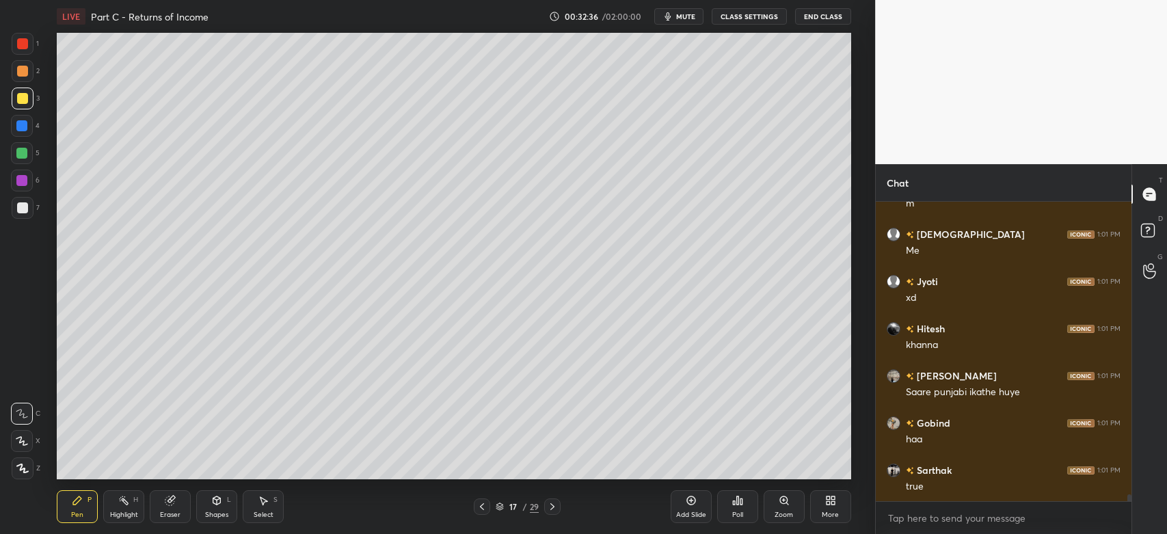
click at [19, 211] on div at bounding box center [22, 207] width 11 height 11
click at [23, 100] on div at bounding box center [22, 98] width 11 height 11
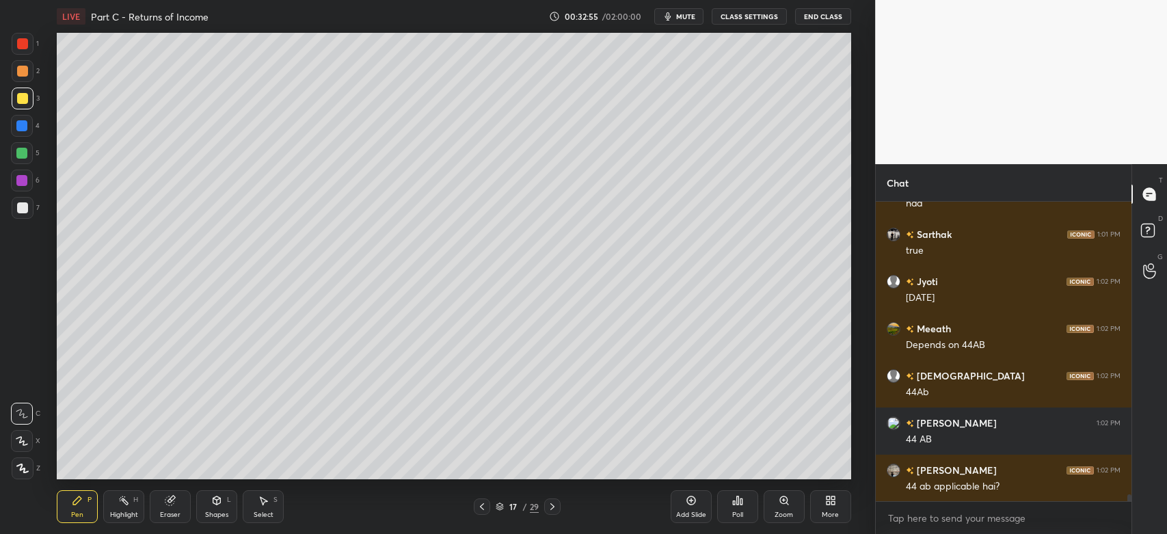
scroll to position [13259, 0]
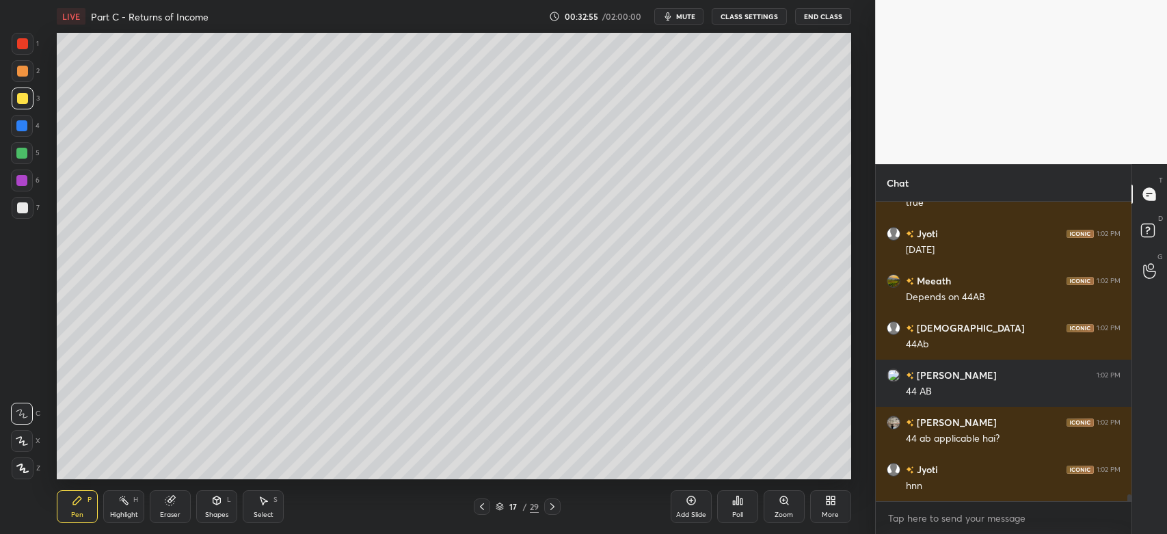
click at [21, 213] on div at bounding box center [22, 207] width 11 height 11
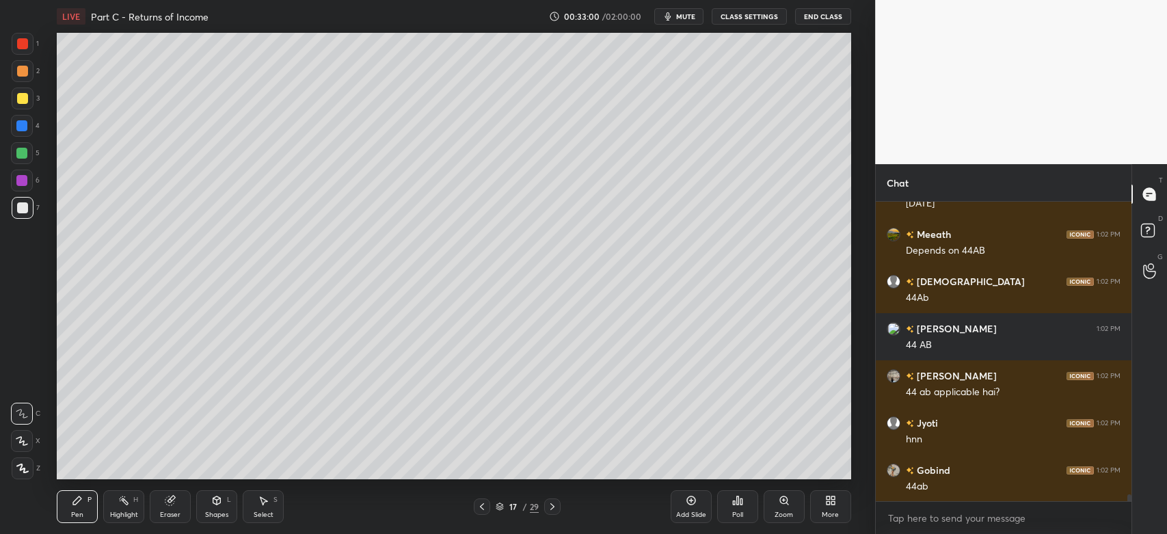
scroll to position [13353, 0]
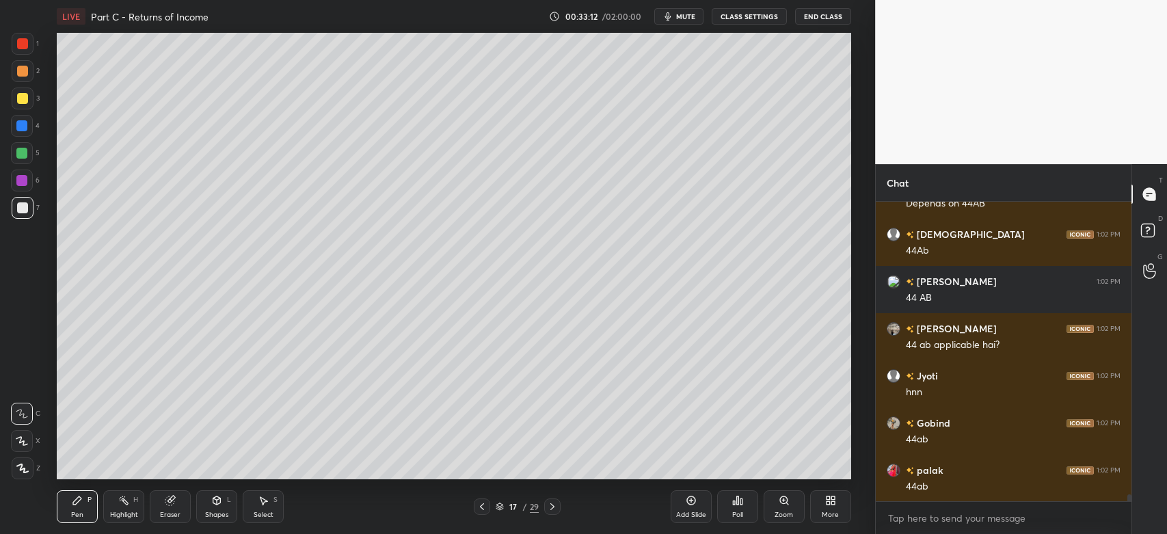
click at [24, 101] on div at bounding box center [22, 98] width 11 height 11
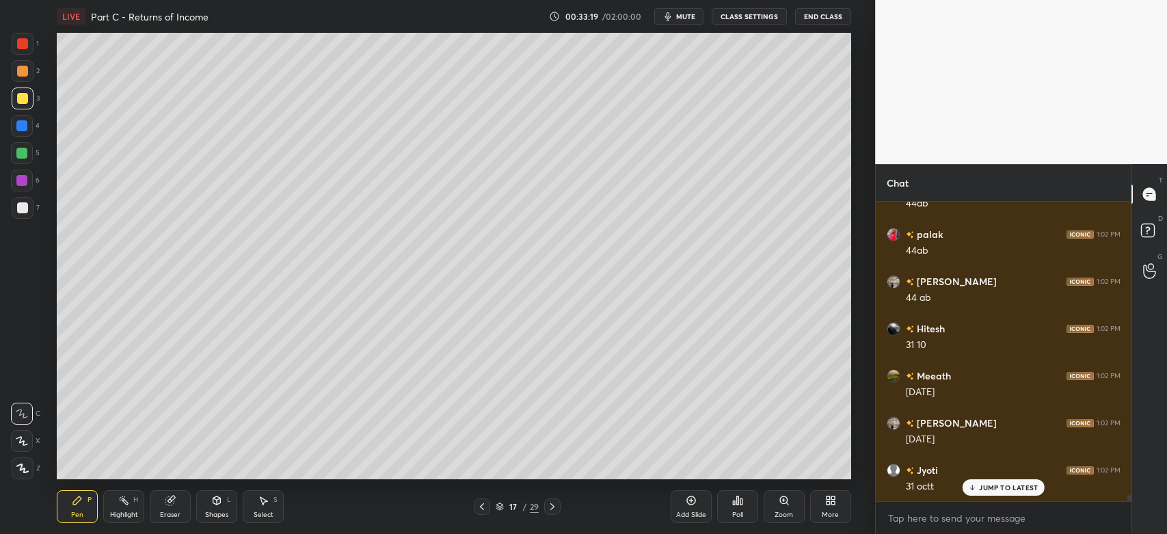
scroll to position [13683, 0]
click at [25, 76] on div at bounding box center [22, 71] width 11 height 11
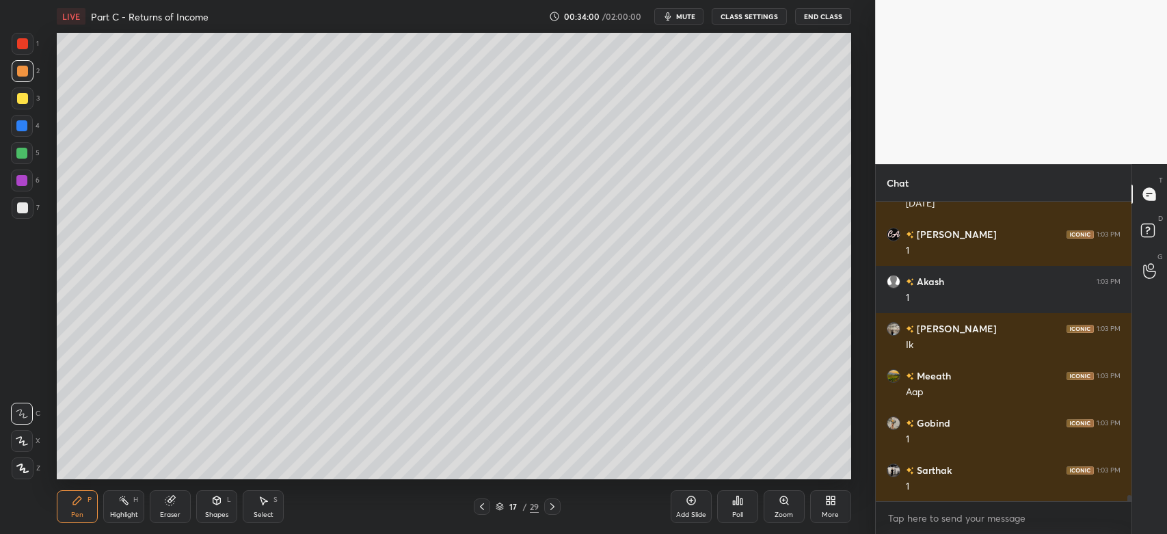
scroll to position [15004, 0]
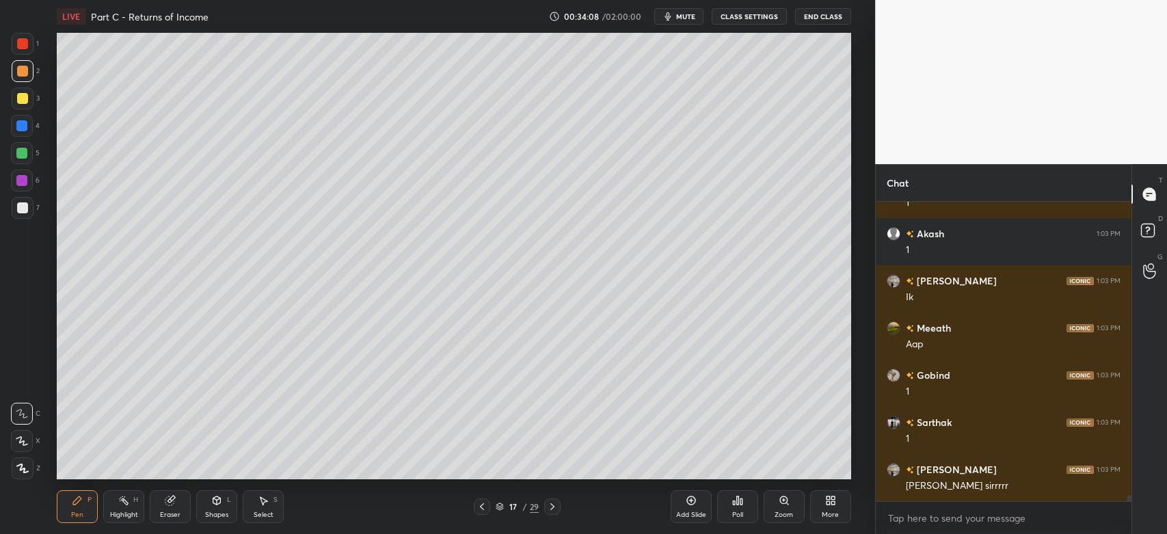
click at [29, 100] on div at bounding box center [23, 98] width 22 height 22
click at [24, 206] on div at bounding box center [22, 207] width 11 height 11
click at [22, 97] on div at bounding box center [22, 98] width 11 height 11
click at [18, 213] on div at bounding box center [22, 207] width 11 height 11
click at [15, 98] on div at bounding box center [23, 98] width 22 height 22
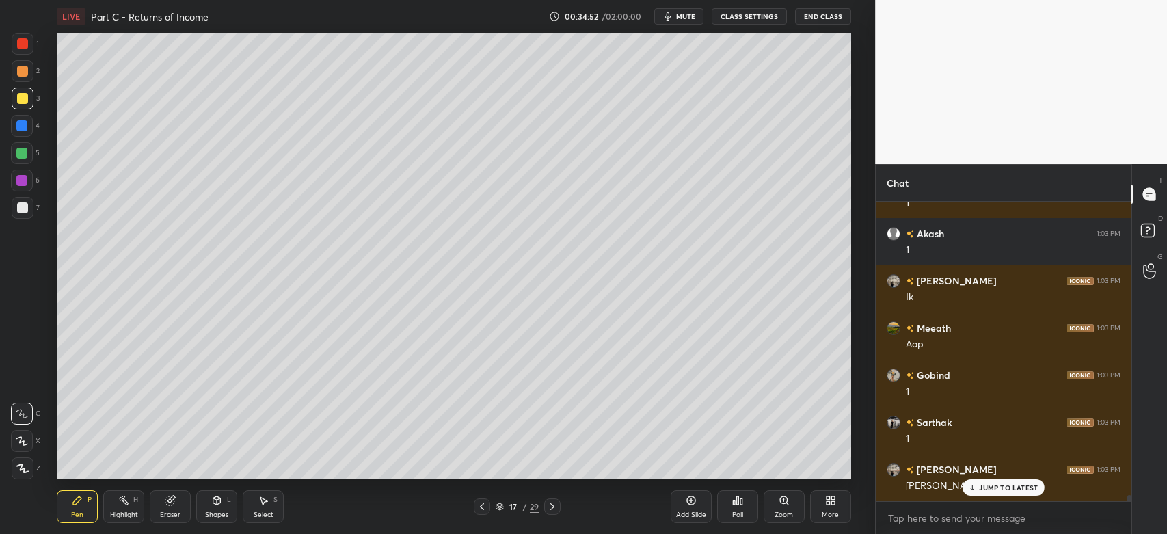
scroll to position [15051, 0]
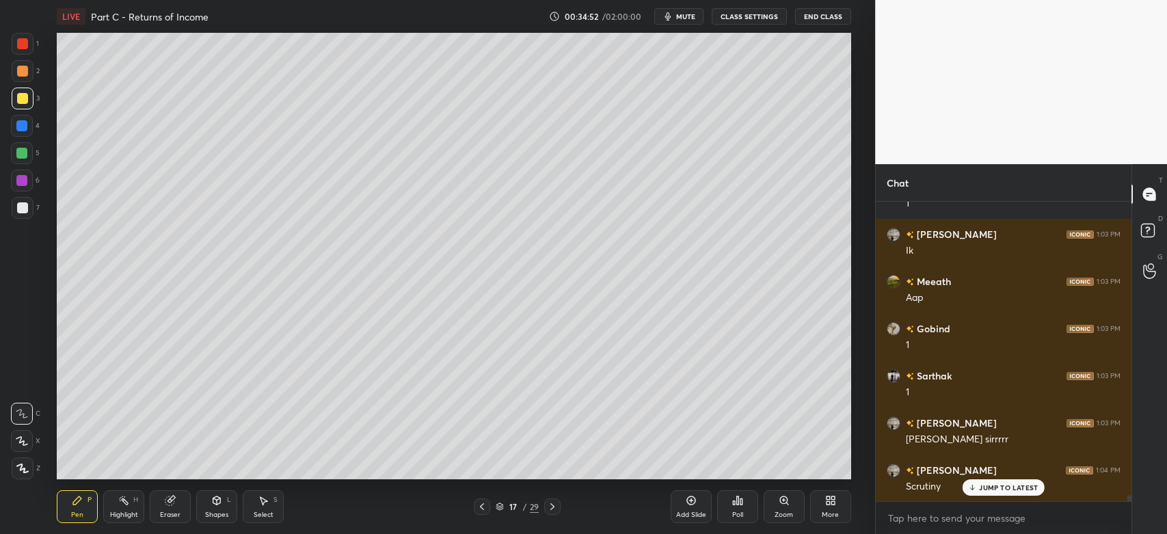
click at [22, 70] on div at bounding box center [22, 71] width 11 height 11
click at [22, 149] on div at bounding box center [21, 153] width 11 height 11
click at [178, 520] on div "Eraser" at bounding box center [170, 506] width 41 height 33
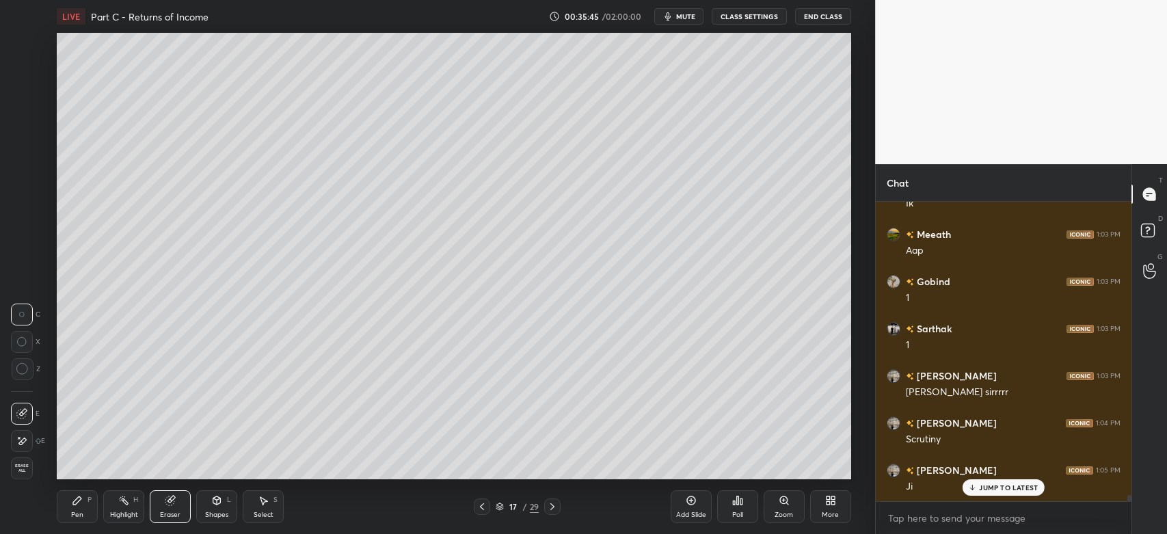
scroll to position [15146, 0]
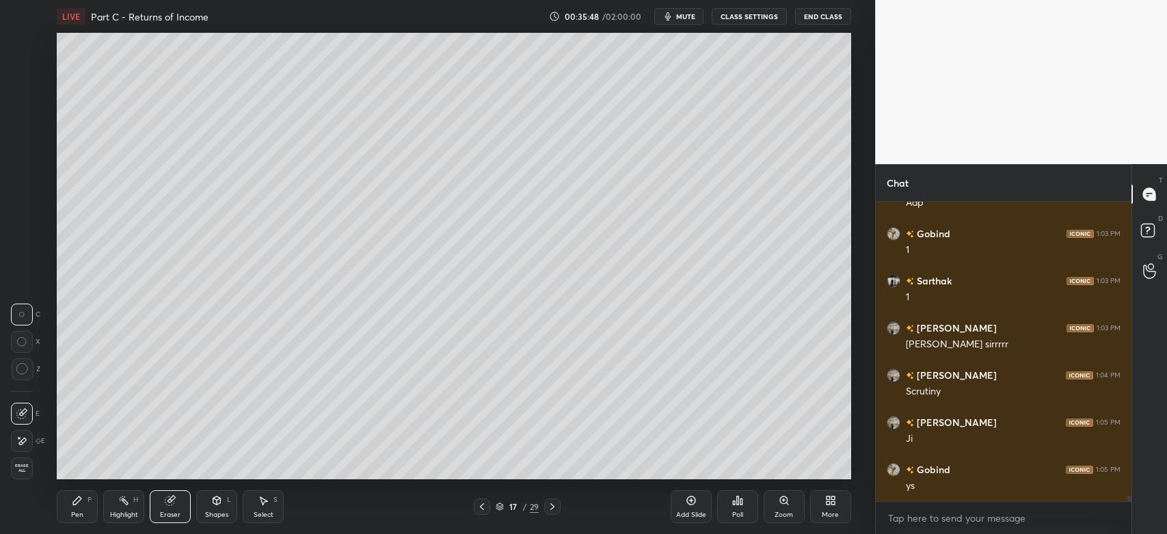
click at [69, 500] on div "Pen P" at bounding box center [77, 506] width 41 height 33
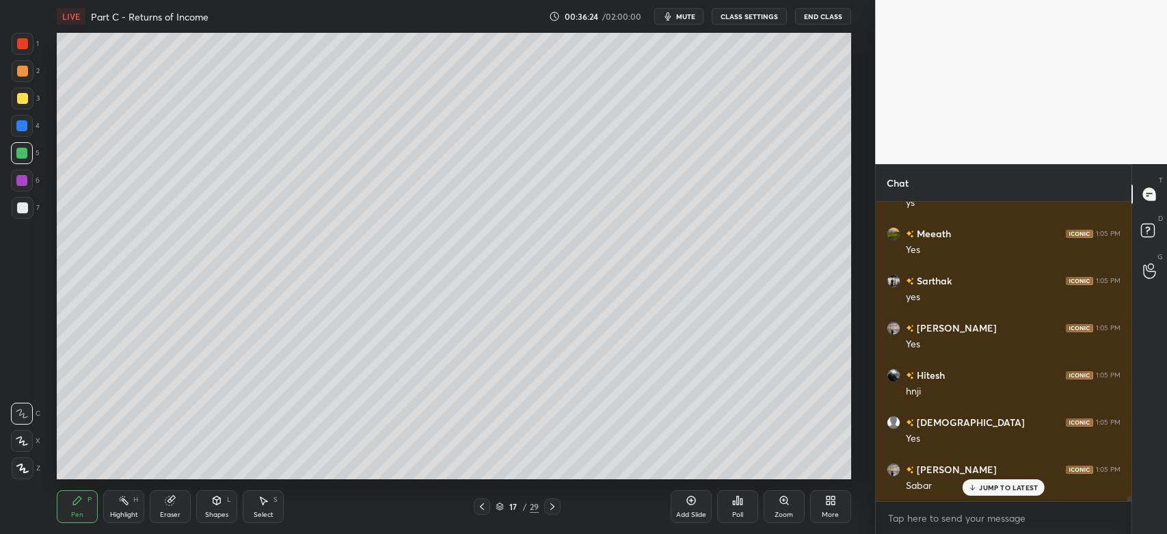
scroll to position [15428, 0]
click at [27, 100] on div at bounding box center [22, 98] width 11 height 11
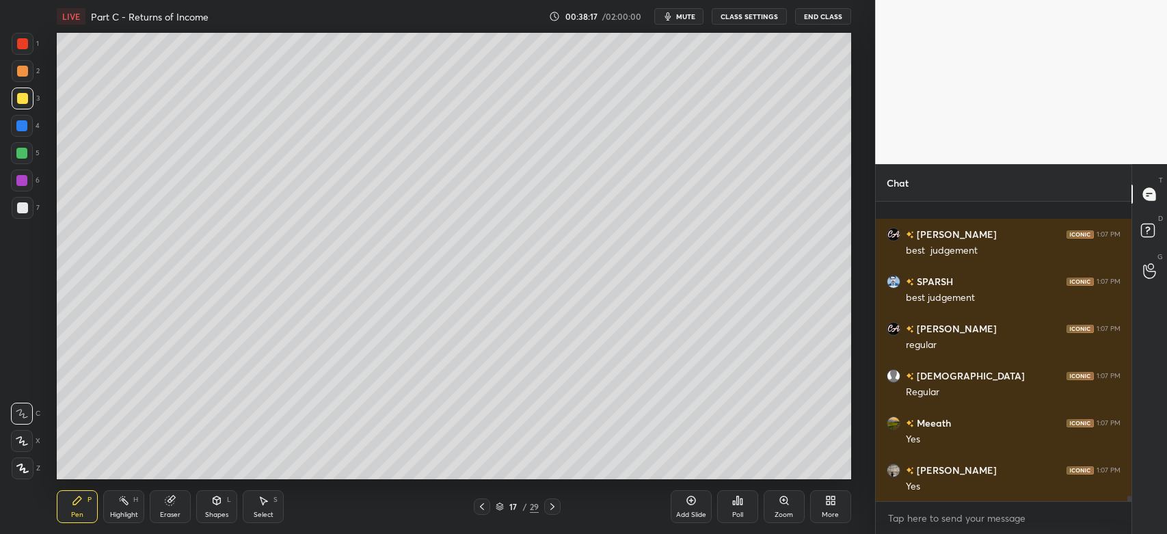
scroll to position [16183, 0]
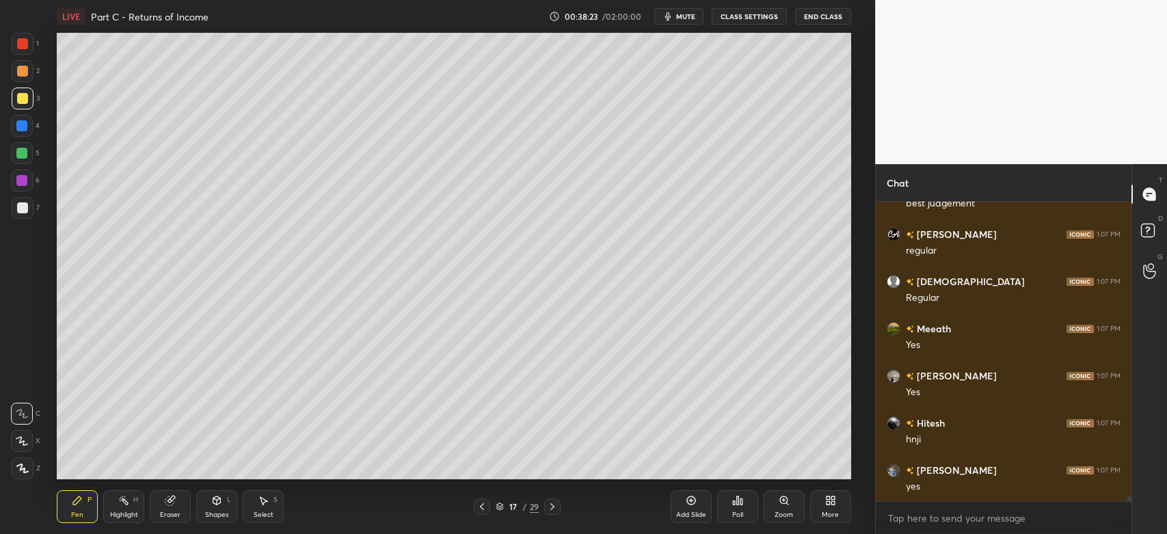
click at [23, 76] on div at bounding box center [22, 71] width 11 height 11
click at [29, 204] on div at bounding box center [23, 208] width 22 height 22
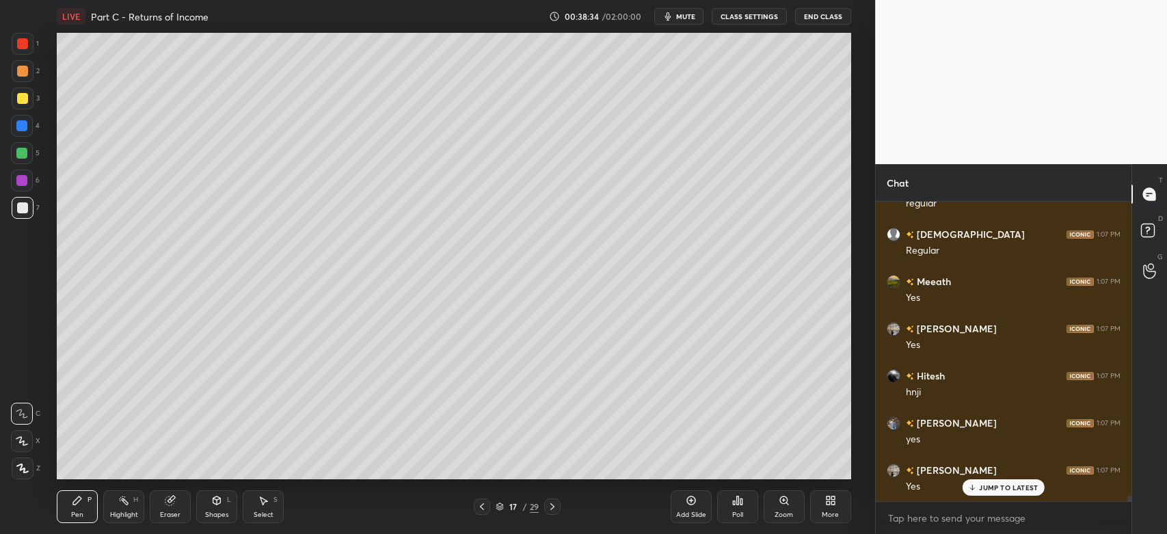
click at [24, 153] on div at bounding box center [21, 153] width 11 height 11
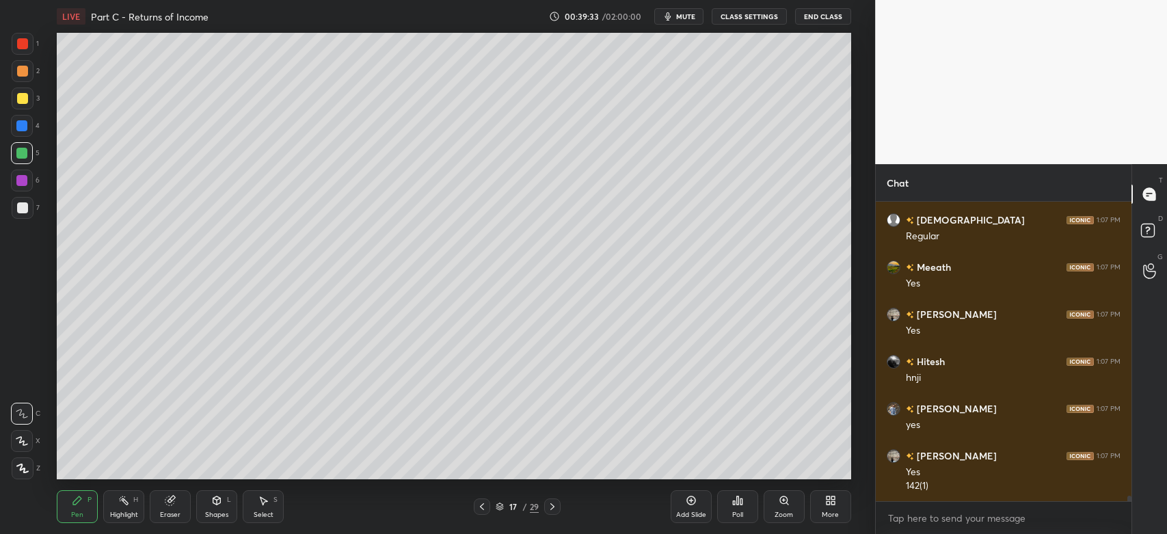
click at [25, 75] on div at bounding box center [22, 71] width 11 height 11
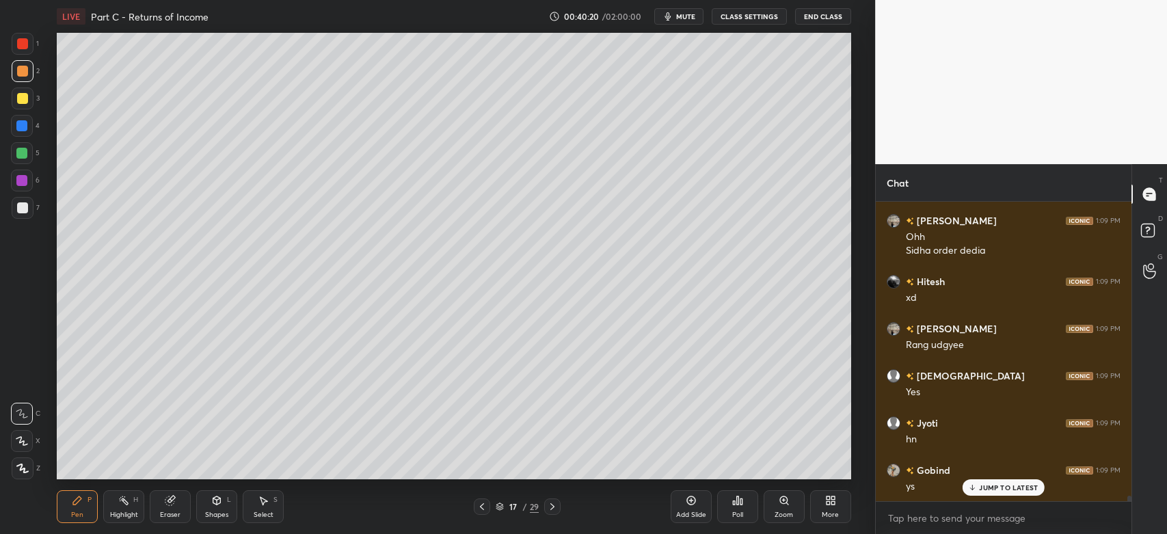
scroll to position [16729, 0]
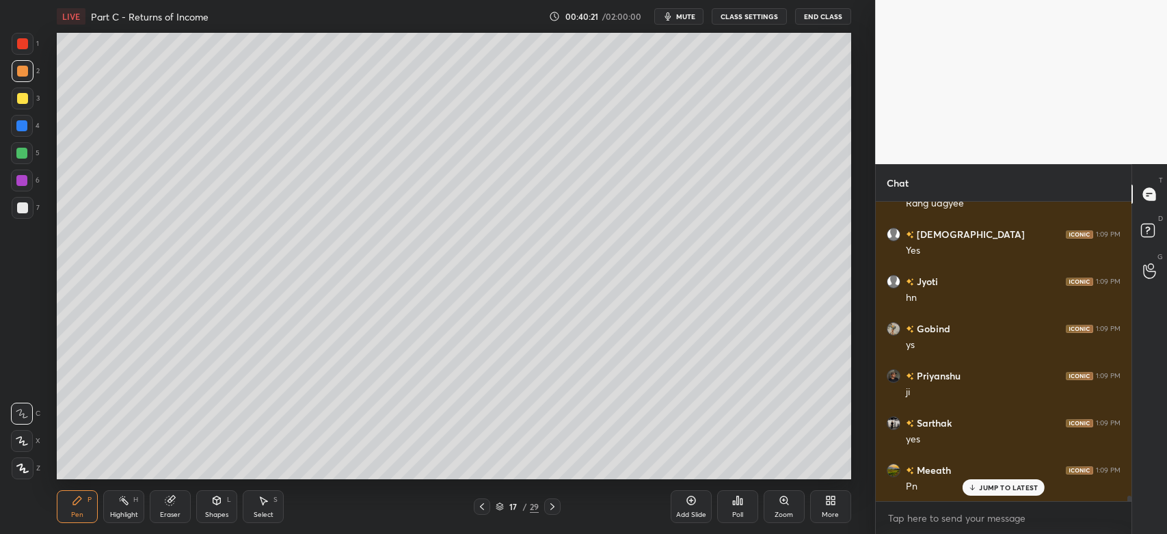
click at [481, 508] on icon at bounding box center [482, 506] width 4 height 7
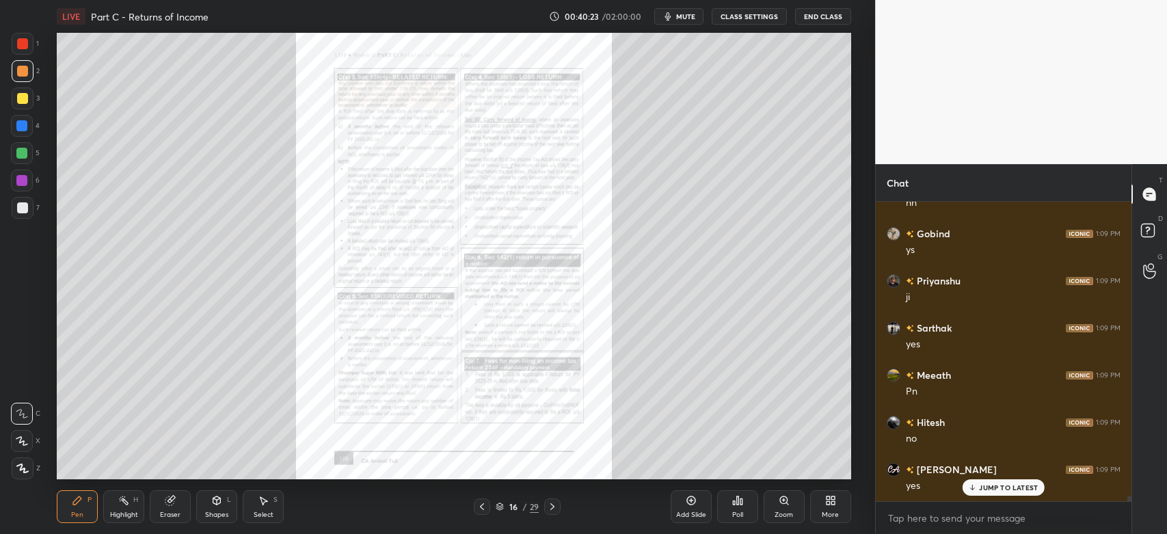
scroll to position [16870, 0]
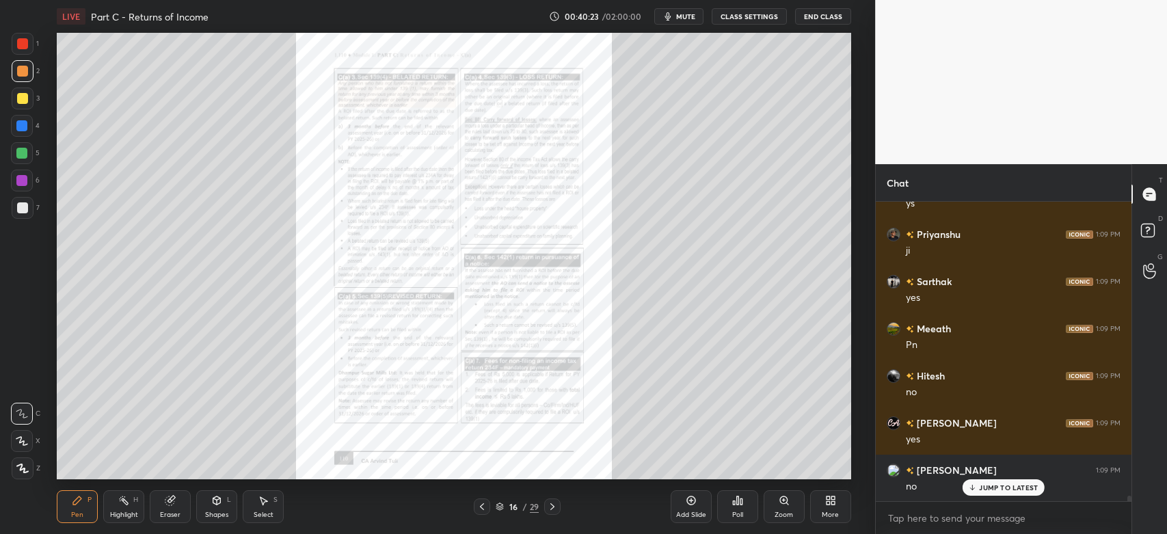
click at [785, 504] on icon at bounding box center [784, 500] width 11 height 11
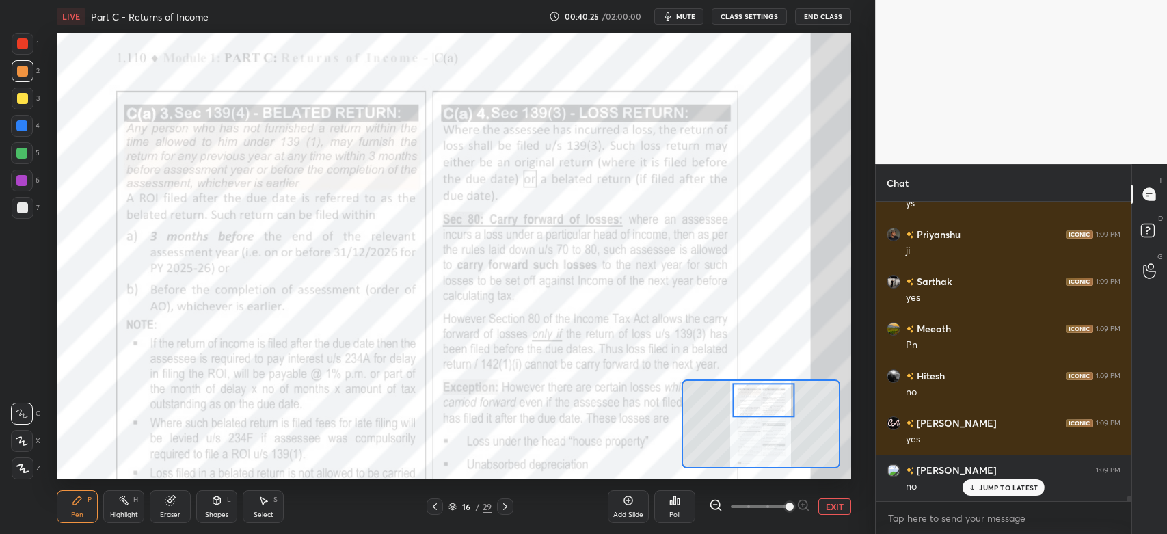
click at [22, 39] on div at bounding box center [22, 43] width 11 height 11
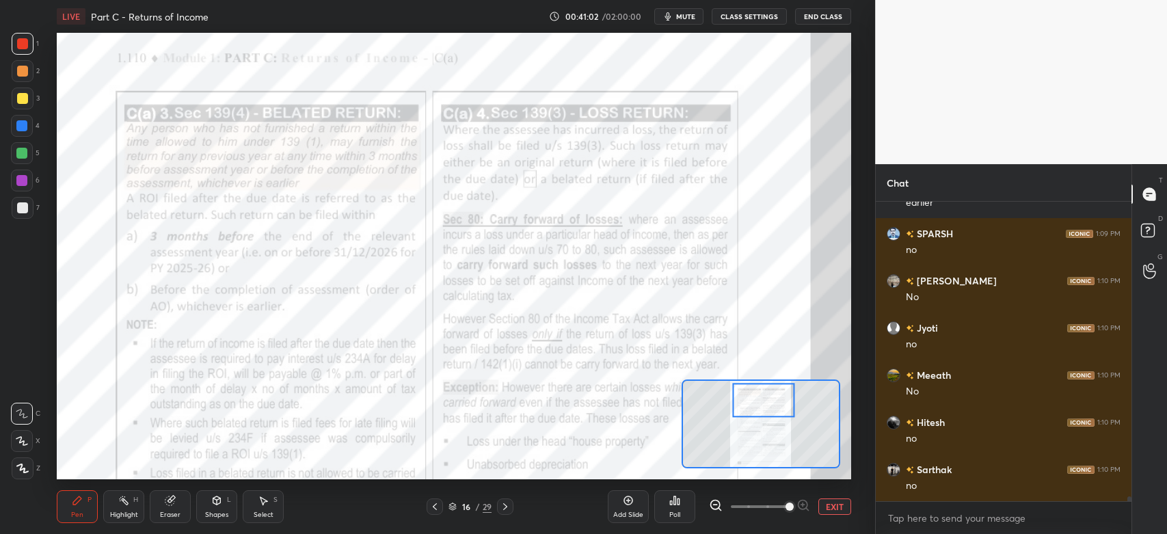
scroll to position [17342, 0]
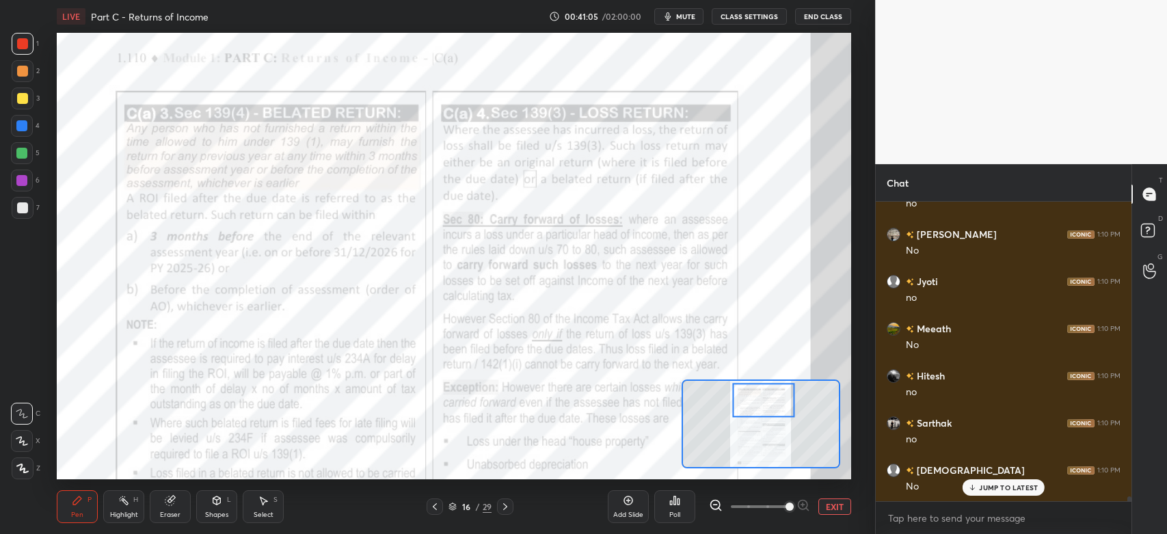
click at [503, 509] on icon at bounding box center [505, 506] width 11 height 11
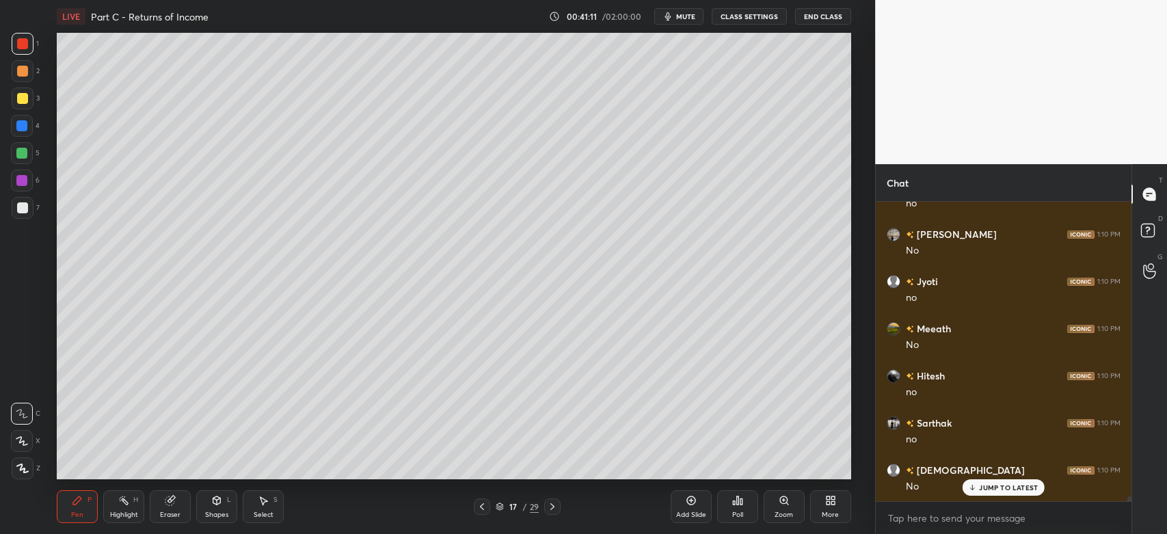
click at [18, 217] on div at bounding box center [23, 208] width 22 height 22
click at [20, 474] on div at bounding box center [23, 468] width 22 height 22
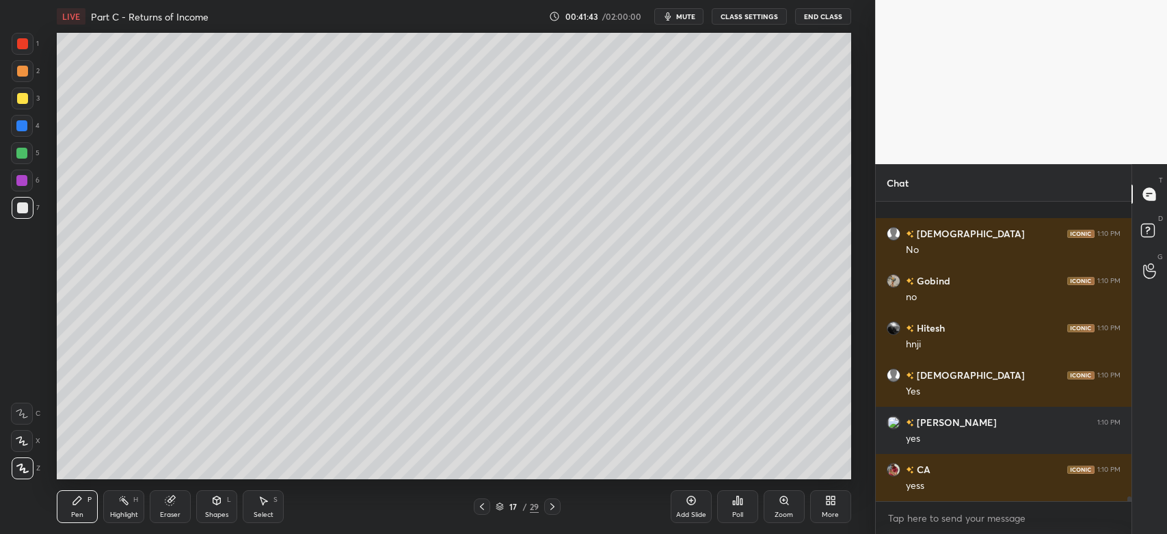
scroll to position [17673, 0]
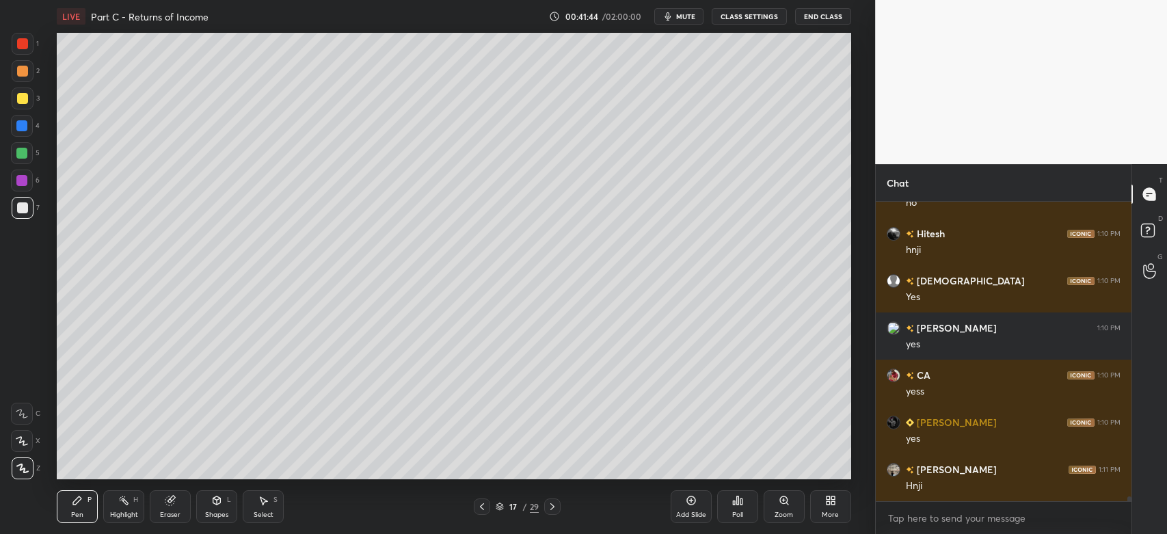
click at [482, 508] on icon at bounding box center [481, 506] width 11 height 11
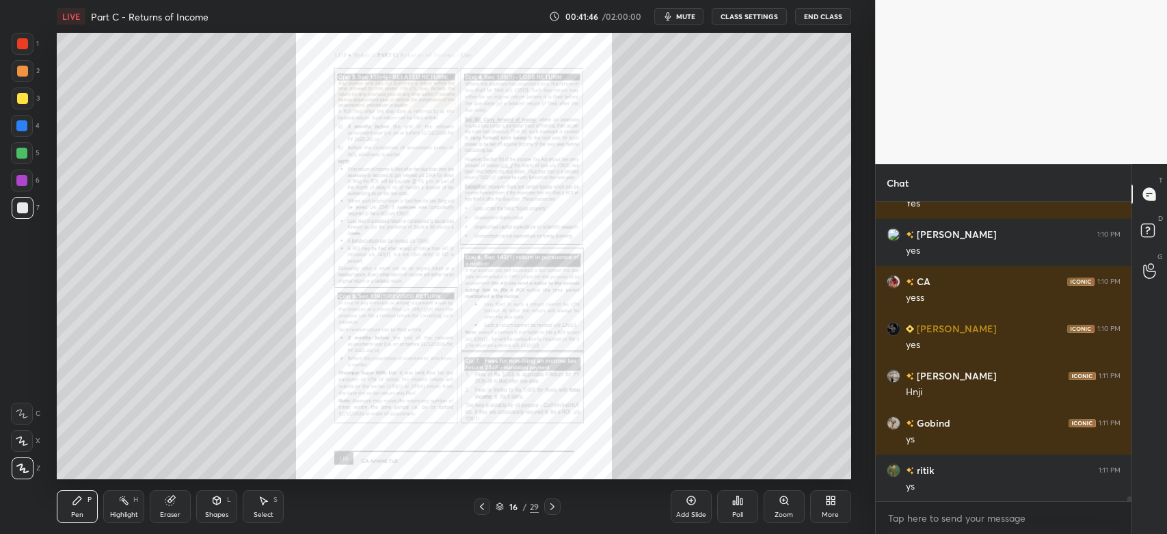
scroll to position [17814, 0]
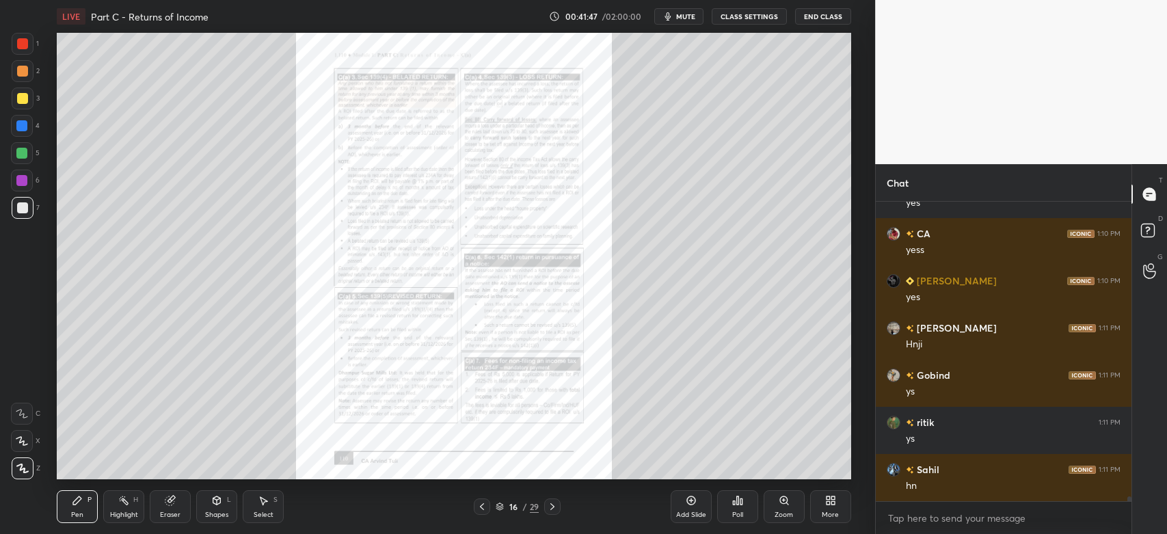
click at [779, 506] on div "Zoom" at bounding box center [783, 506] width 41 height 33
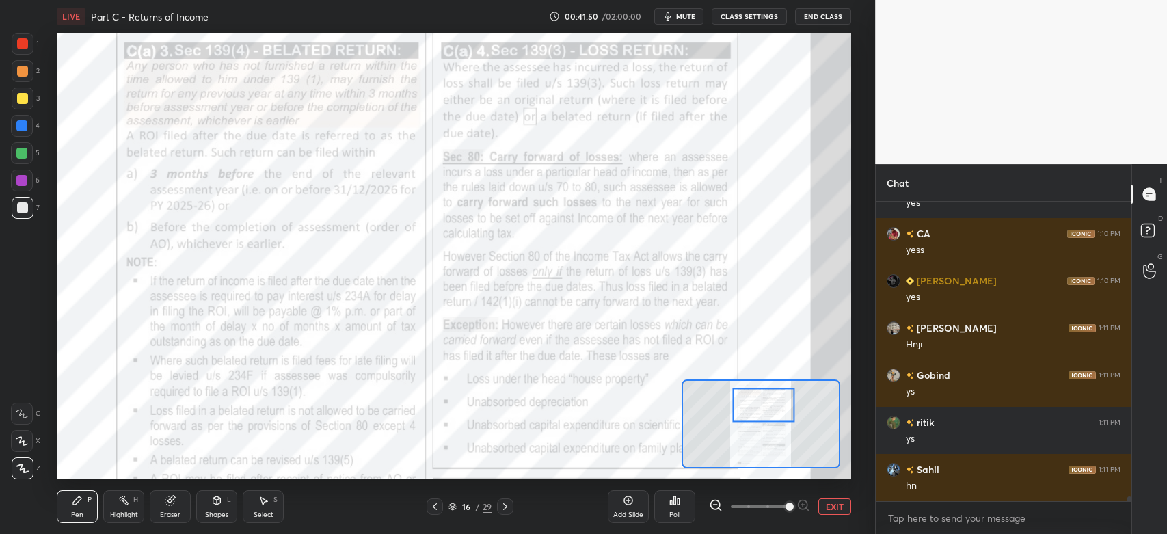
scroll to position [17861, 0]
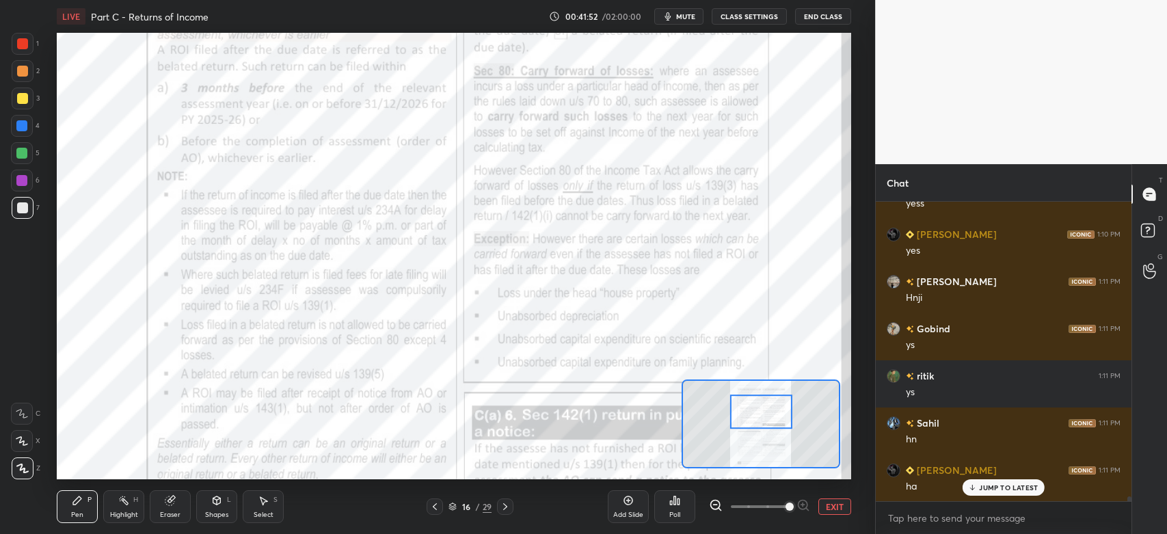
click at [10, 51] on div "1 2 3 4 5 6 7 C X Z C X Z E E Erase all H H" at bounding box center [22, 256] width 44 height 446
click at [19, 416] on icon at bounding box center [22, 414] width 12 height 10
click at [21, 179] on div at bounding box center [21, 180] width 11 height 11
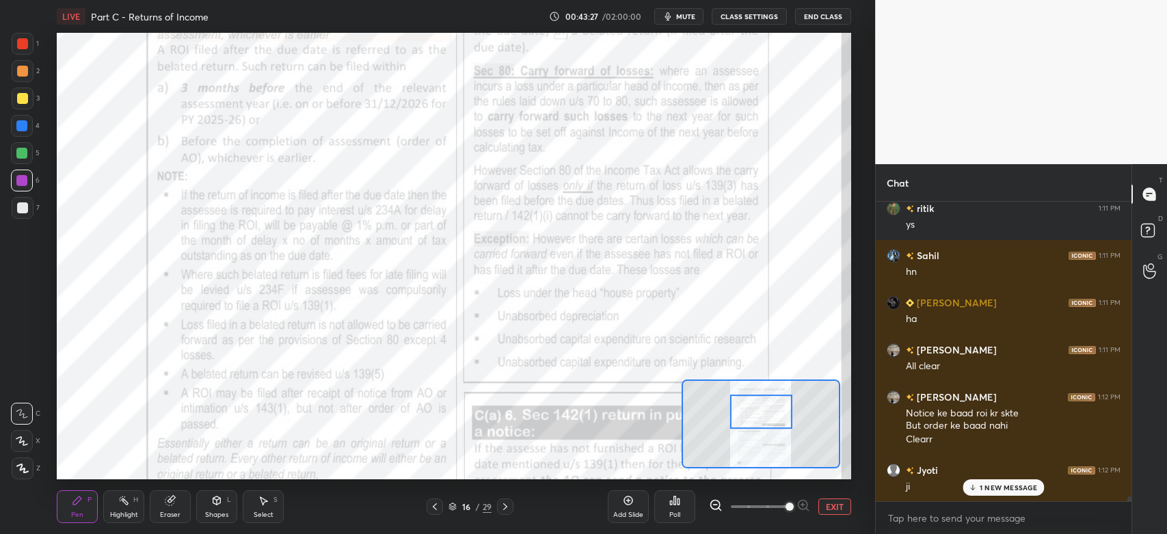
scroll to position [18076, 0]
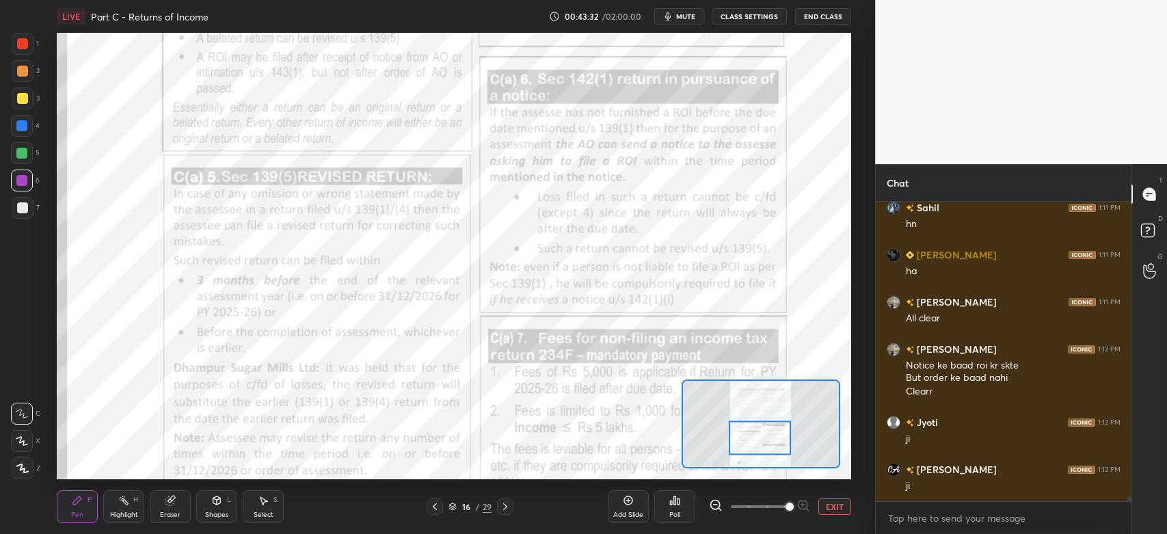
click at [12, 52] on div at bounding box center [23, 44] width 22 height 22
click at [12, 190] on div "6" at bounding box center [25, 181] width 29 height 22
click at [21, 46] on div at bounding box center [22, 43] width 11 height 11
click at [23, 46] on div at bounding box center [22, 43] width 11 height 11
click at [27, 51] on div at bounding box center [23, 44] width 22 height 22
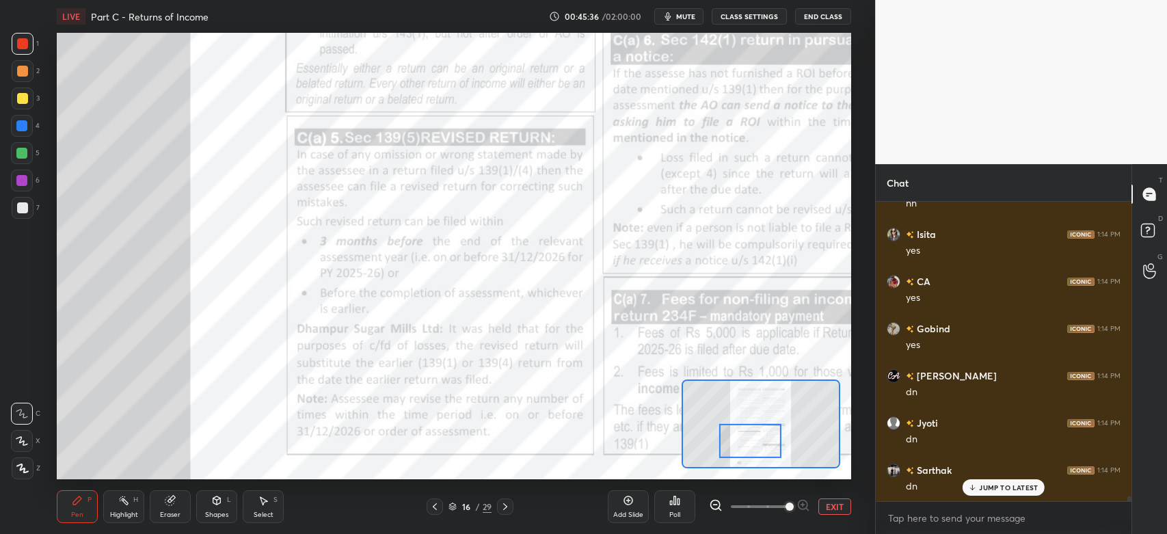
scroll to position [19254, 0]
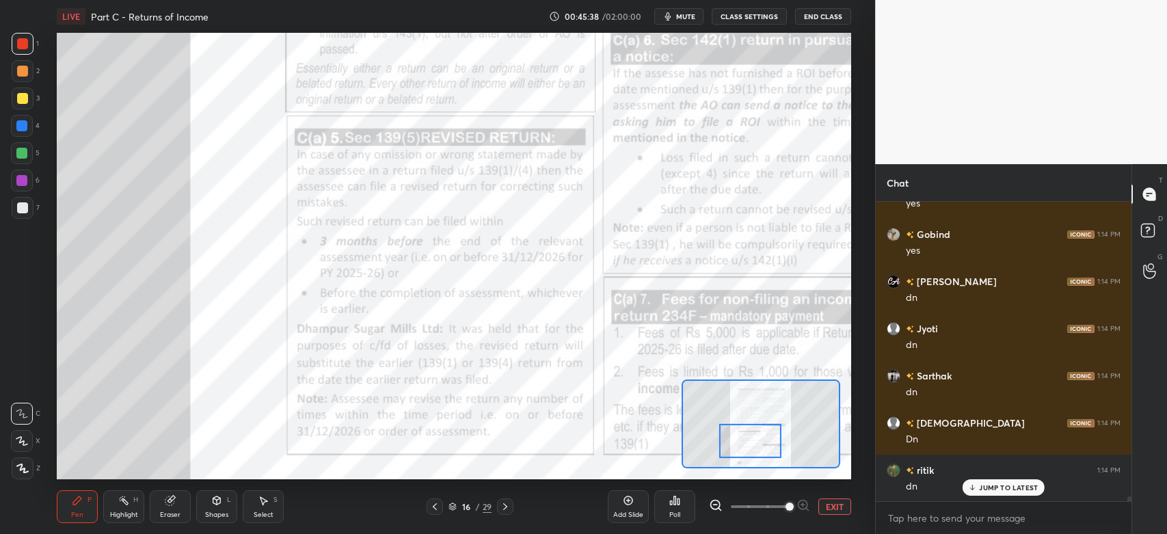
click at [20, 55] on div "1" at bounding box center [25, 46] width 27 height 27
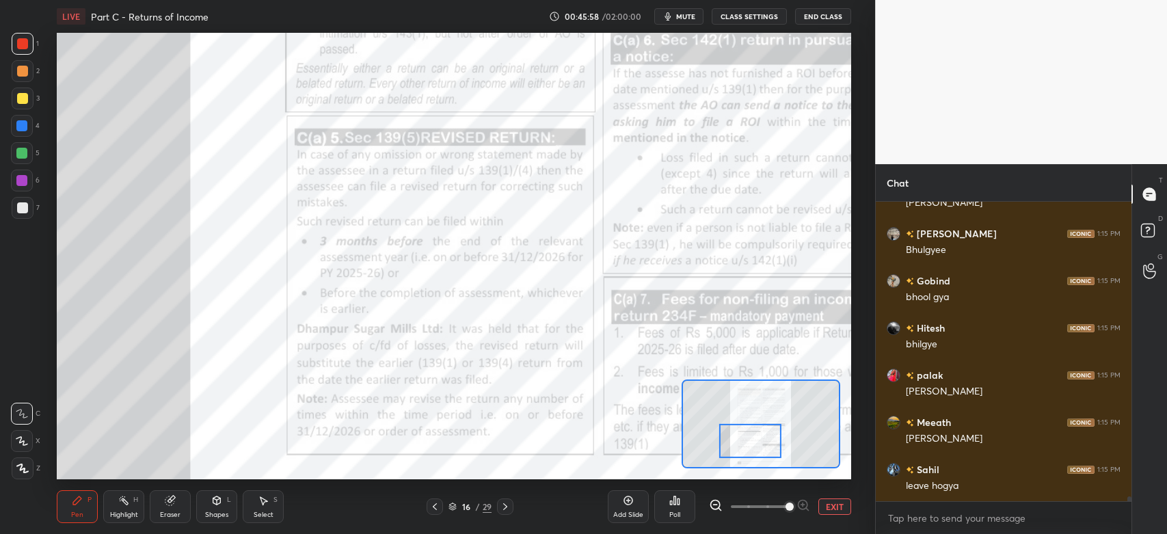
scroll to position [19631, 0]
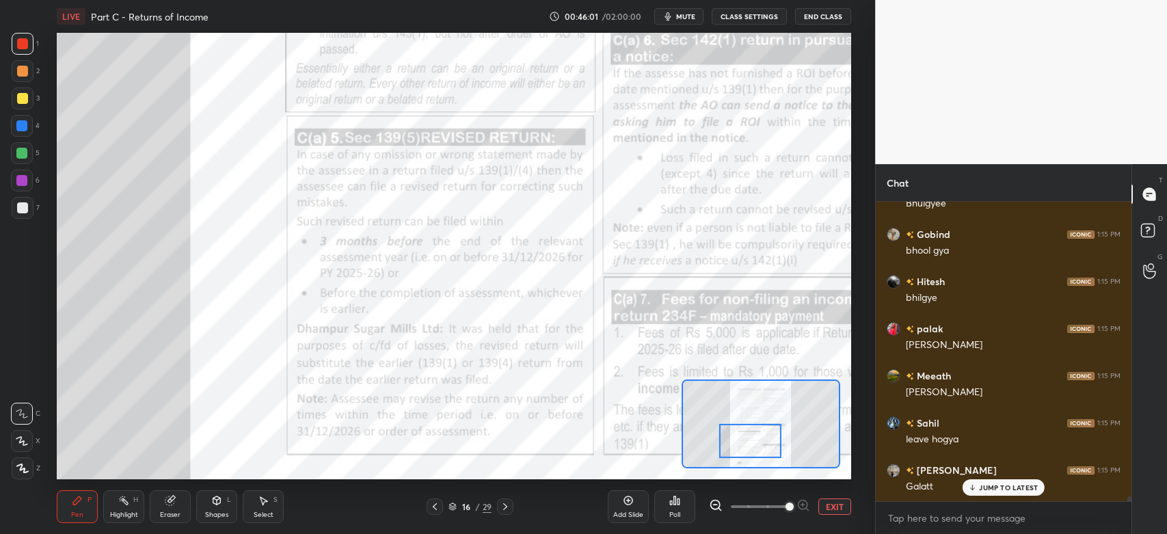
click at [14, 195] on div "6" at bounding box center [25, 183] width 29 height 27
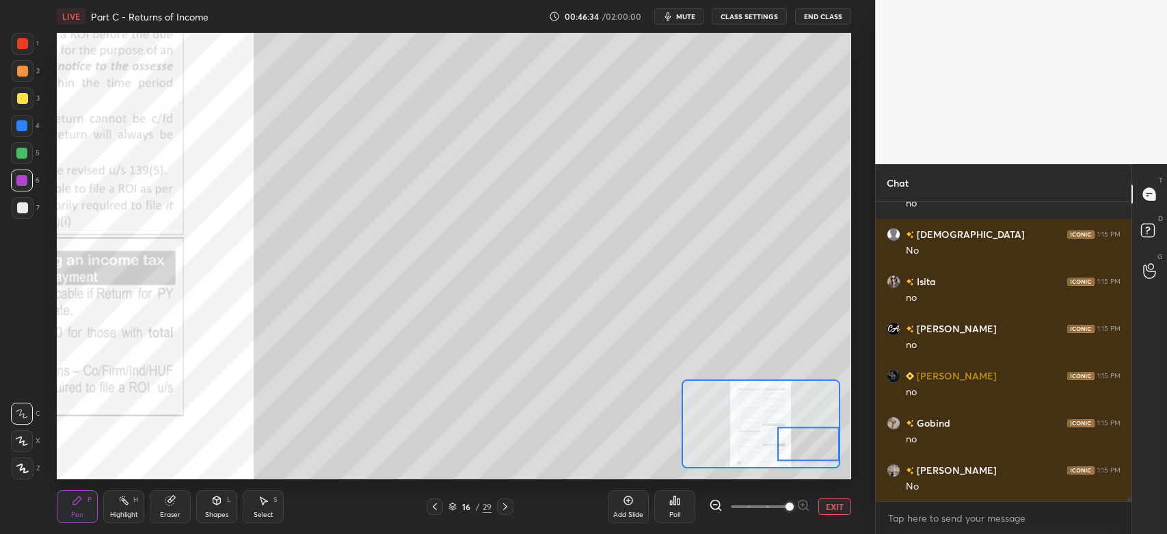
scroll to position [20340, 0]
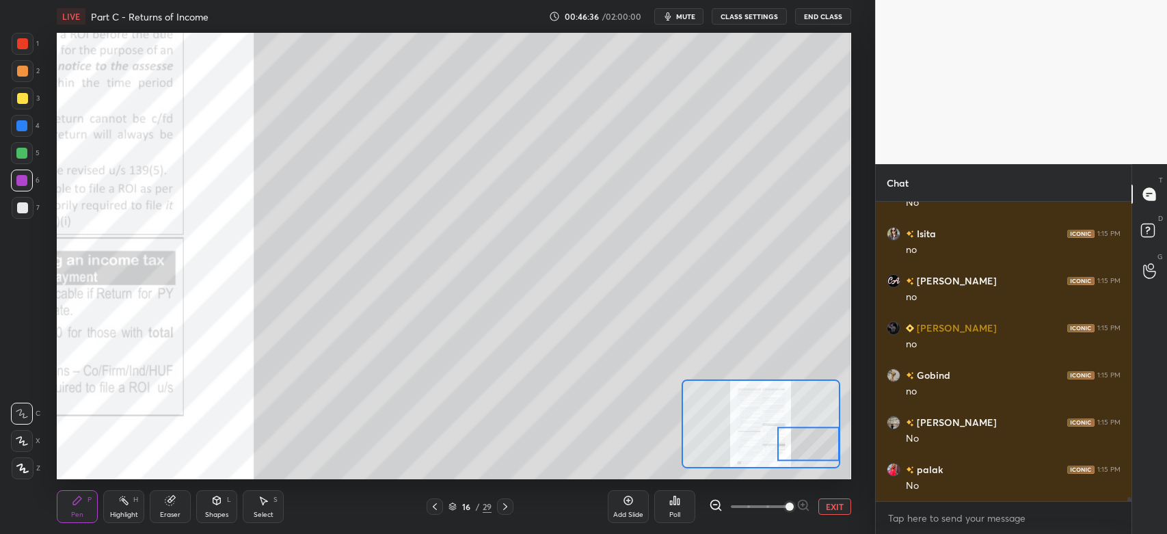
click at [620, 500] on div "Add Slide" at bounding box center [628, 506] width 41 height 33
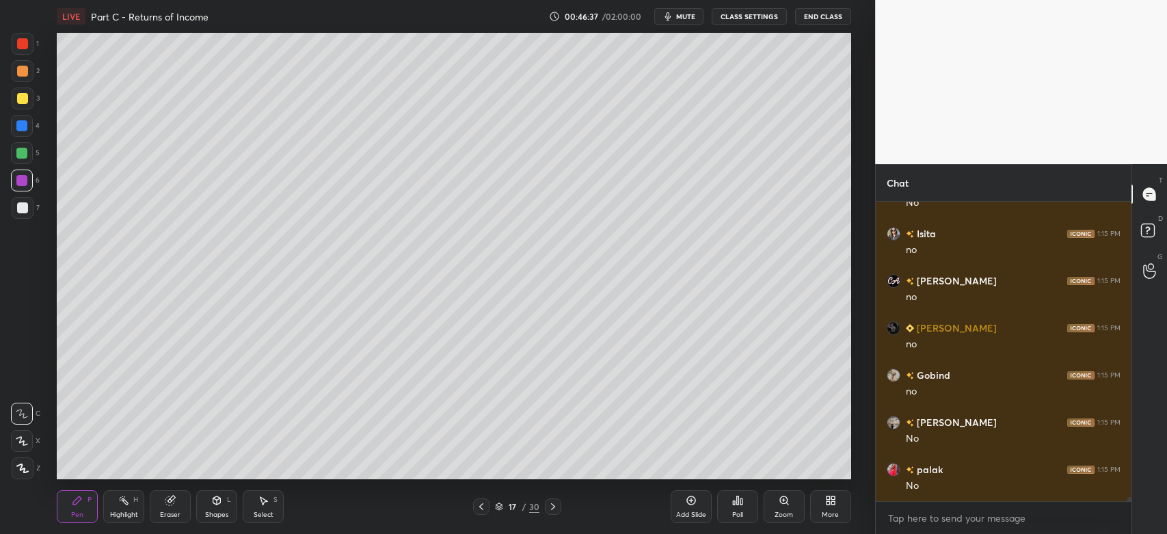
click at [26, 204] on div at bounding box center [22, 207] width 11 height 11
click at [14, 92] on div at bounding box center [23, 98] width 22 height 22
click at [29, 213] on div at bounding box center [23, 208] width 22 height 22
click at [17, 101] on div at bounding box center [22, 98] width 11 height 11
click at [18, 215] on div at bounding box center [23, 208] width 22 height 22
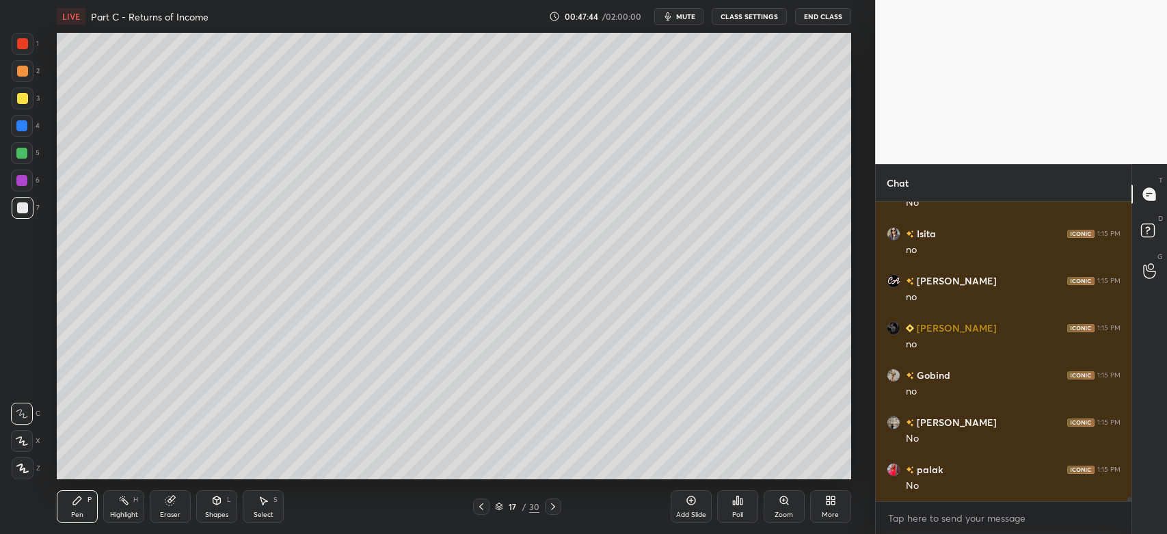
click at [27, 104] on div at bounding box center [23, 98] width 22 height 22
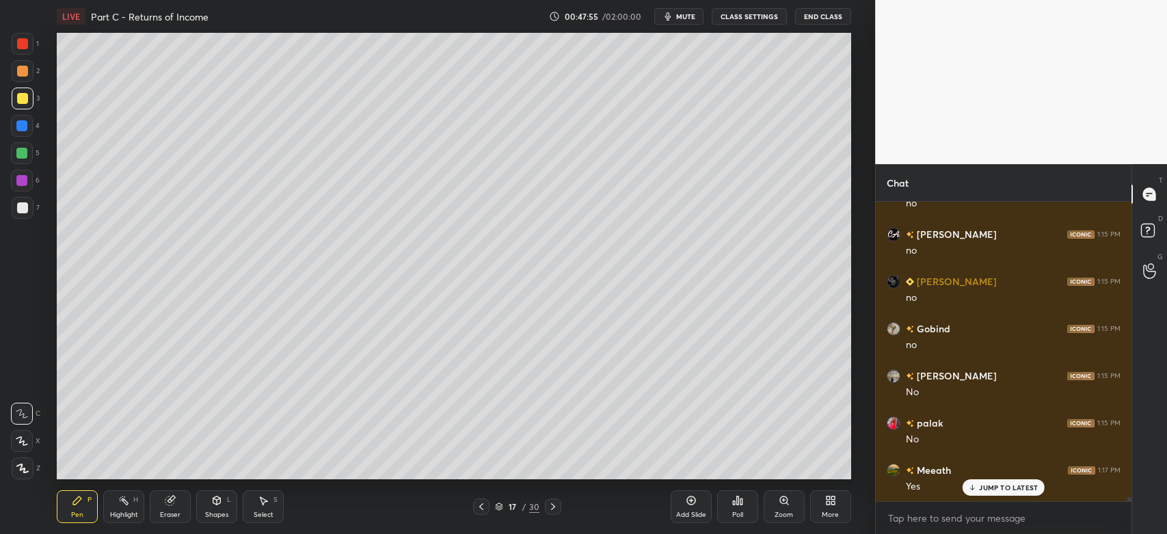
scroll to position [20480, 0]
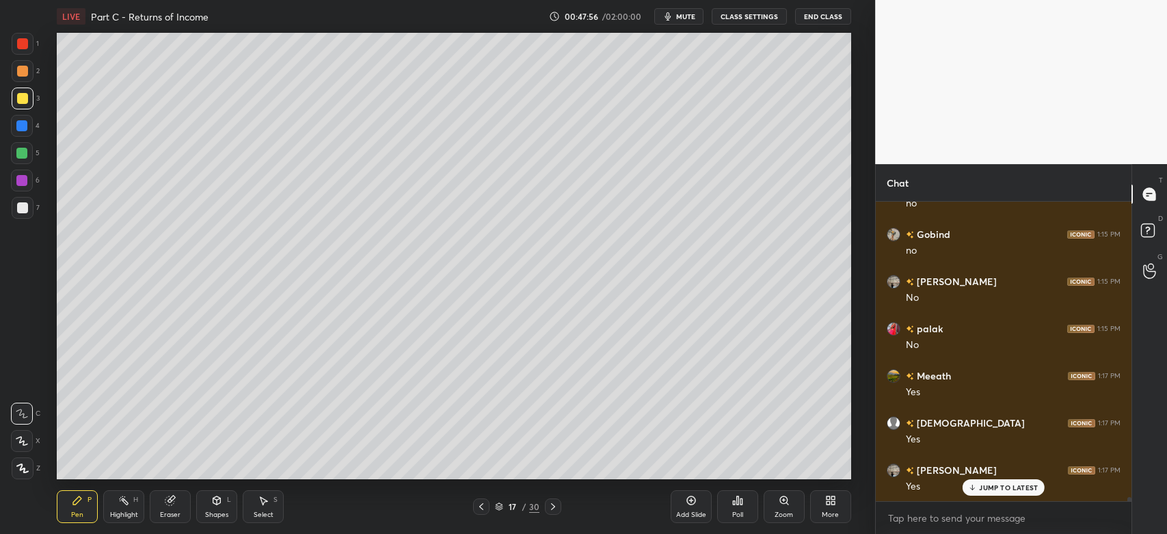
click at [19, 207] on div at bounding box center [22, 207] width 11 height 11
click at [220, 509] on div "Shapes L" at bounding box center [216, 506] width 41 height 33
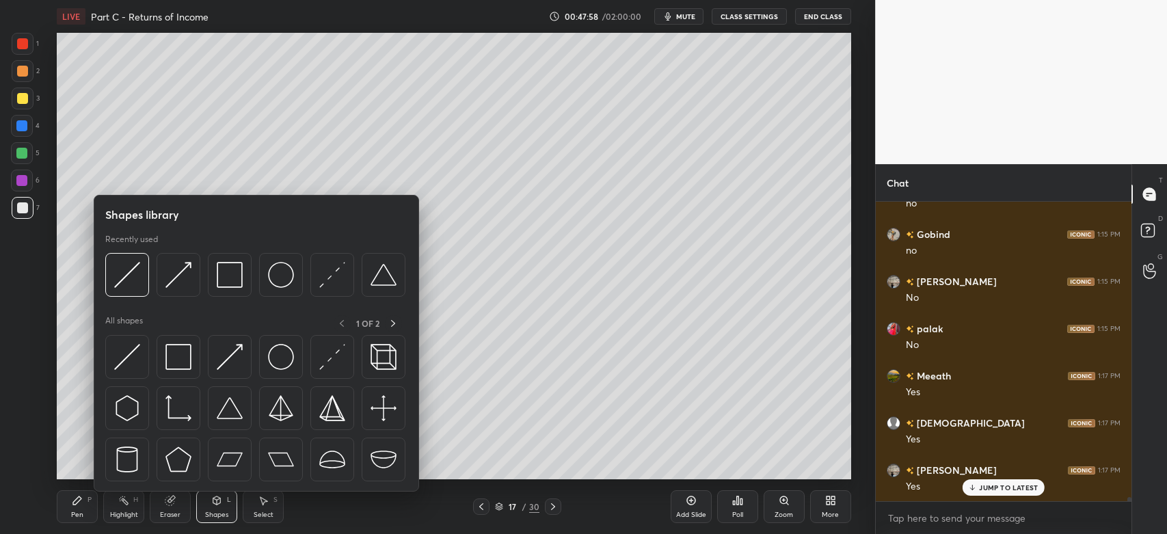
click at [232, 281] on img at bounding box center [230, 275] width 26 height 26
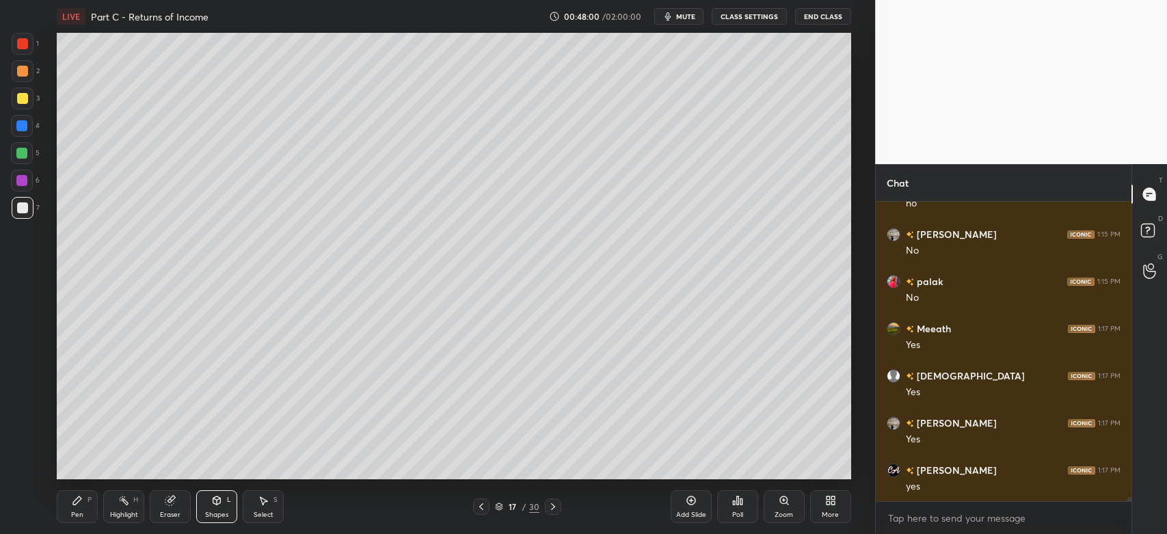
scroll to position [20575, 0]
click at [71, 502] on div "Pen P" at bounding box center [77, 506] width 41 height 33
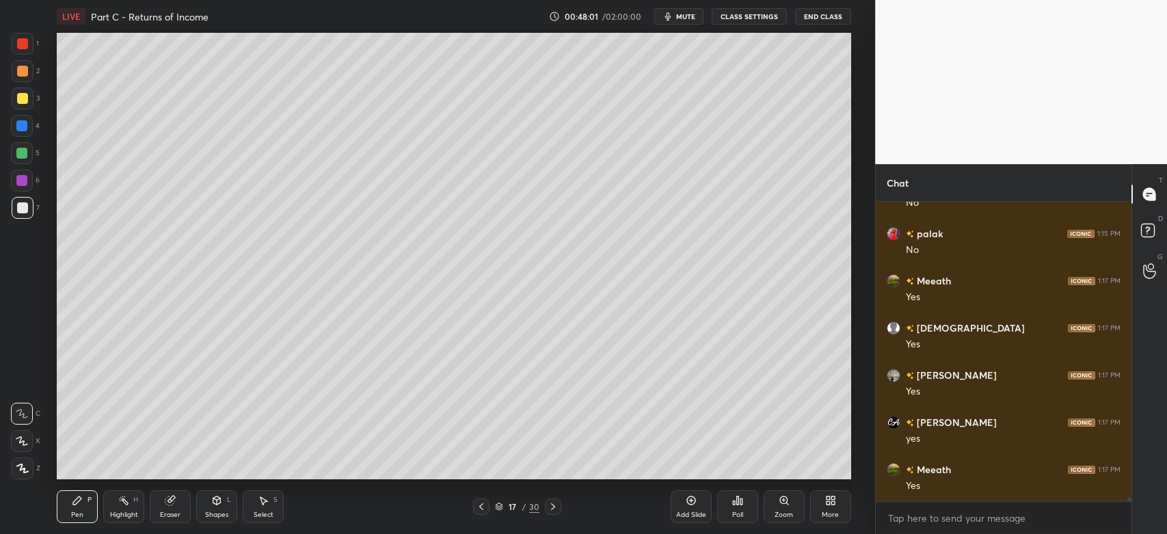
scroll to position [20622, 0]
click at [26, 105] on div at bounding box center [23, 98] width 22 height 22
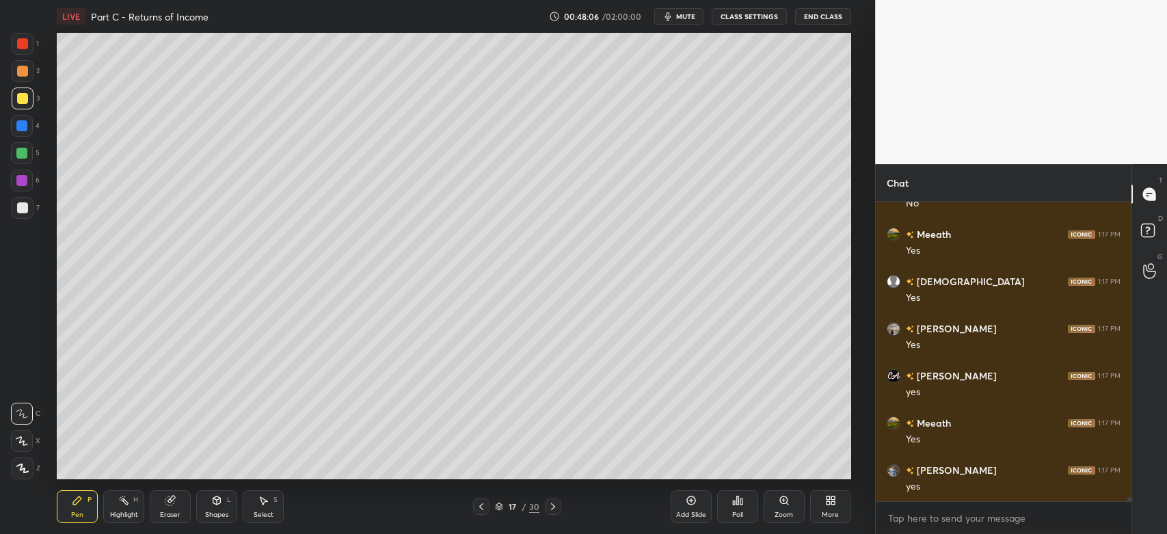
scroll to position [20669, 0]
click at [24, 157] on div at bounding box center [21, 153] width 11 height 11
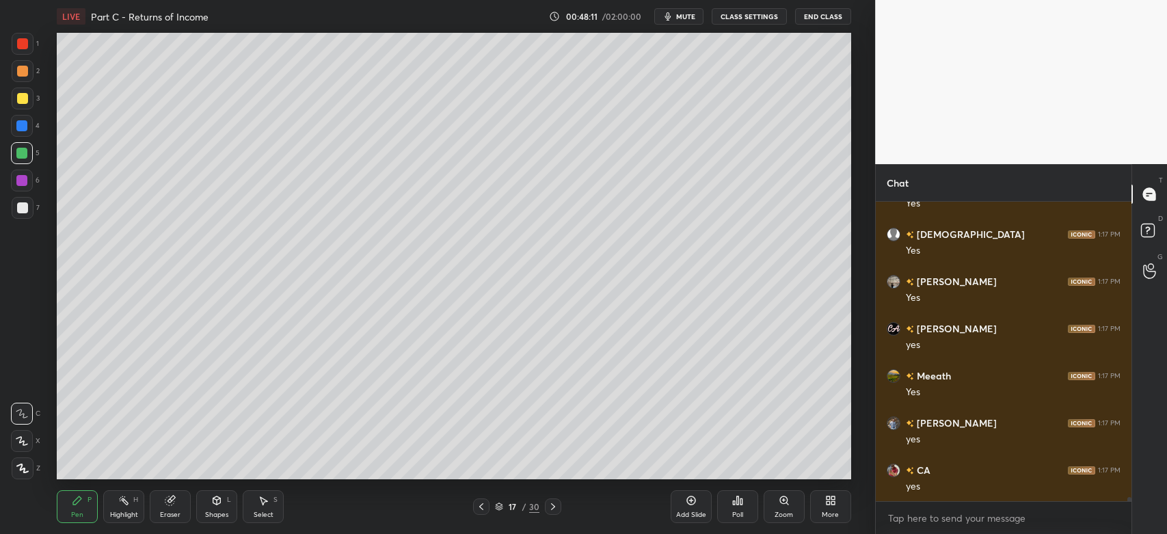
scroll to position [20717, 0]
click at [25, 472] on icon at bounding box center [22, 468] width 11 height 8
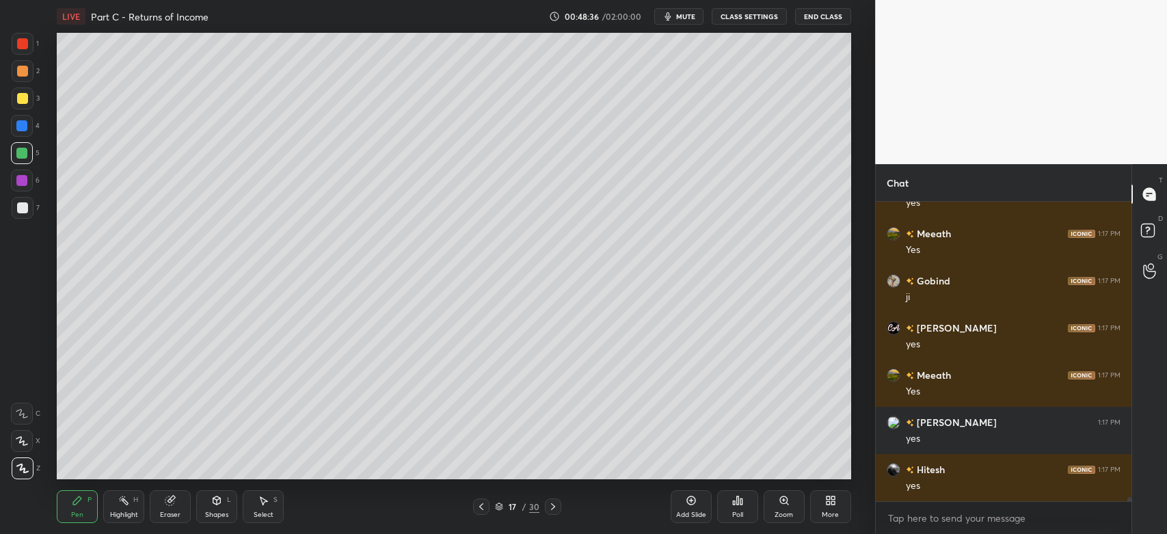
click at [180, 513] on div "Eraser" at bounding box center [170, 506] width 41 height 33
click at [25, 444] on icon at bounding box center [21, 441] width 11 height 12
click at [76, 507] on div "Pen P" at bounding box center [77, 506] width 41 height 33
click at [28, 211] on div at bounding box center [23, 208] width 22 height 22
click at [177, 513] on div "Eraser" at bounding box center [170, 514] width 21 height 7
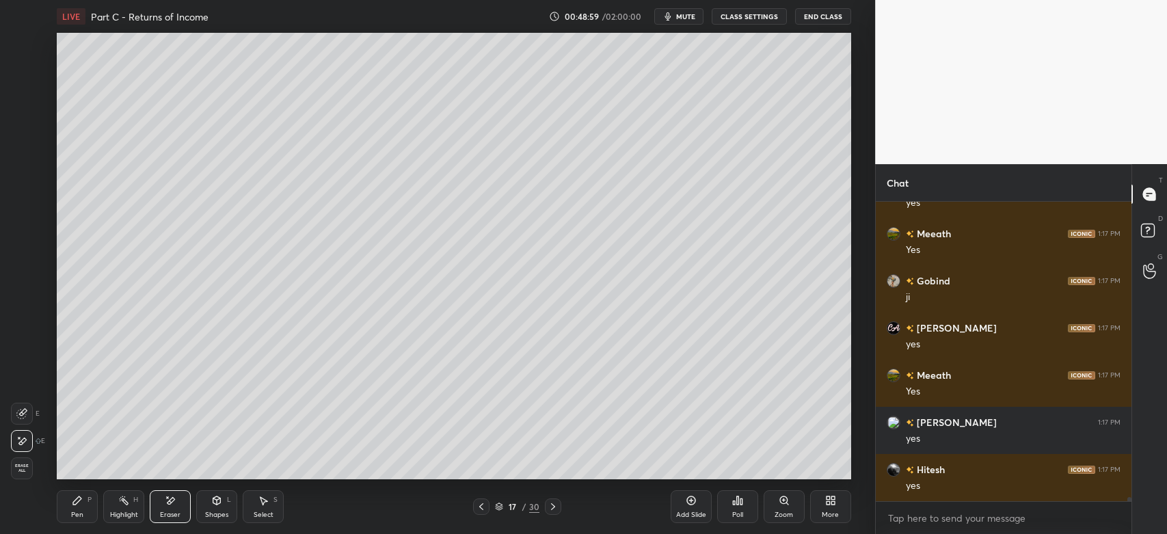
click at [67, 511] on div "Pen P" at bounding box center [77, 506] width 41 height 33
click at [25, 201] on div at bounding box center [23, 208] width 22 height 22
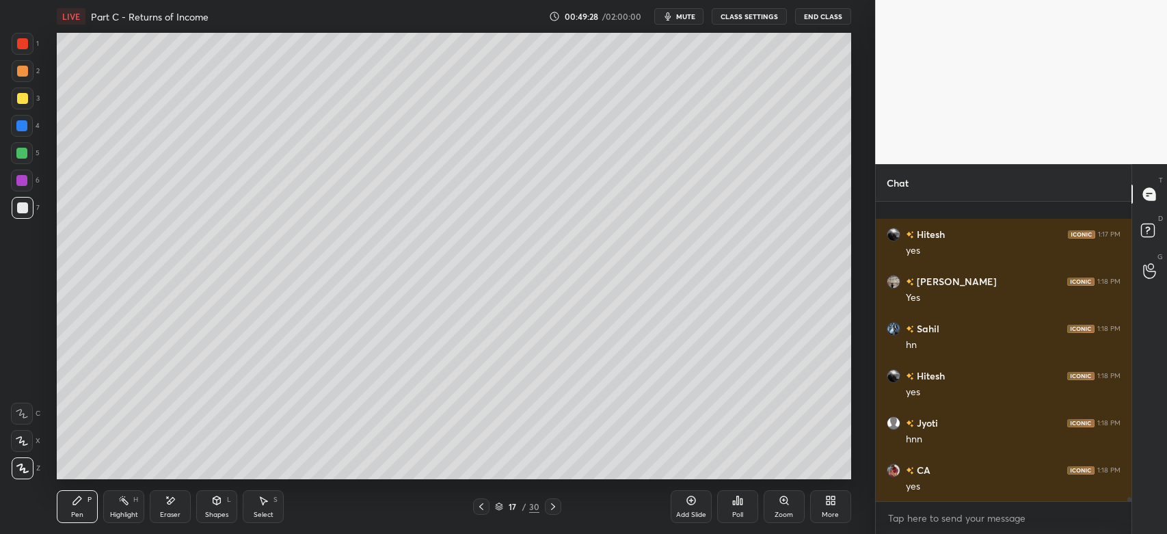
scroll to position [21895, 0]
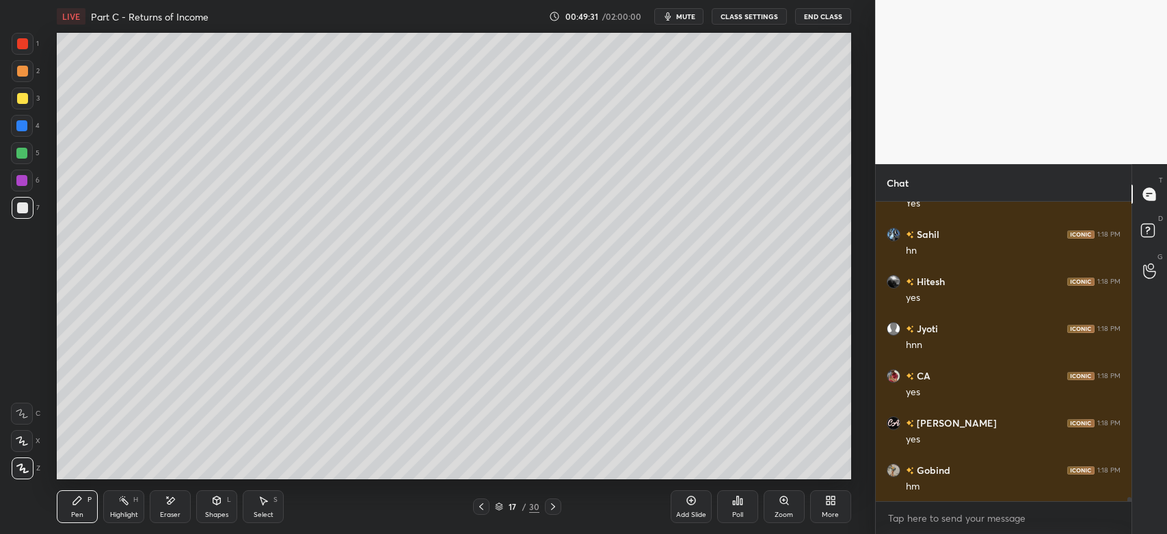
click at [18, 210] on div at bounding box center [22, 207] width 11 height 11
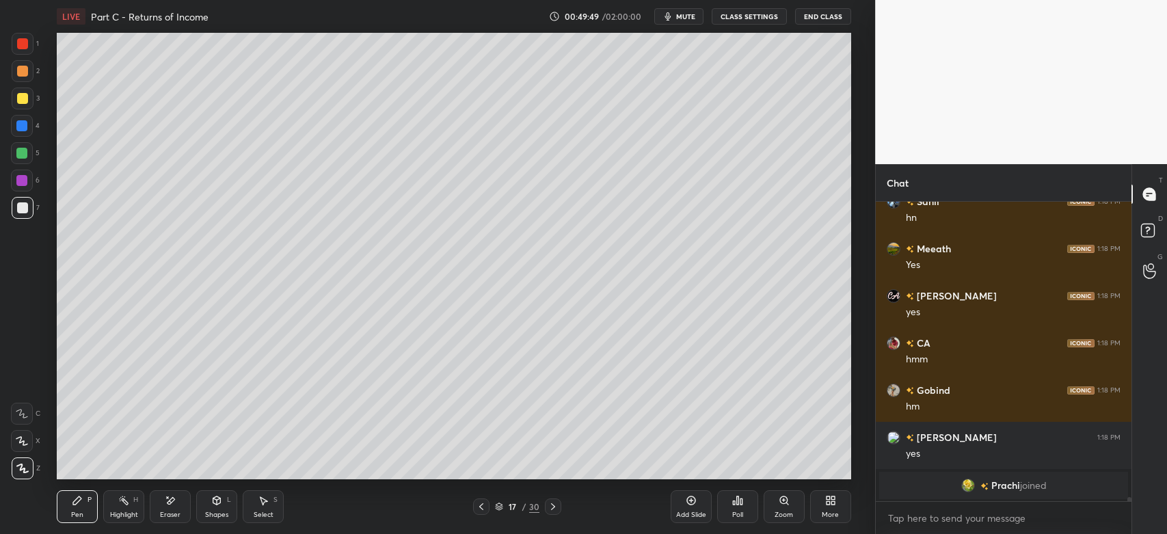
scroll to position [22447, 0]
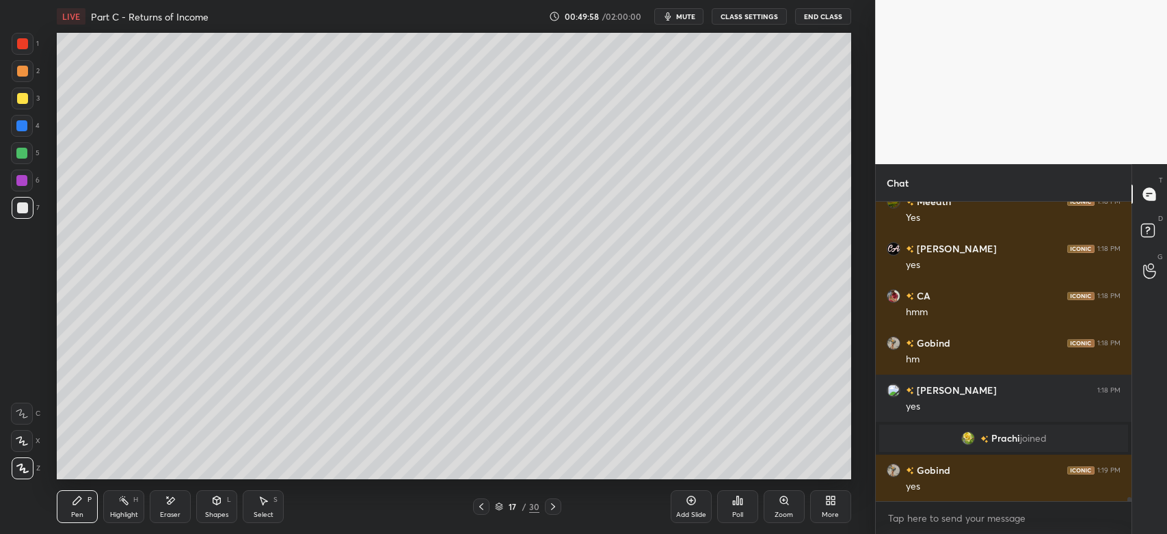
click at [24, 144] on div at bounding box center [22, 153] width 22 height 22
click at [23, 94] on div at bounding box center [22, 98] width 11 height 11
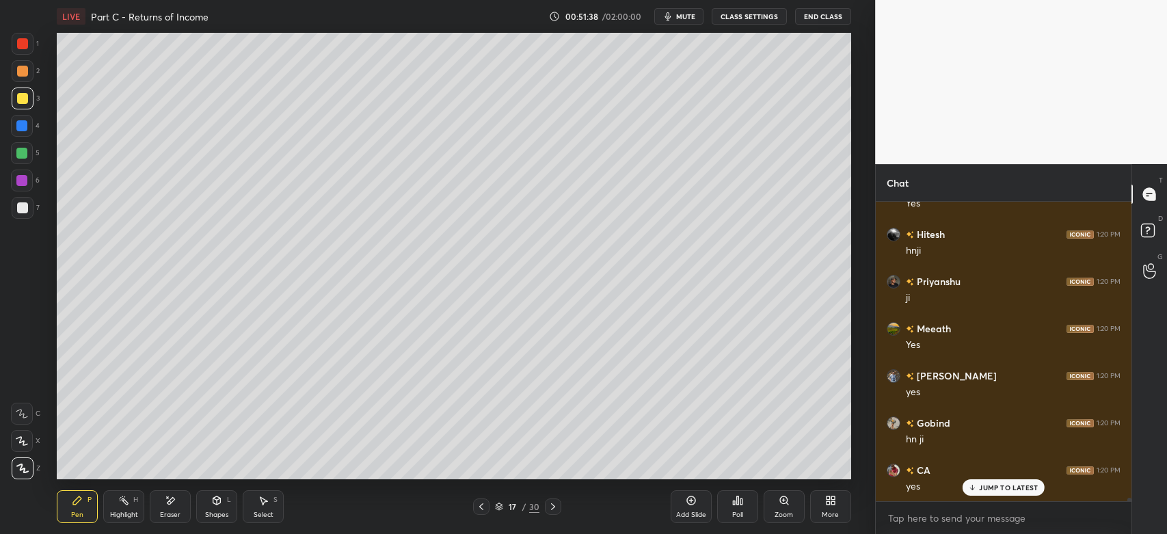
scroll to position [23890, 0]
click at [481, 509] on icon at bounding box center [481, 506] width 4 height 7
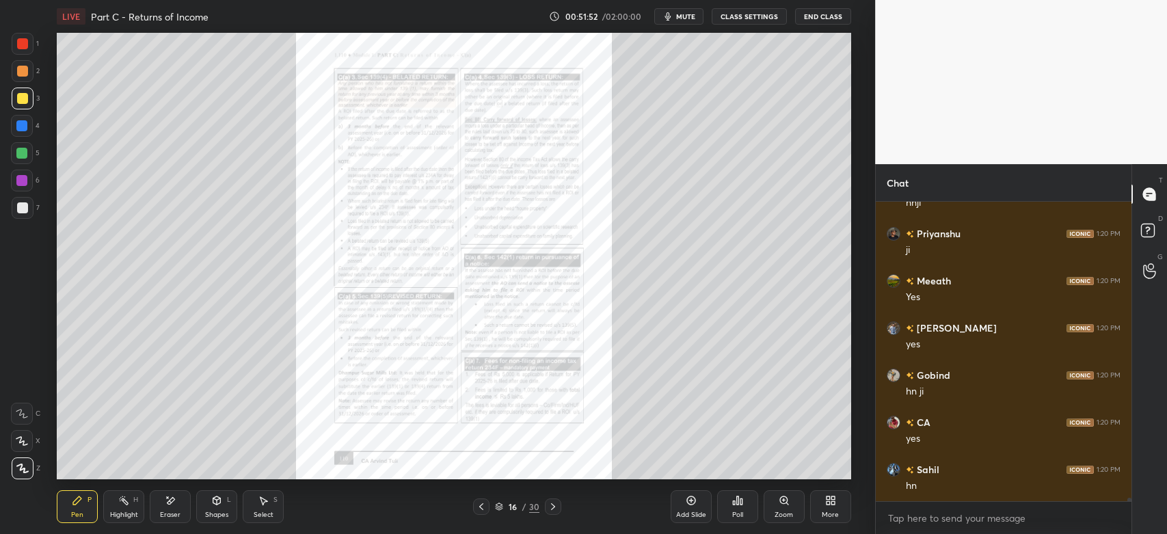
click at [785, 502] on icon at bounding box center [784, 500] width 8 height 8
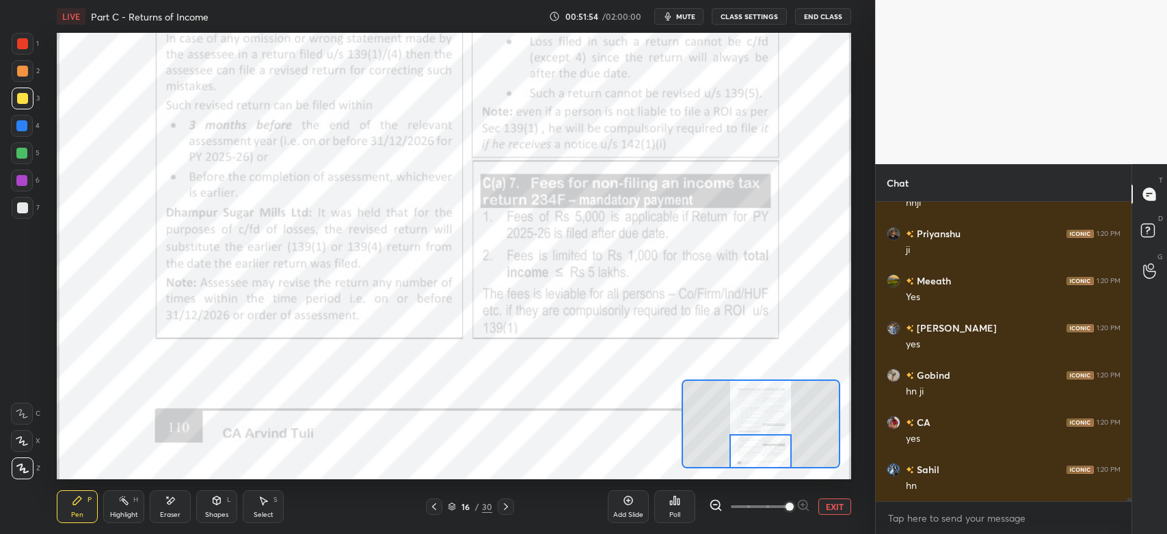
click at [16, 51] on div at bounding box center [23, 44] width 22 height 22
click at [18, 419] on div at bounding box center [22, 414] width 22 height 22
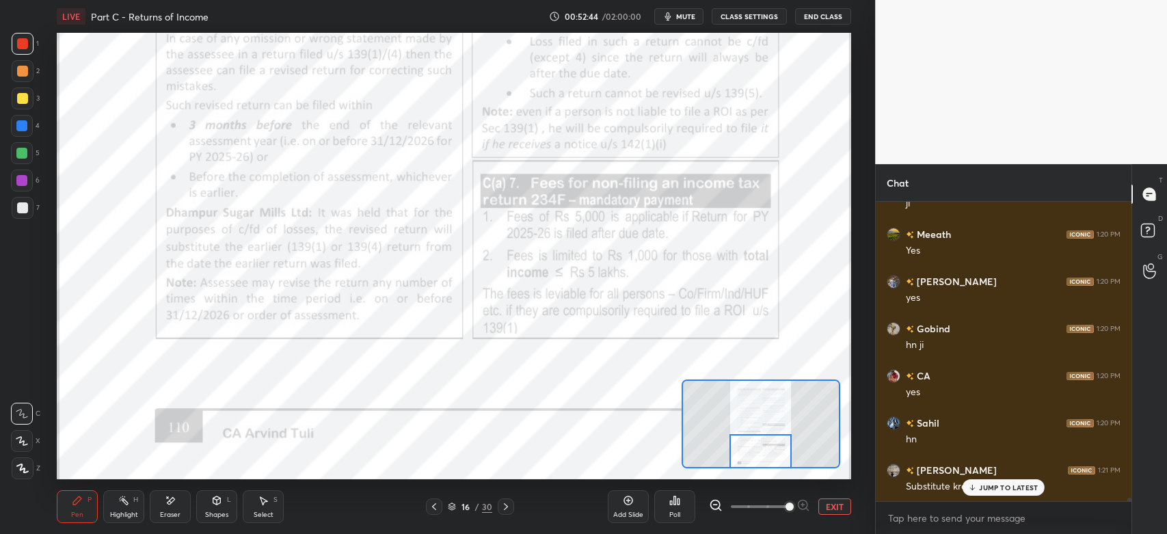
click at [510, 504] on icon at bounding box center [505, 506] width 11 height 11
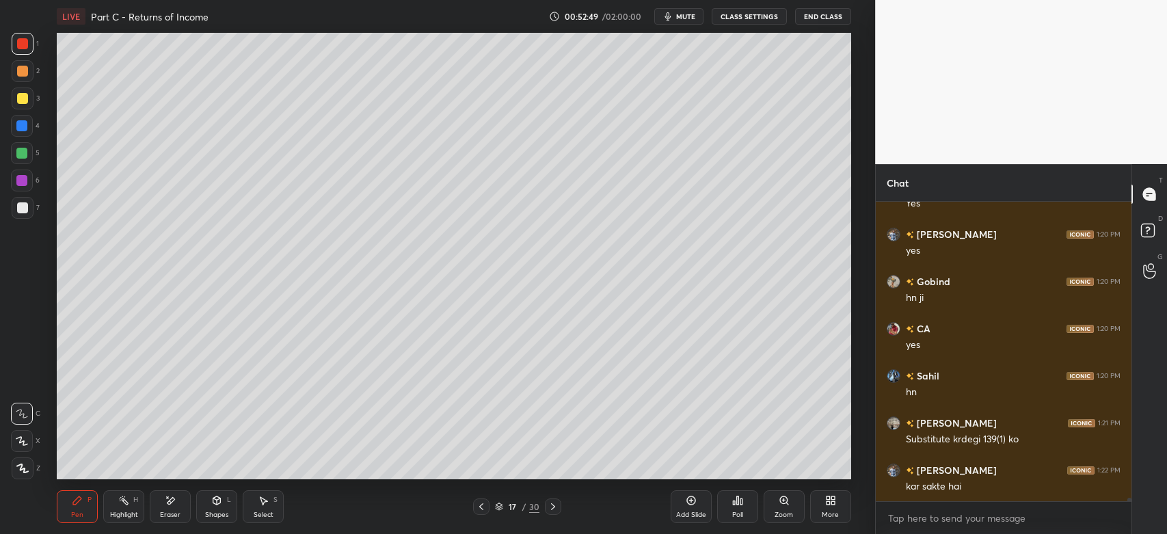
scroll to position [24043, 0]
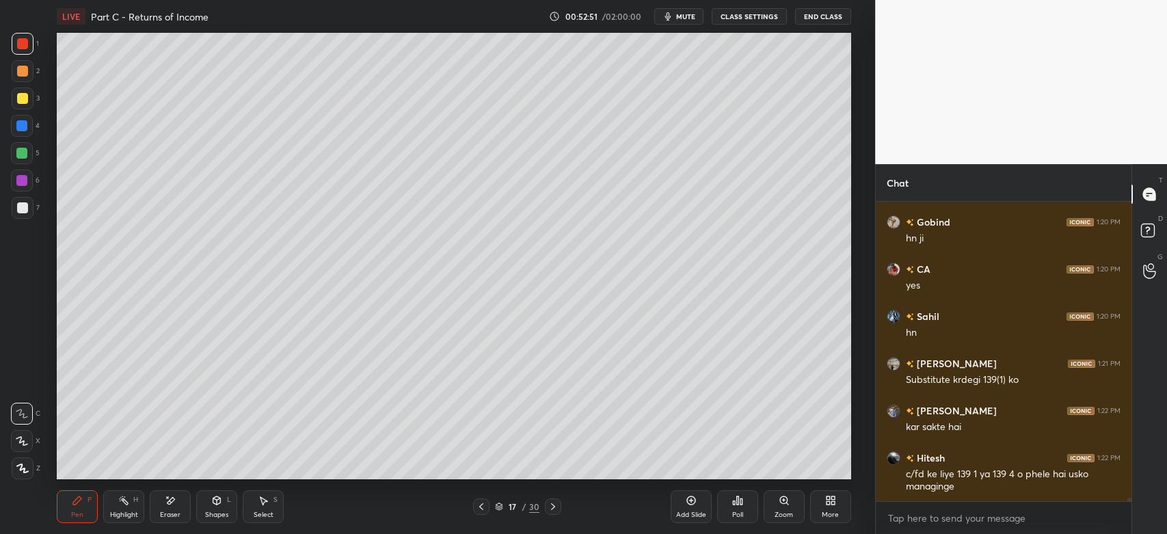
click at [29, 465] on div at bounding box center [23, 468] width 22 height 22
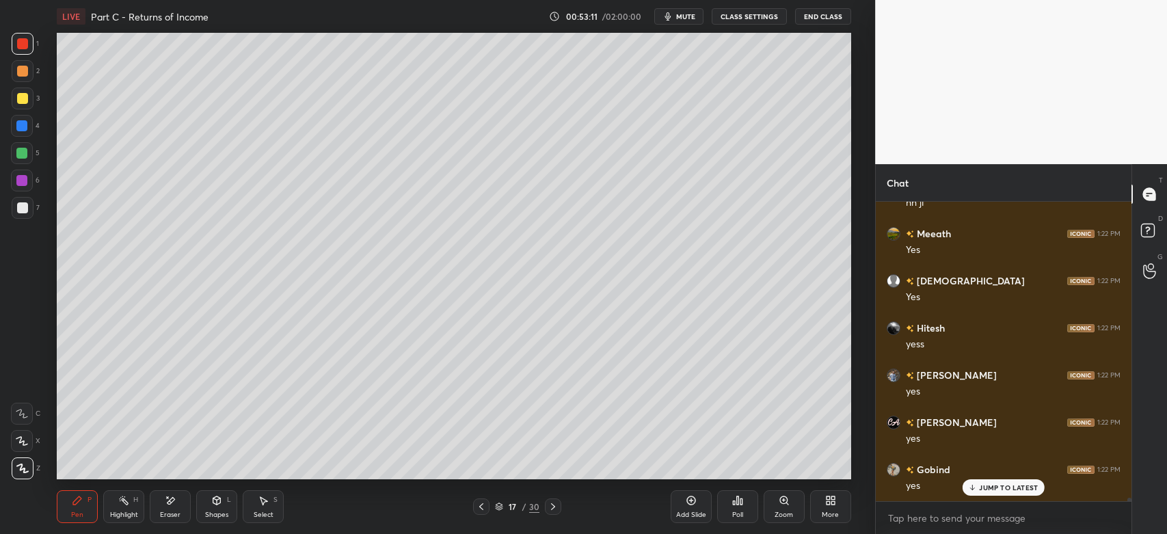
scroll to position [24750, 0]
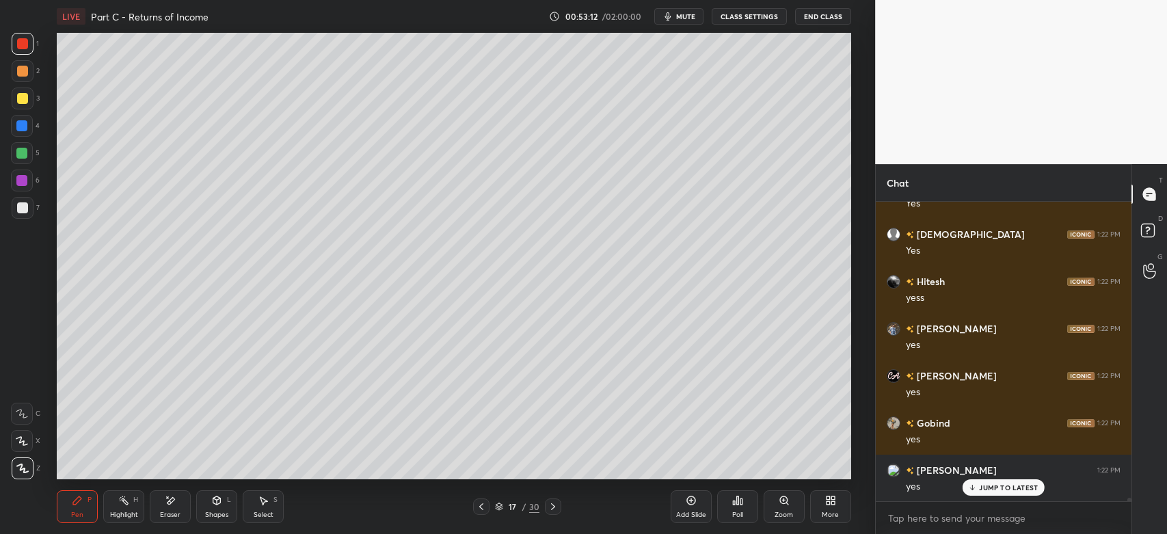
click at [170, 508] on div "Eraser" at bounding box center [170, 506] width 41 height 33
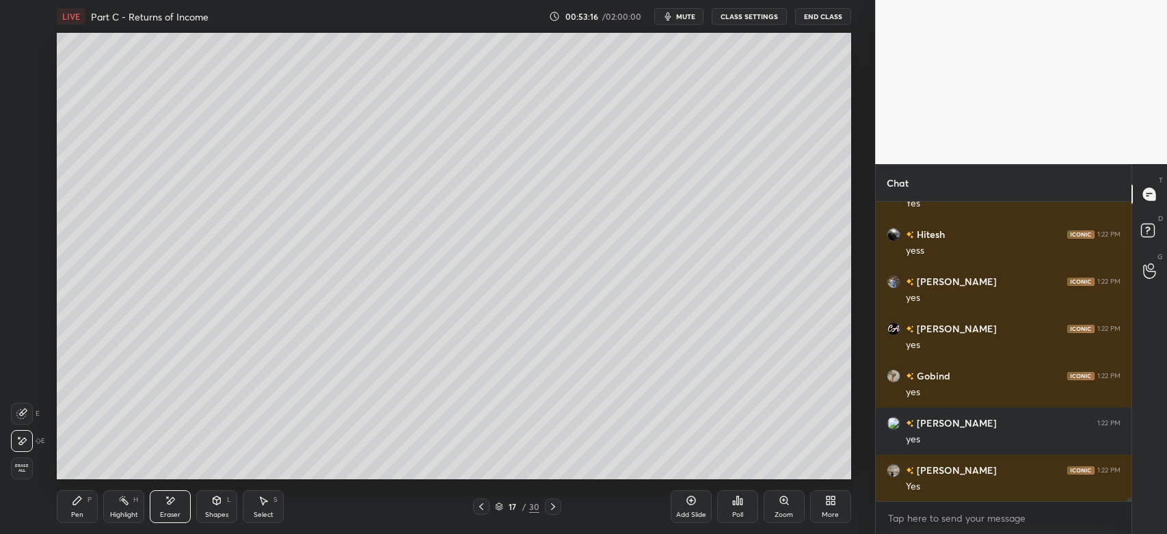
scroll to position [24845, 0]
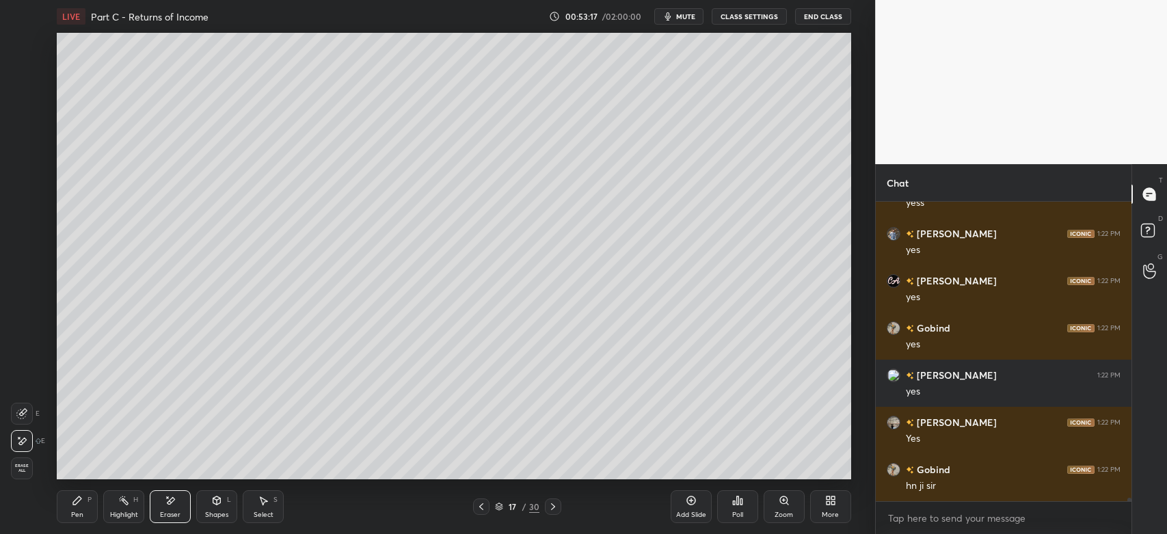
click at [172, 511] on div "Eraser" at bounding box center [170, 514] width 21 height 7
click at [74, 506] on div "Pen P" at bounding box center [77, 506] width 41 height 33
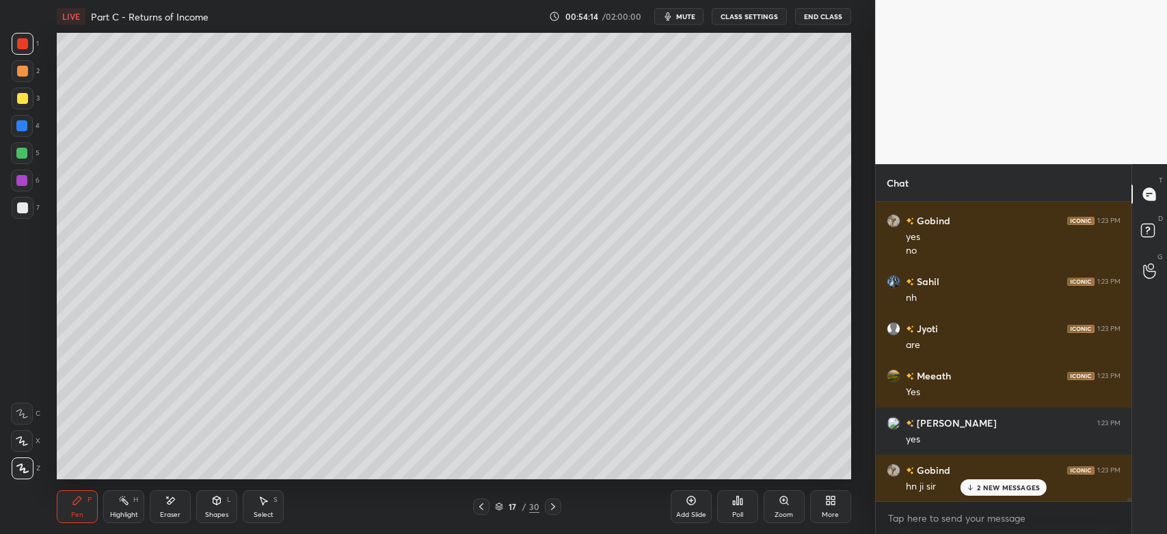
scroll to position [27311, 0]
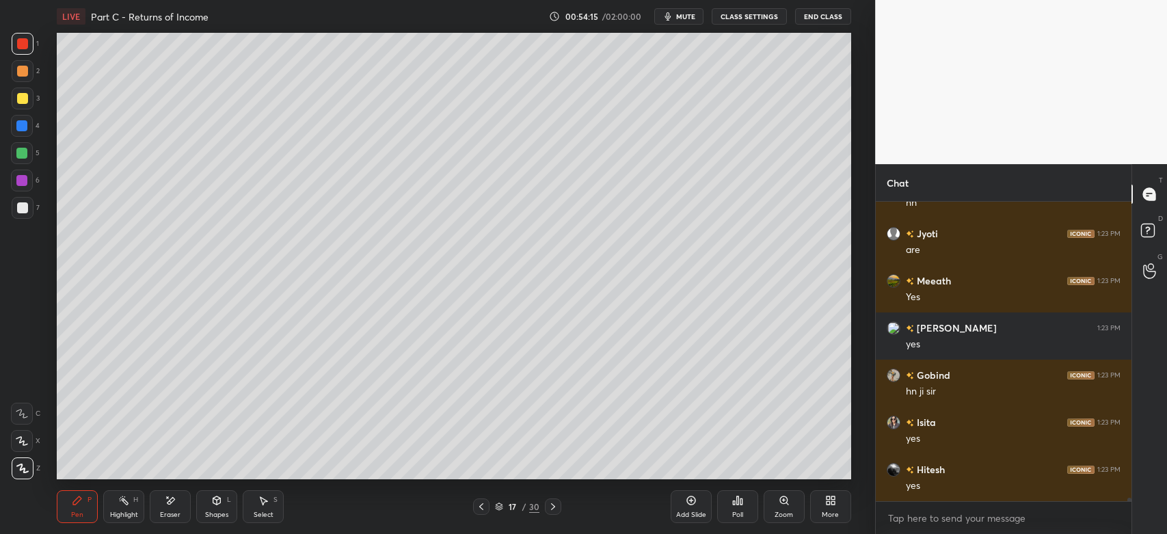
click at [481, 508] on icon at bounding box center [481, 506] width 11 height 11
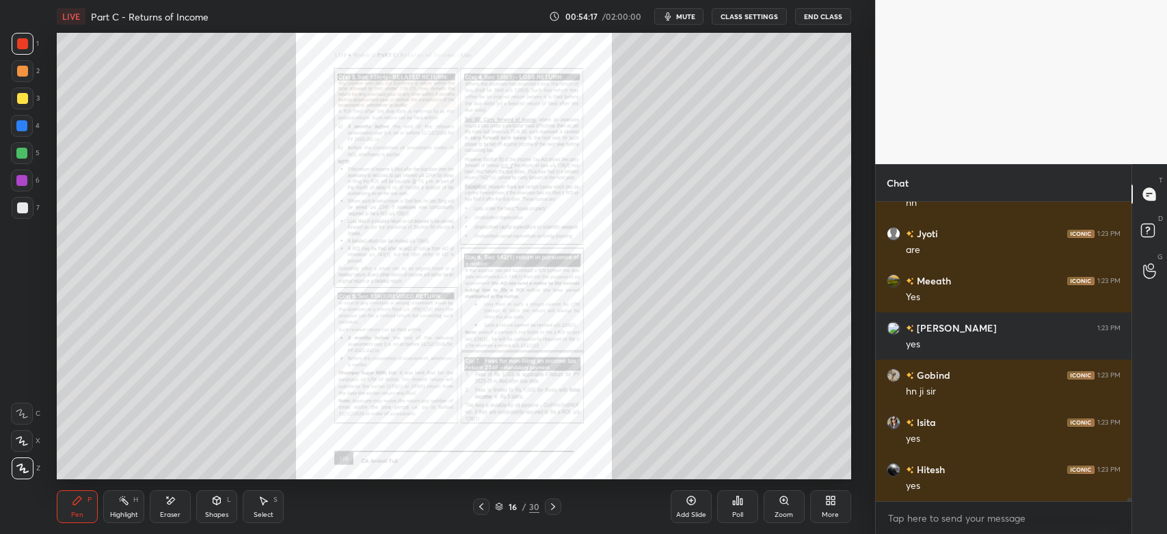
click at [781, 502] on icon at bounding box center [784, 500] width 8 height 8
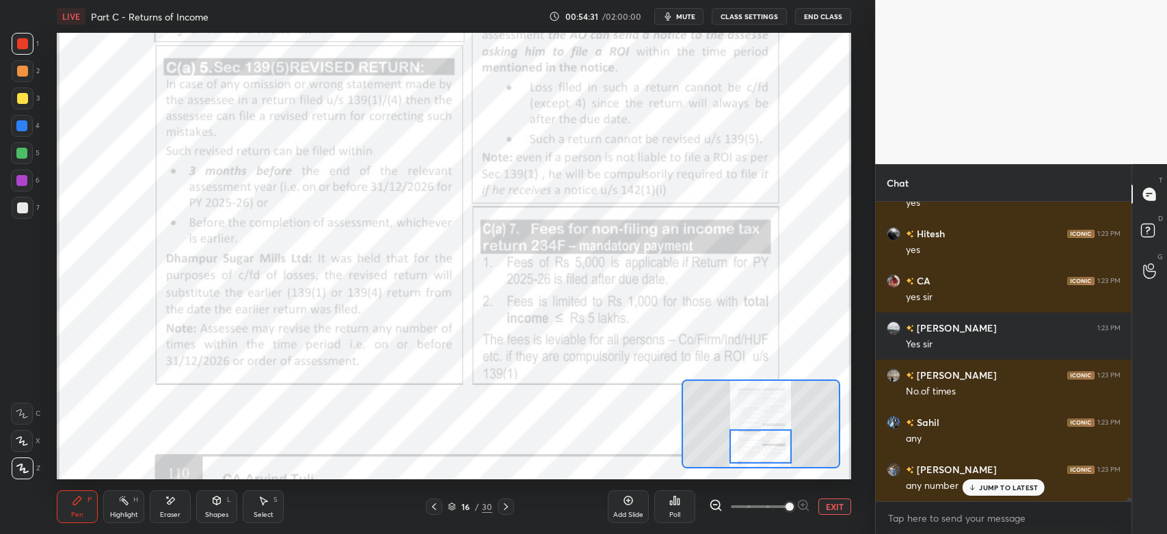
scroll to position [27594, 0]
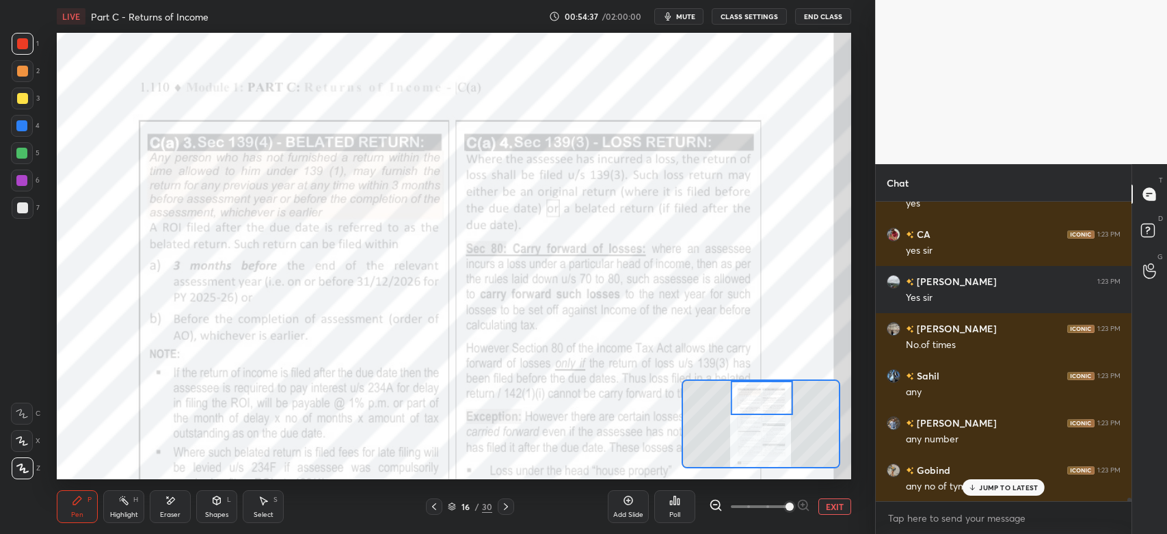
click at [834, 508] on button "EXIT" at bounding box center [834, 506] width 33 height 16
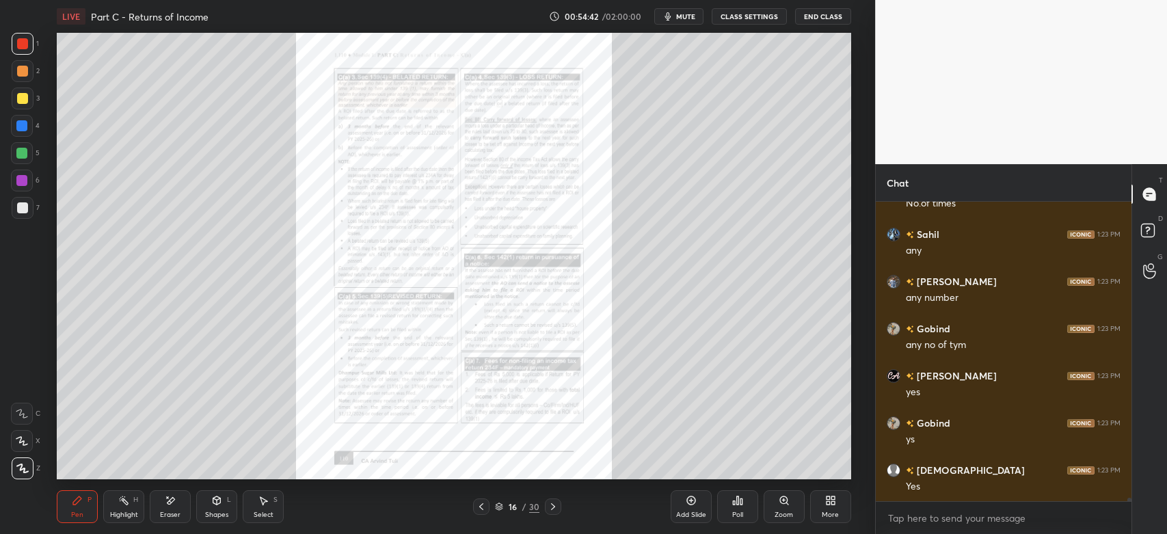
scroll to position [27783, 0]
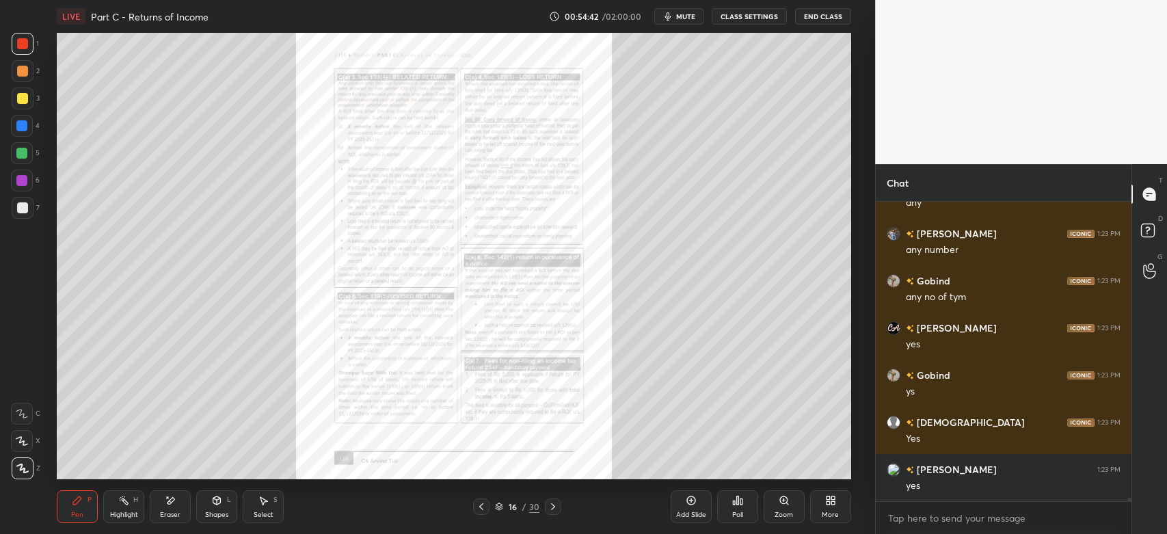
click at [553, 510] on icon at bounding box center [552, 506] width 11 height 11
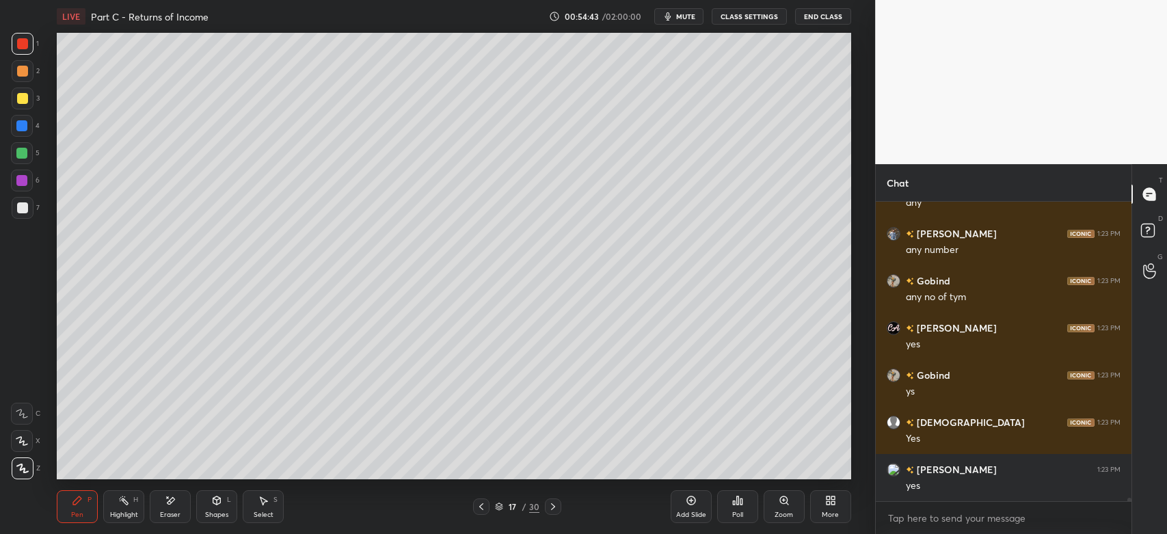
click at [556, 508] on icon at bounding box center [552, 506] width 11 height 11
click at [555, 506] on icon at bounding box center [552, 506] width 11 height 11
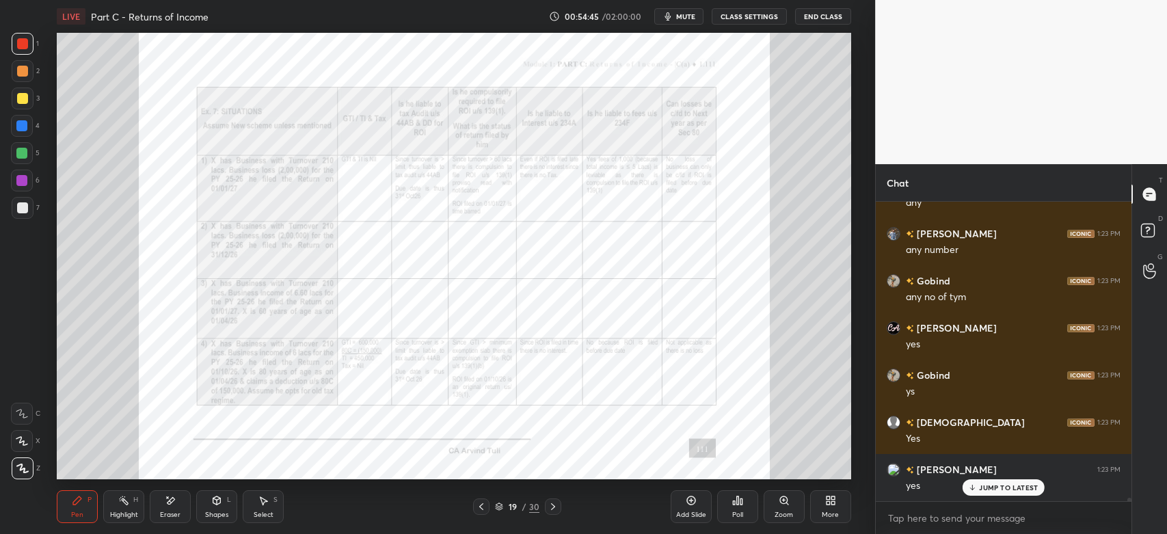
scroll to position [27829, 0]
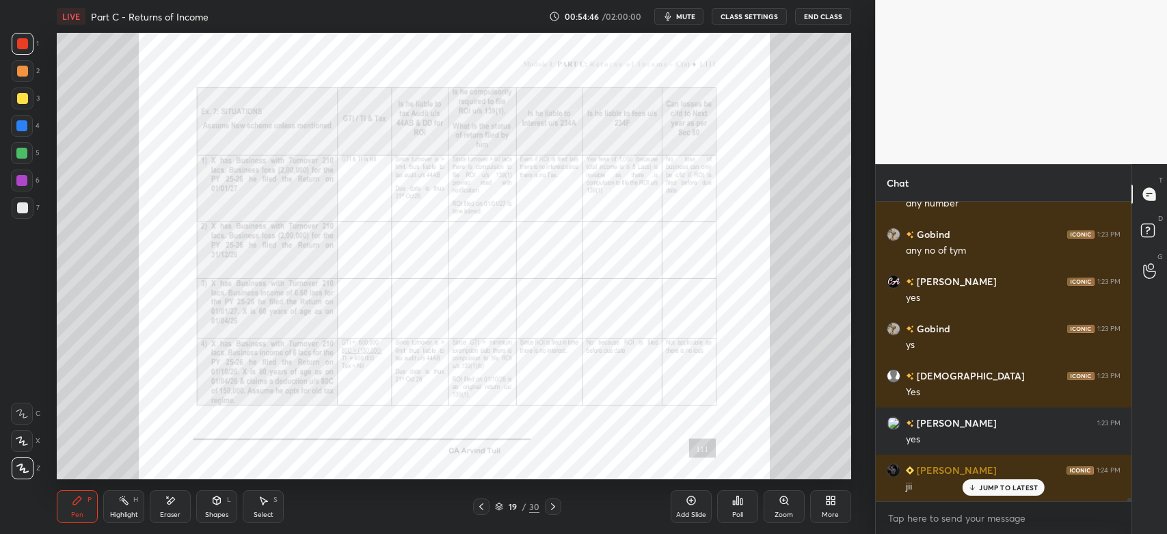
click at [20, 43] on div at bounding box center [22, 43] width 11 height 11
click at [785, 503] on icon at bounding box center [784, 500] width 8 height 8
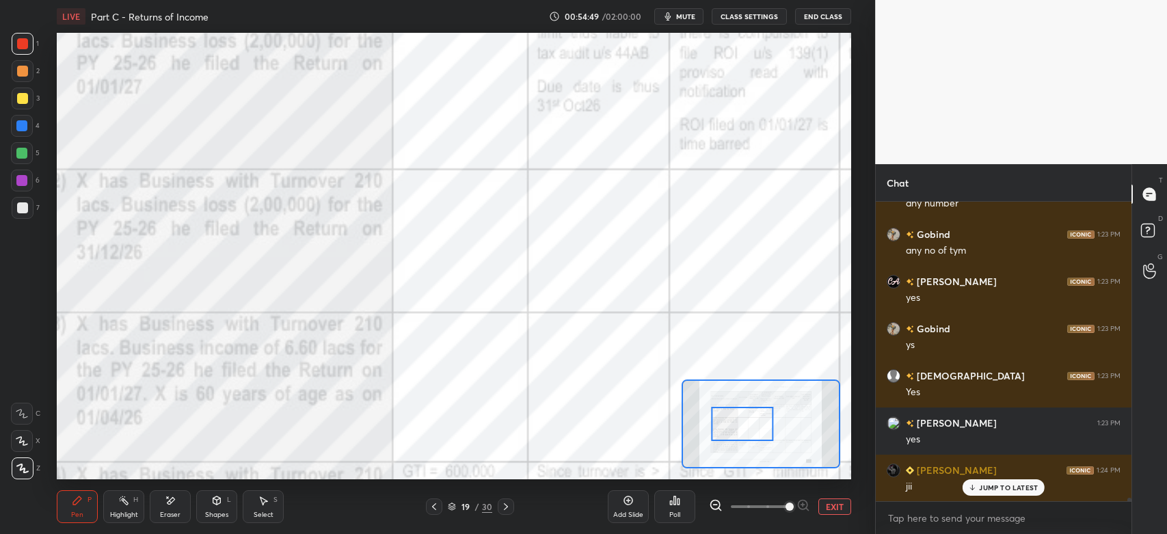
click at [716, 506] on icon at bounding box center [716, 505] width 14 height 14
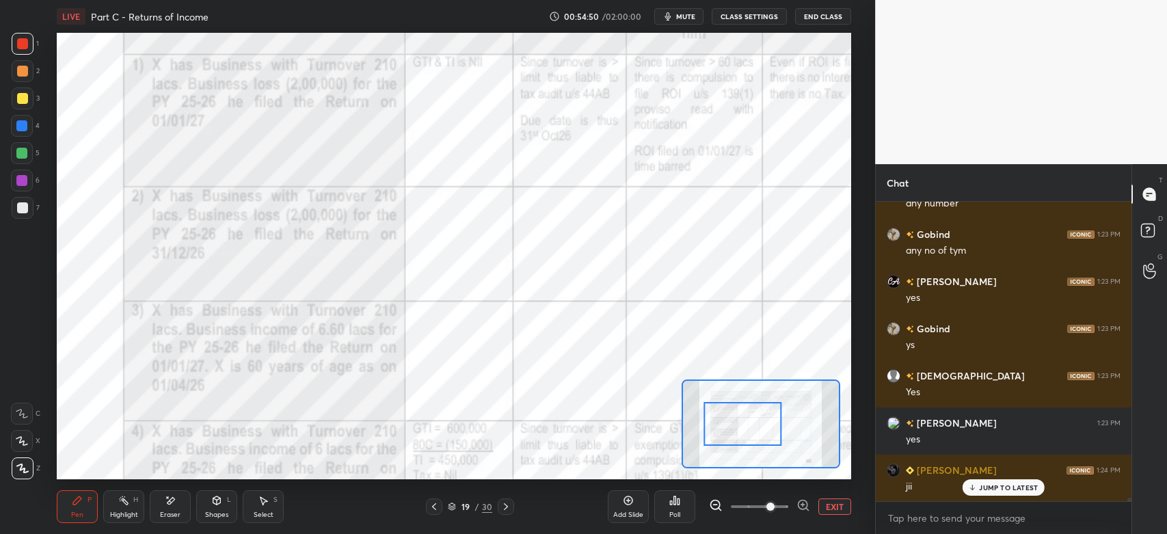
click at [713, 509] on icon at bounding box center [714, 504] width 9 height 9
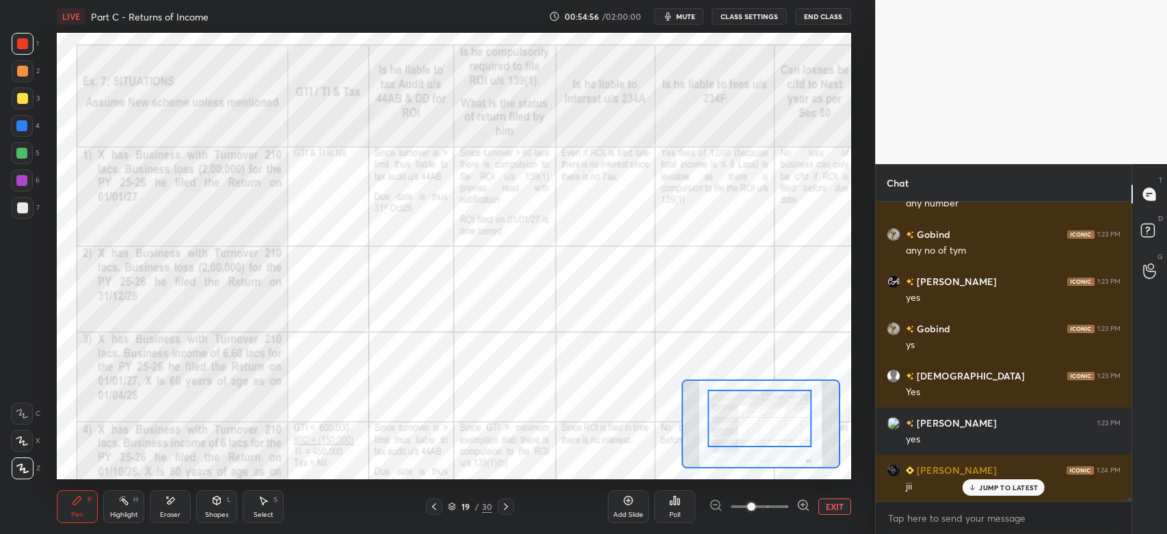
click at [20, 43] on div at bounding box center [22, 43] width 11 height 11
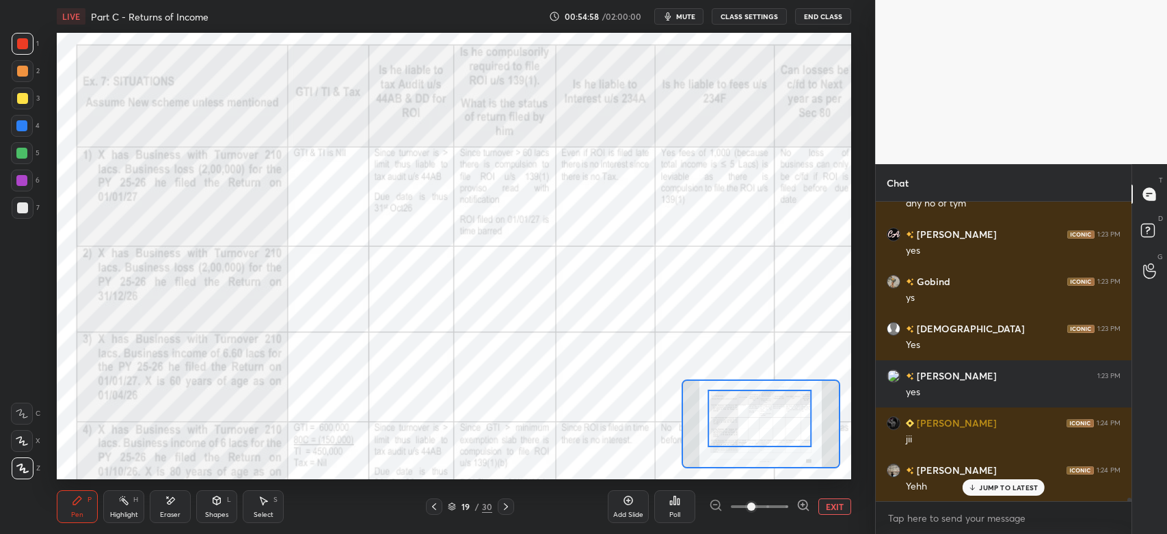
click at [27, 42] on div at bounding box center [22, 43] width 11 height 11
click at [74, 504] on icon at bounding box center [77, 500] width 8 height 8
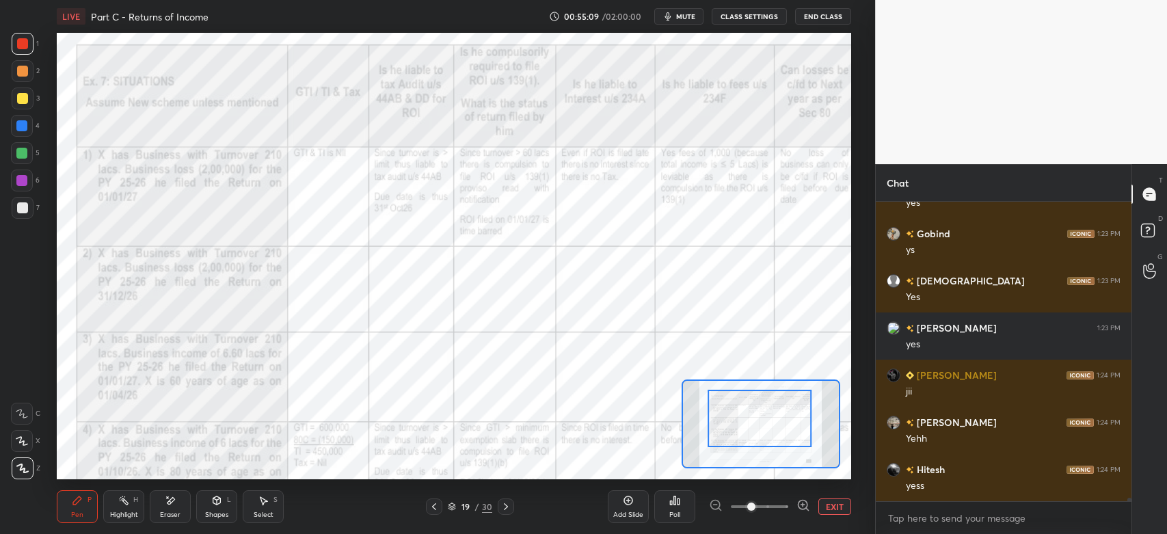
click at [20, 38] on div at bounding box center [23, 44] width 22 height 22
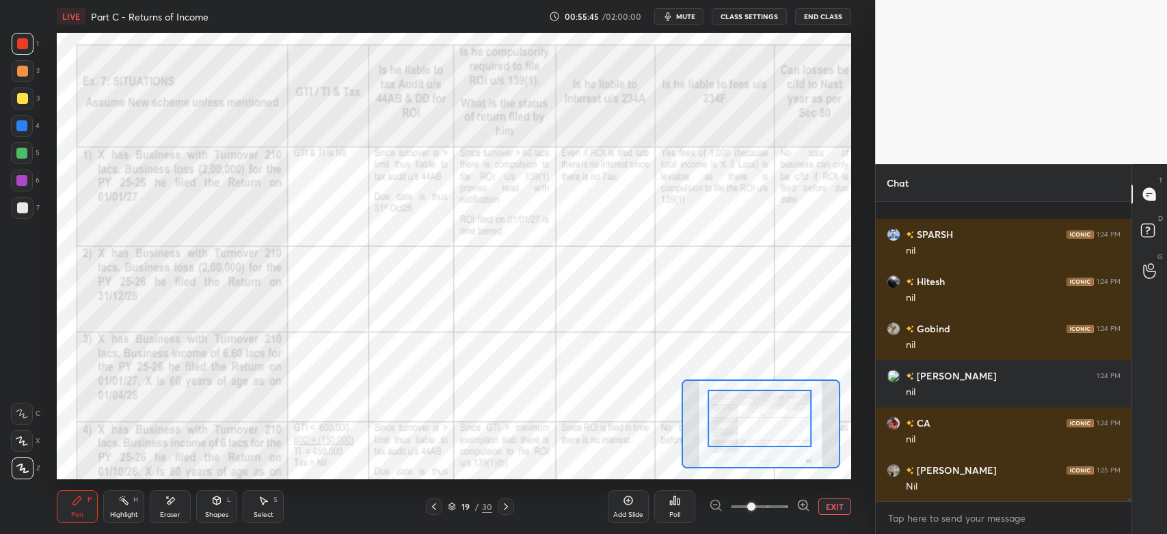
scroll to position [28302, 0]
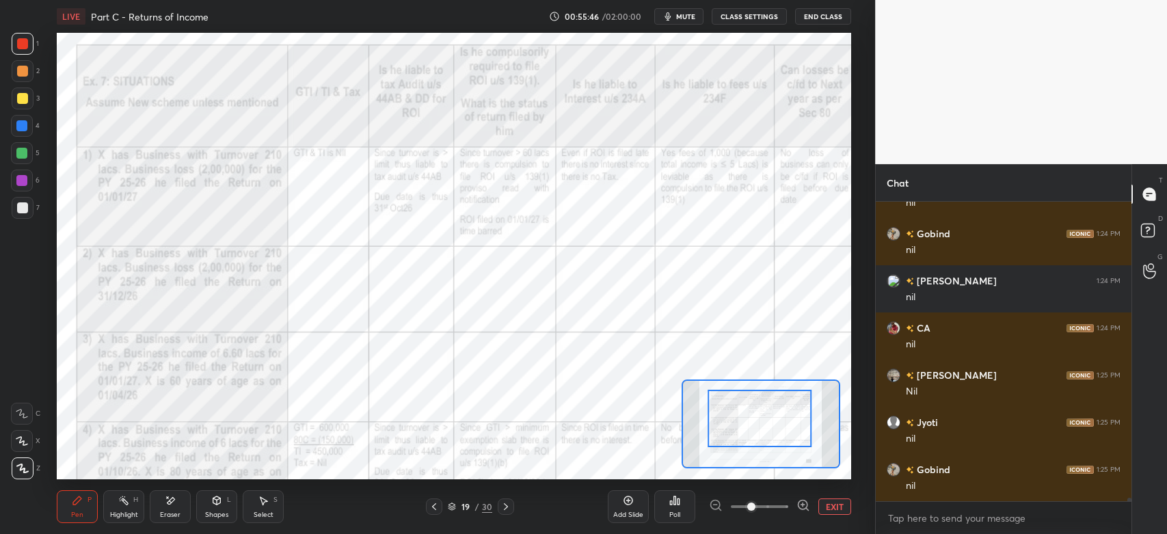
click at [19, 159] on div at bounding box center [22, 153] width 22 height 22
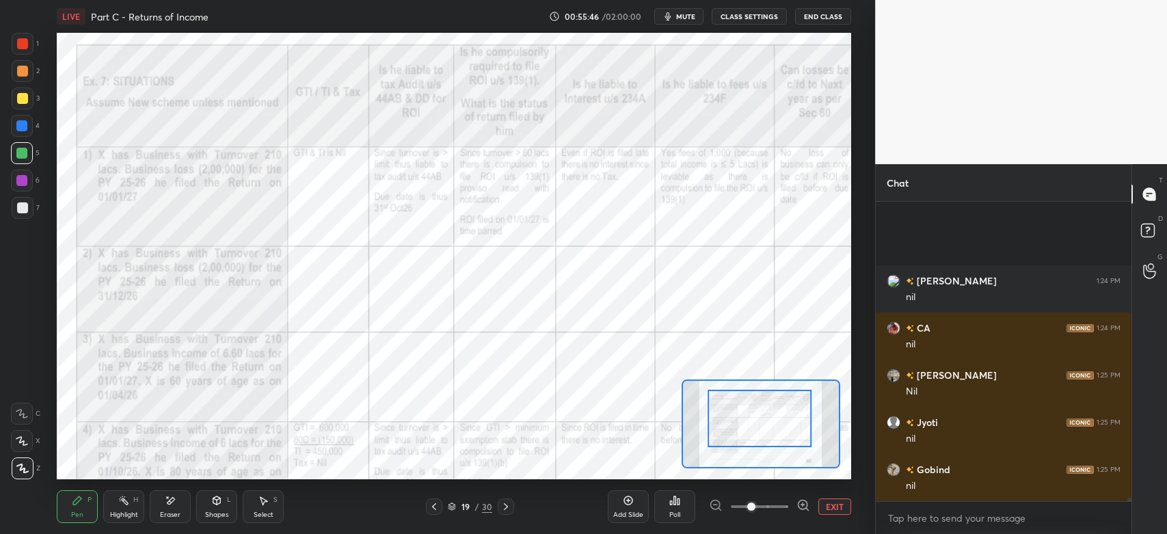
scroll to position [28443, 0]
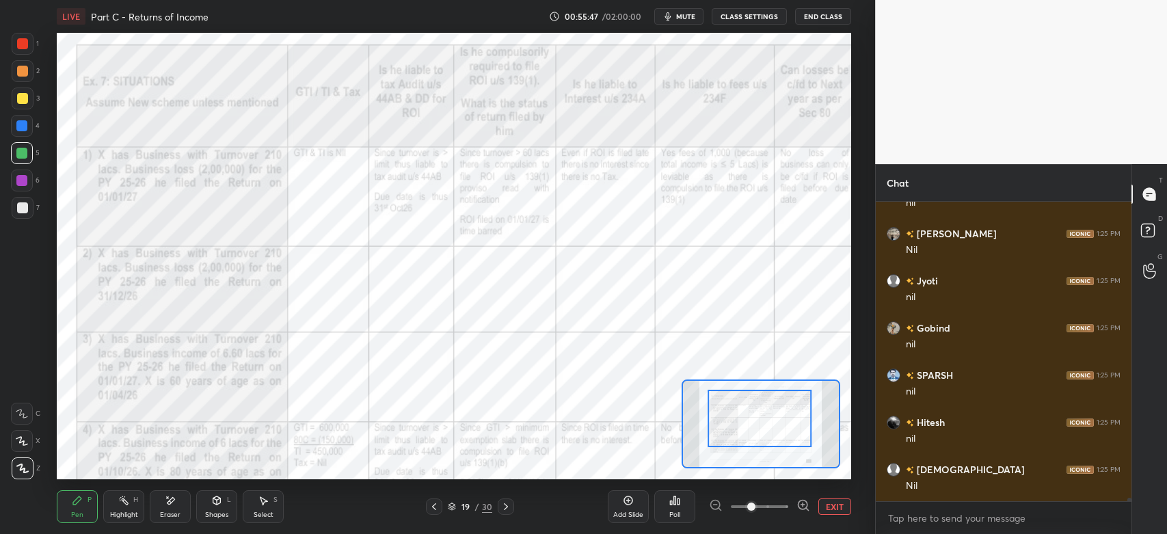
click at [27, 46] on div at bounding box center [22, 43] width 11 height 11
click at [24, 420] on div at bounding box center [22, 414] width 22 height 22
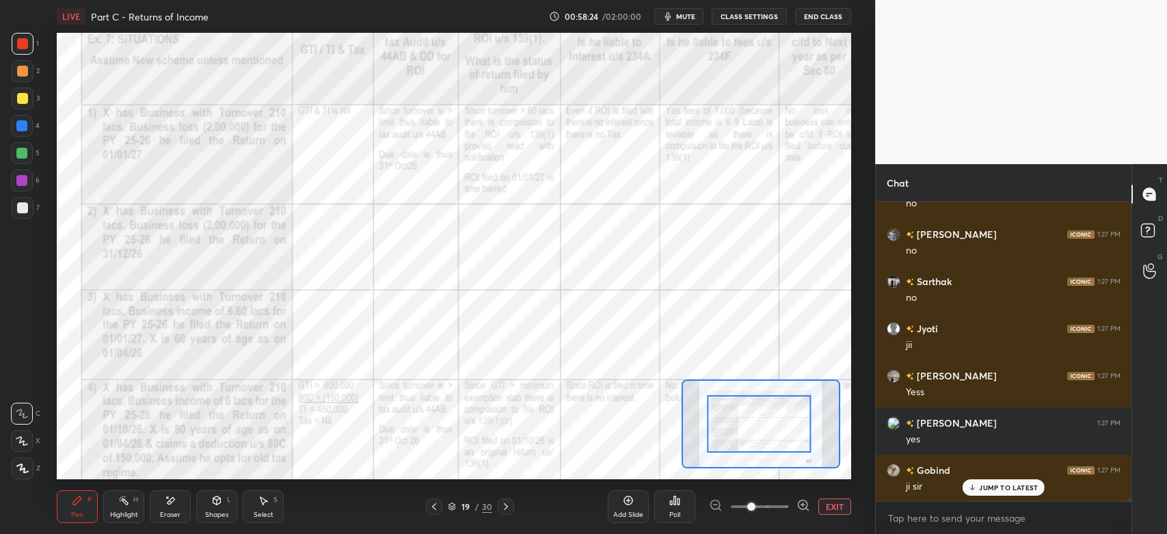
scroll to position [32890, 0]
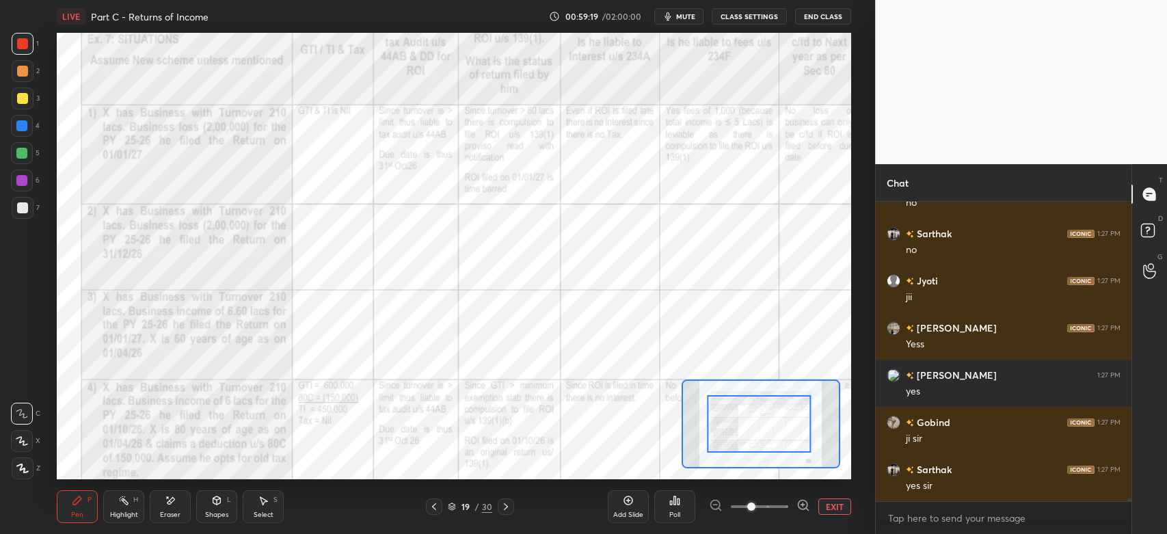
click at [676, 27] on div "LIVE Part C - Returns of Income 00:59:19 / 02:00:00 mute CLASS SETTINGS End Cla…" at bounding box center [454, 16] width 794 height 33
click at [684, 20] on span "mute" at bounding box center [685, 17] width 19 height 10
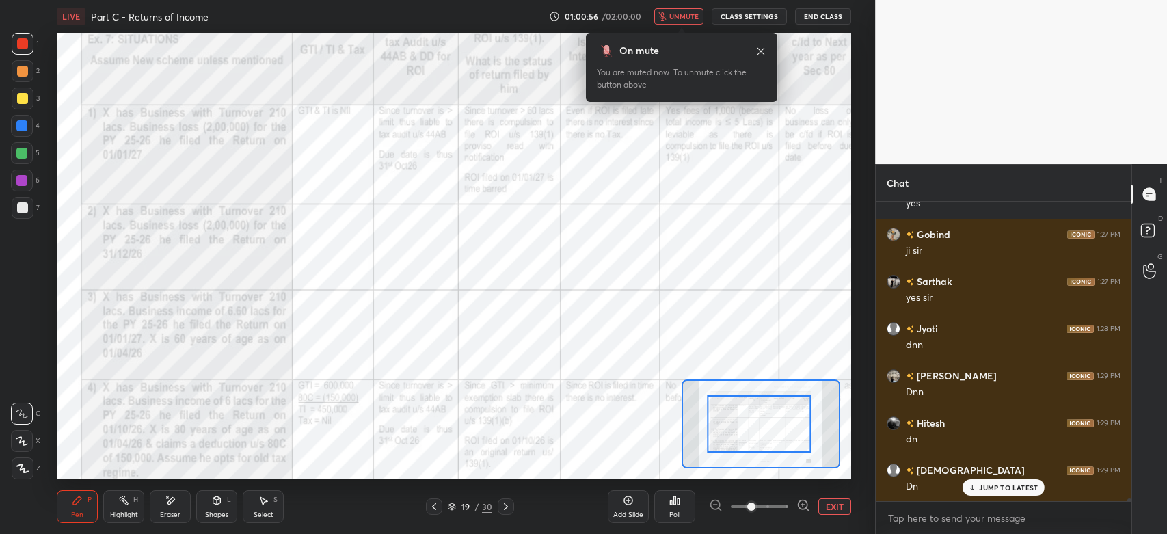
scroll to position [33125, 0]
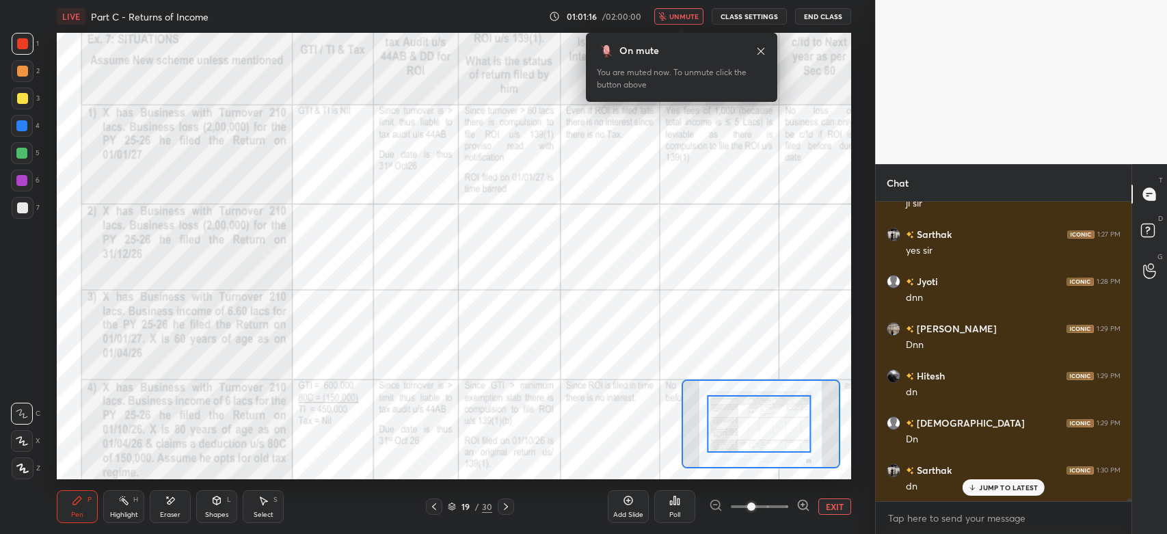
click at [677, 23] on button "unmute" at bounding box center [678, 16] width 49 height 16
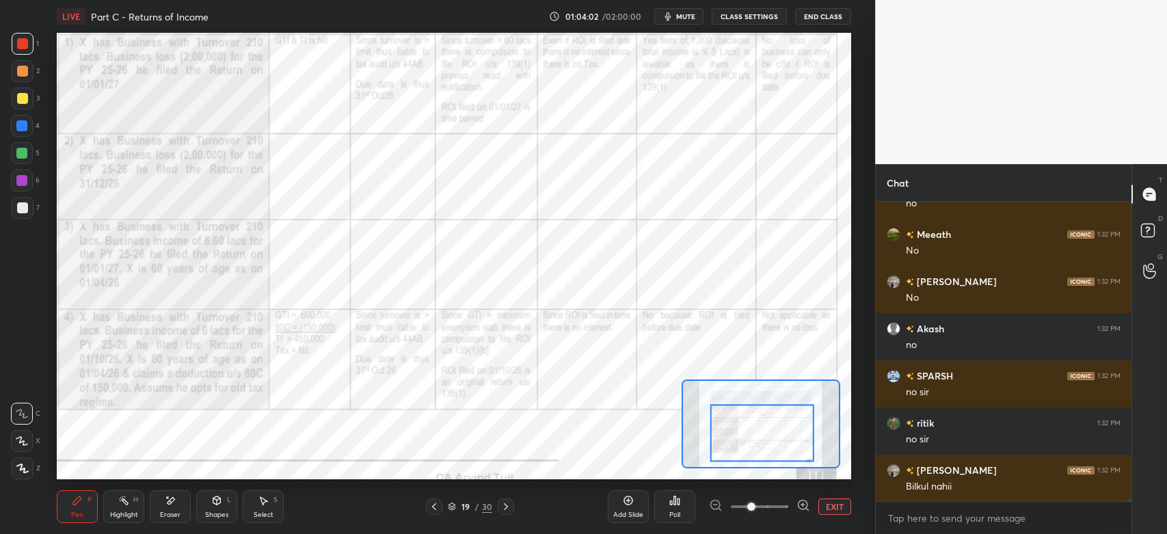
scroll to position [34656, 0]
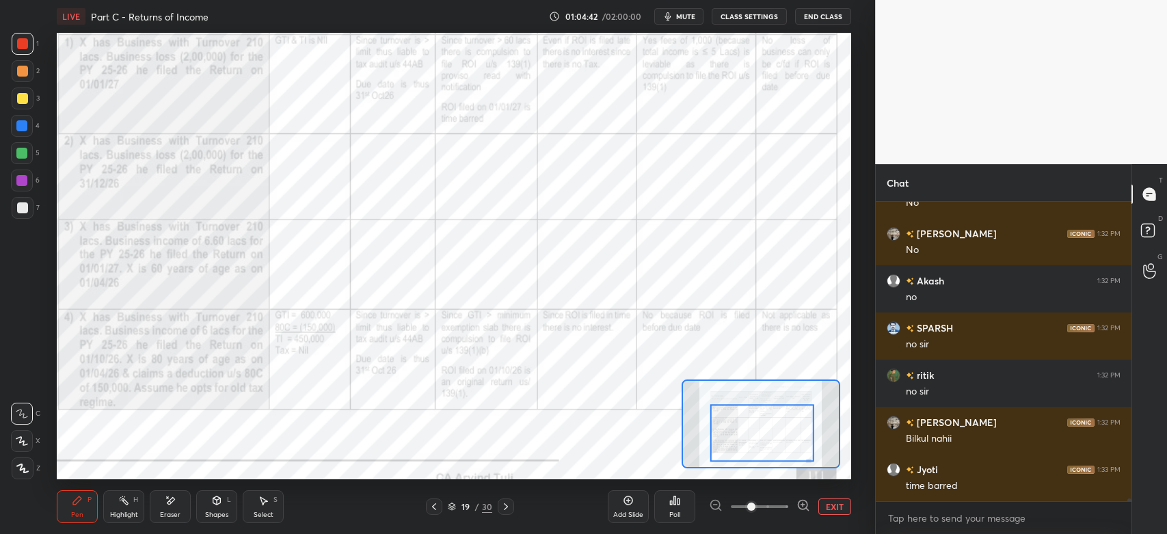
click at [170, 510] on div "Eraser" at bounding box center [170, 506] width 41 height 33
click at [73, 502] on icon at bounding box center [77, 500] width 8 height 8
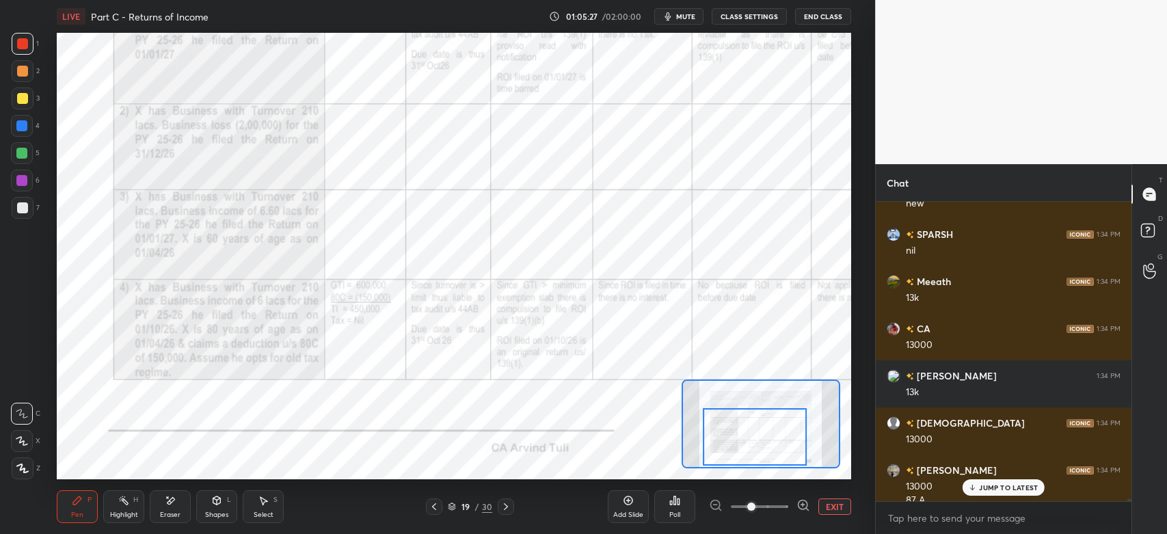
scroll to position [35296, 0]
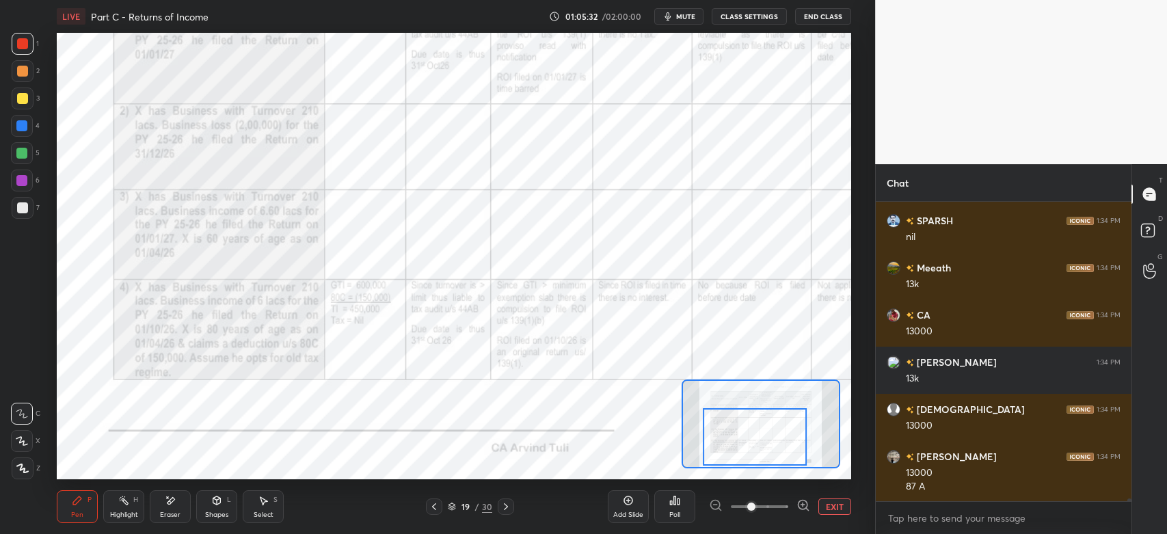
click at [20, 44] on div at bounding box center [22, 43] width 11 height 11
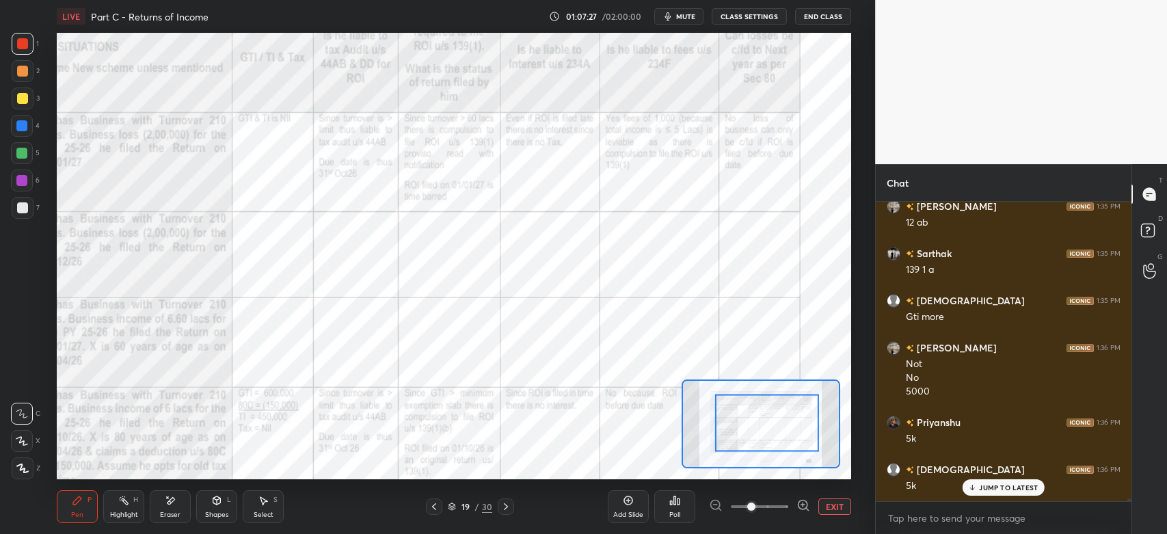
scroll to position [36988, 0]
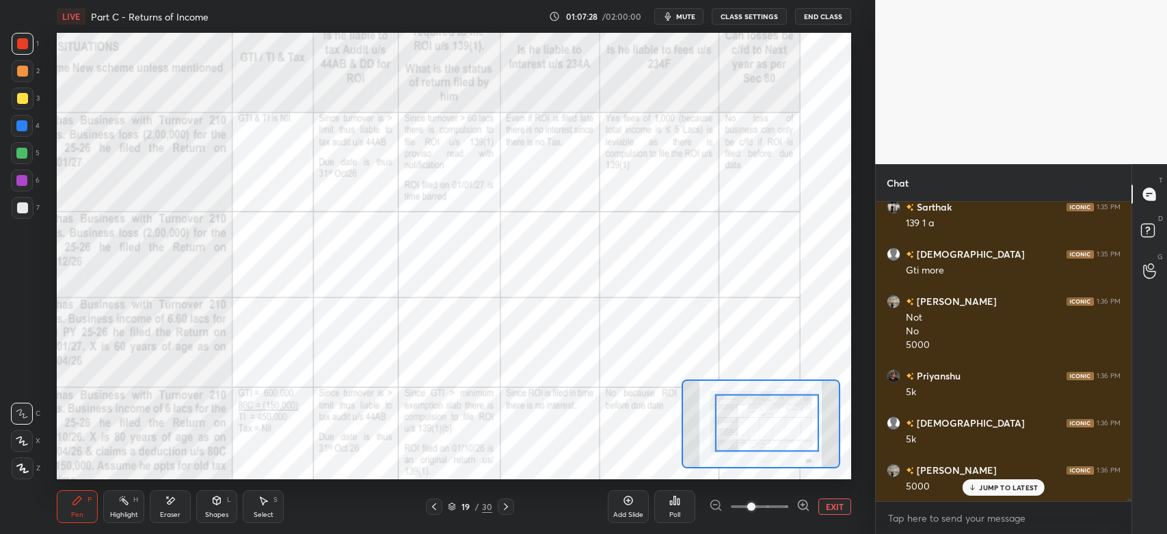
click at [175, 515] on div "Eraser" at bounding box center [170, 514] width 21 height 7
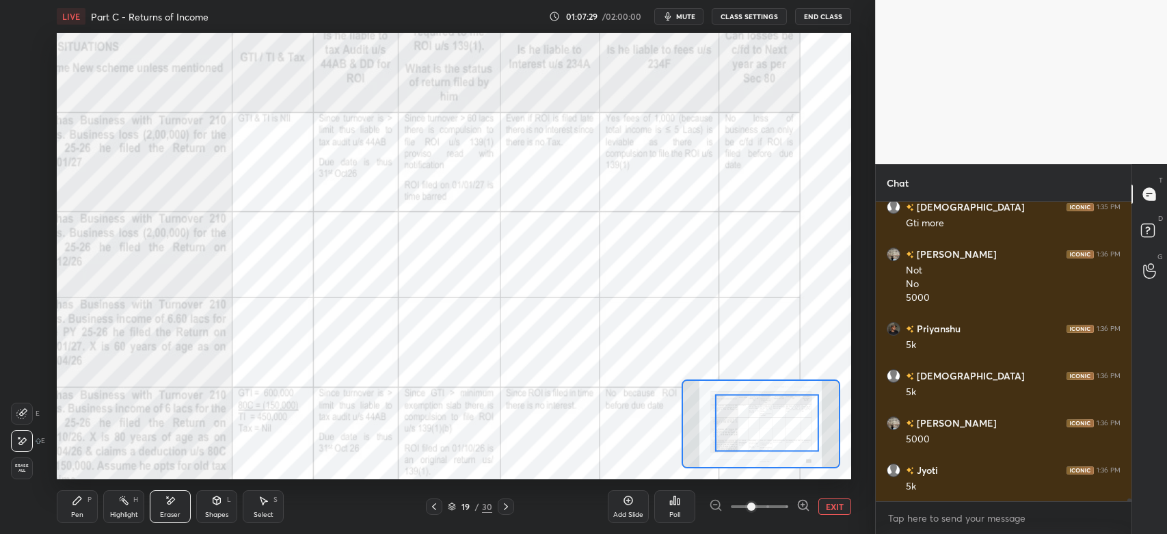
scroll to position [37083, 0]
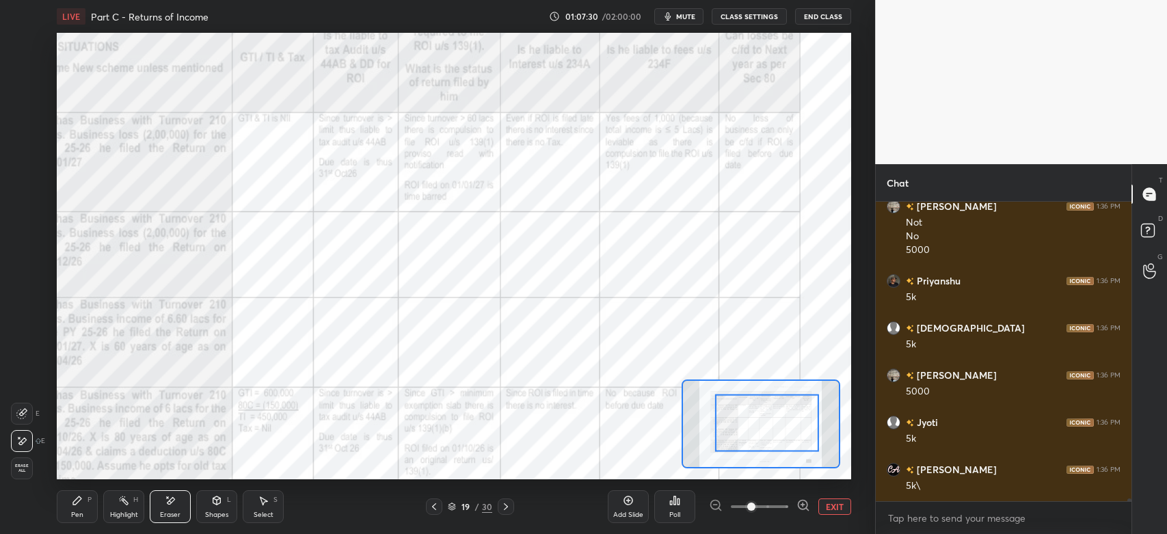
click at [76, 514] on div "Pen" at bounding box center [77, 514] width 12 height 7
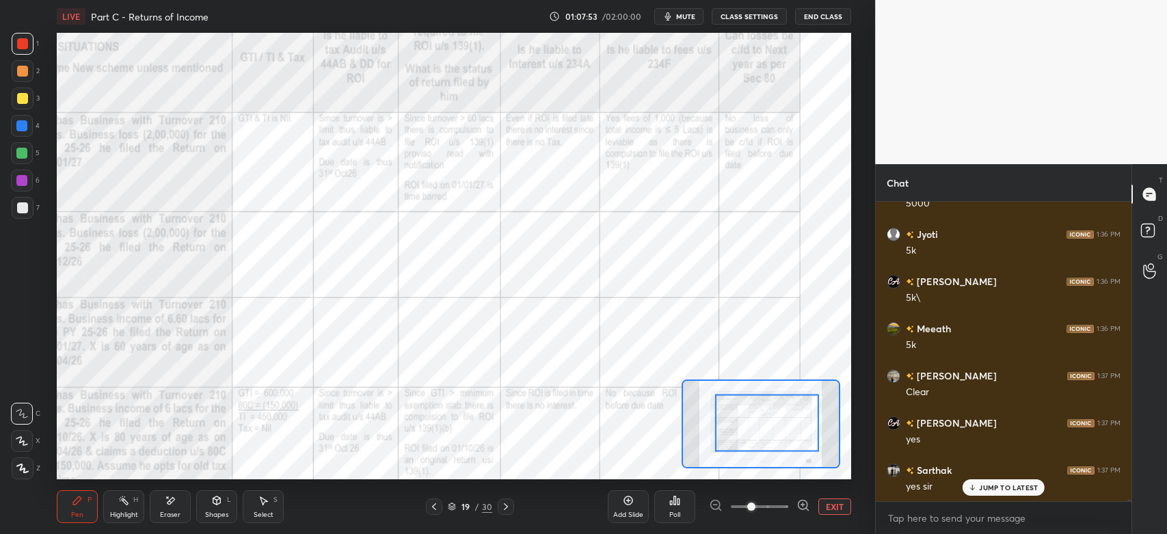
scroll to position [37318, 0]
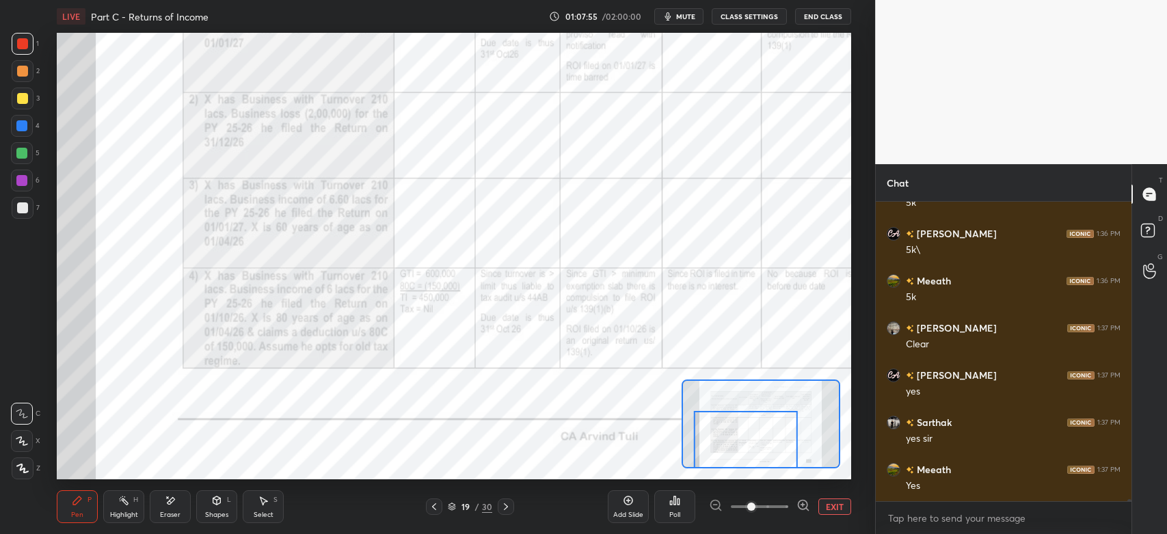
click at [509, 506] on icon at bounding box center [505, 506] width 11 height 11
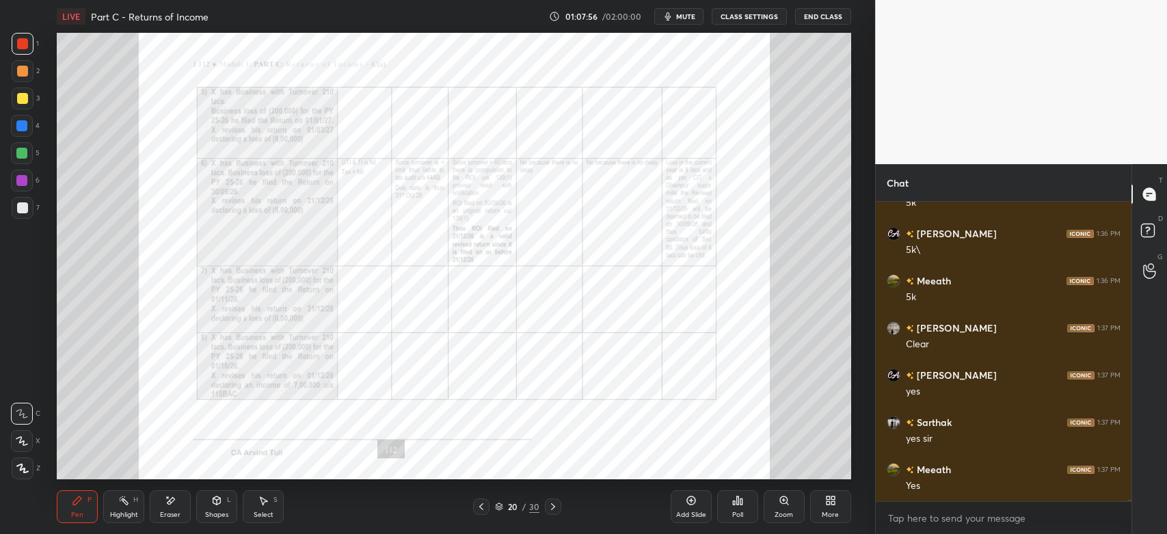
click at [549, 508] on icon at bounding box center [552, 506] width 11 height 11
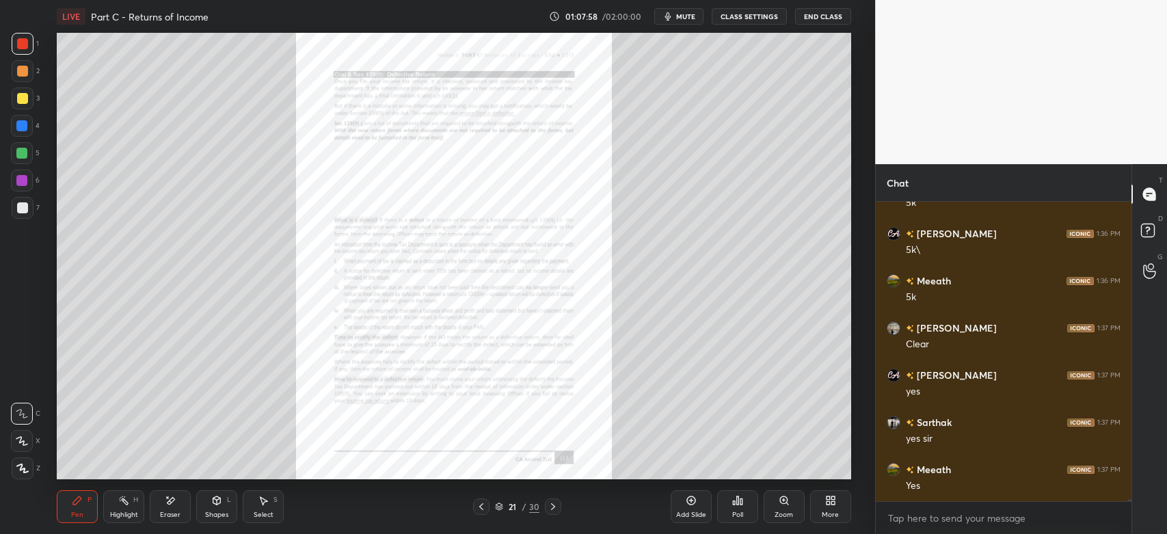
click at [478, 513] on div at bounding box center [481, 506] width 16 height 16
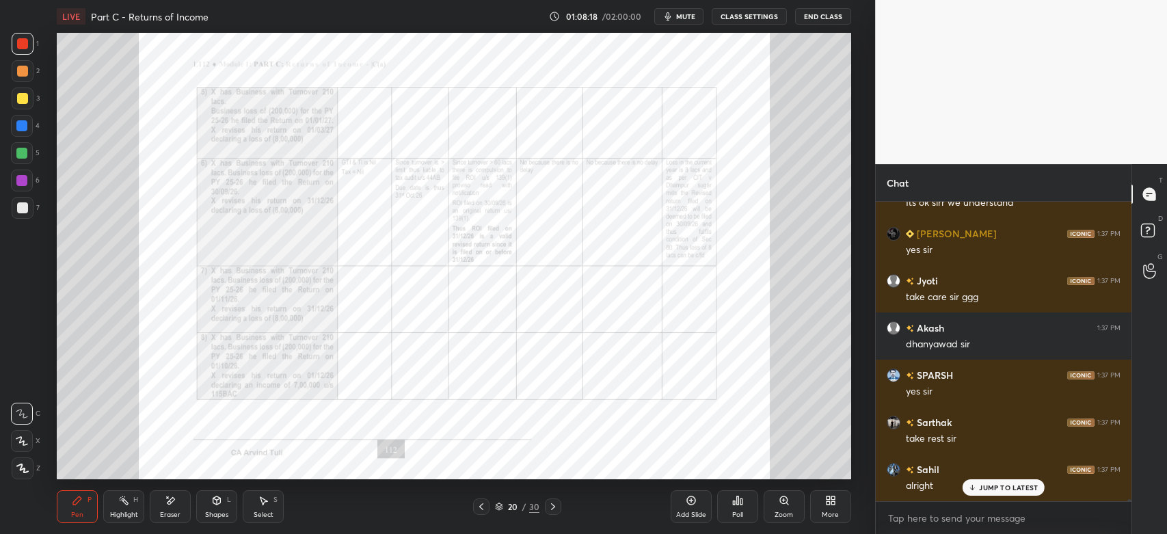
scroll to position [38098, 0]
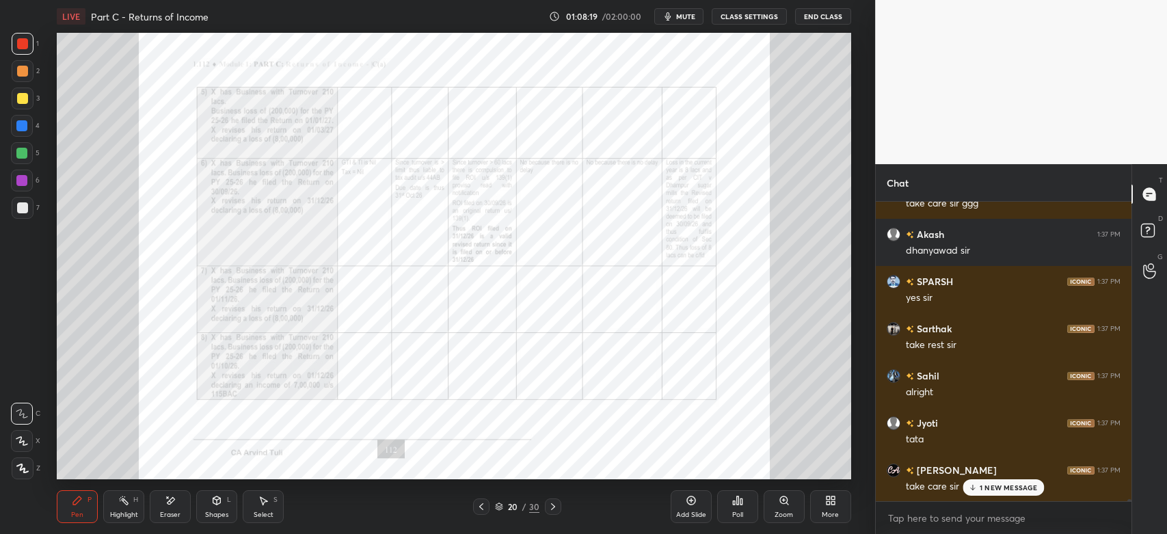
click at [821, 19] on button "End Class" at bounding box center [823, 16] width 56 height 16
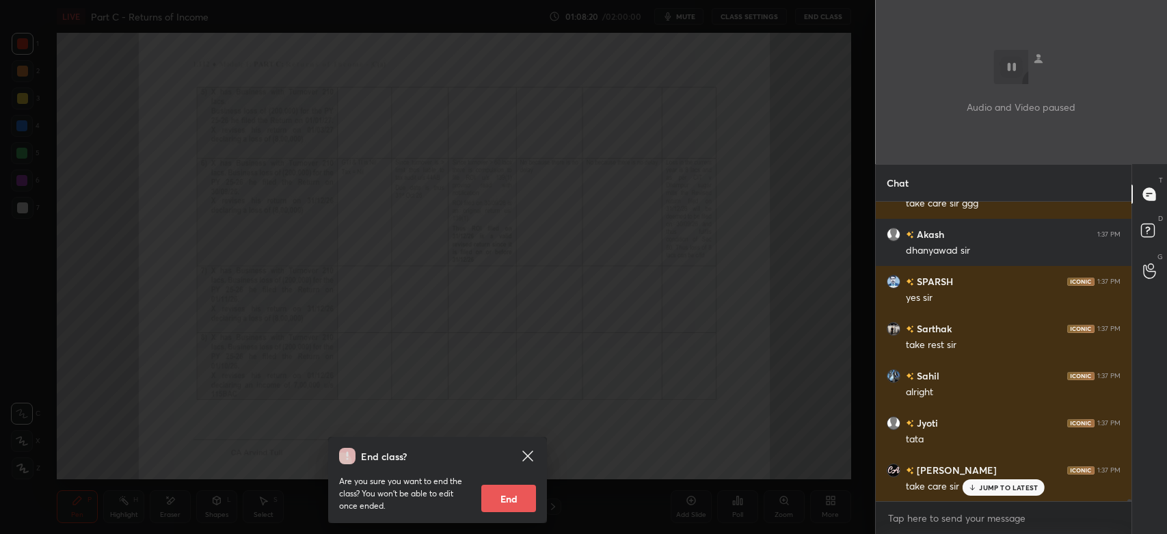
scroll to position [38253, 0]
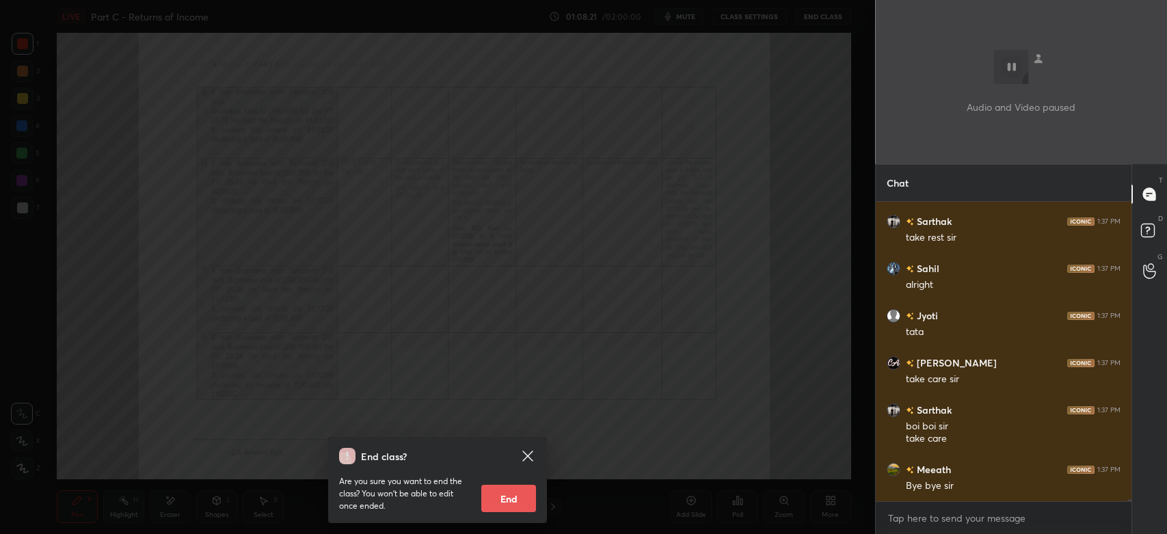
click at [509, 501] on button "End" at bounding box center [508, 498] width 55 height 27
type textarea "x"
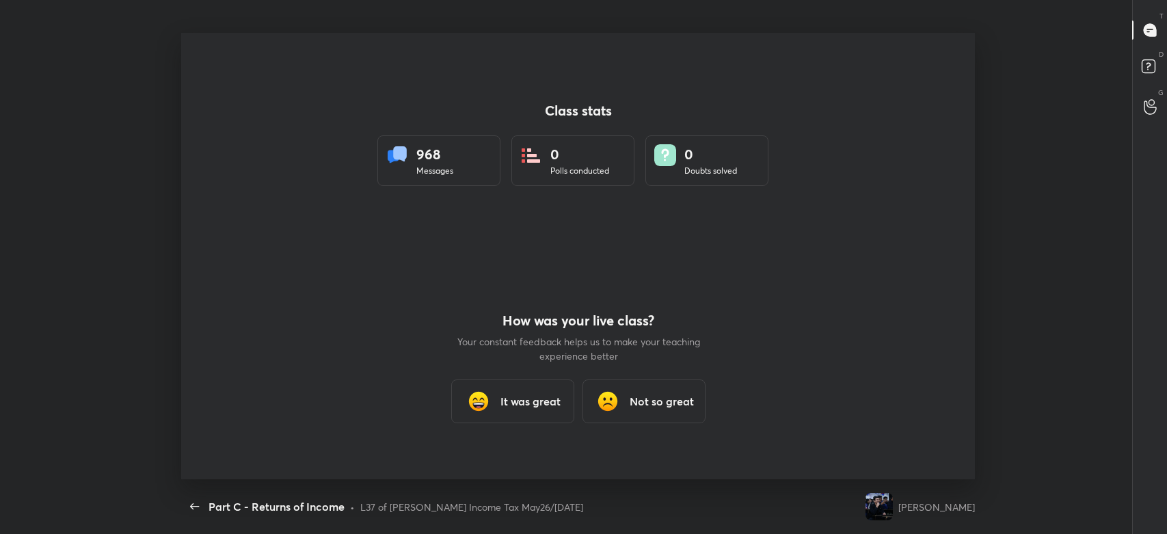
scroll to position [446, 1155]
